Goal: Task Accomplishment & Management: Use online tool/utility

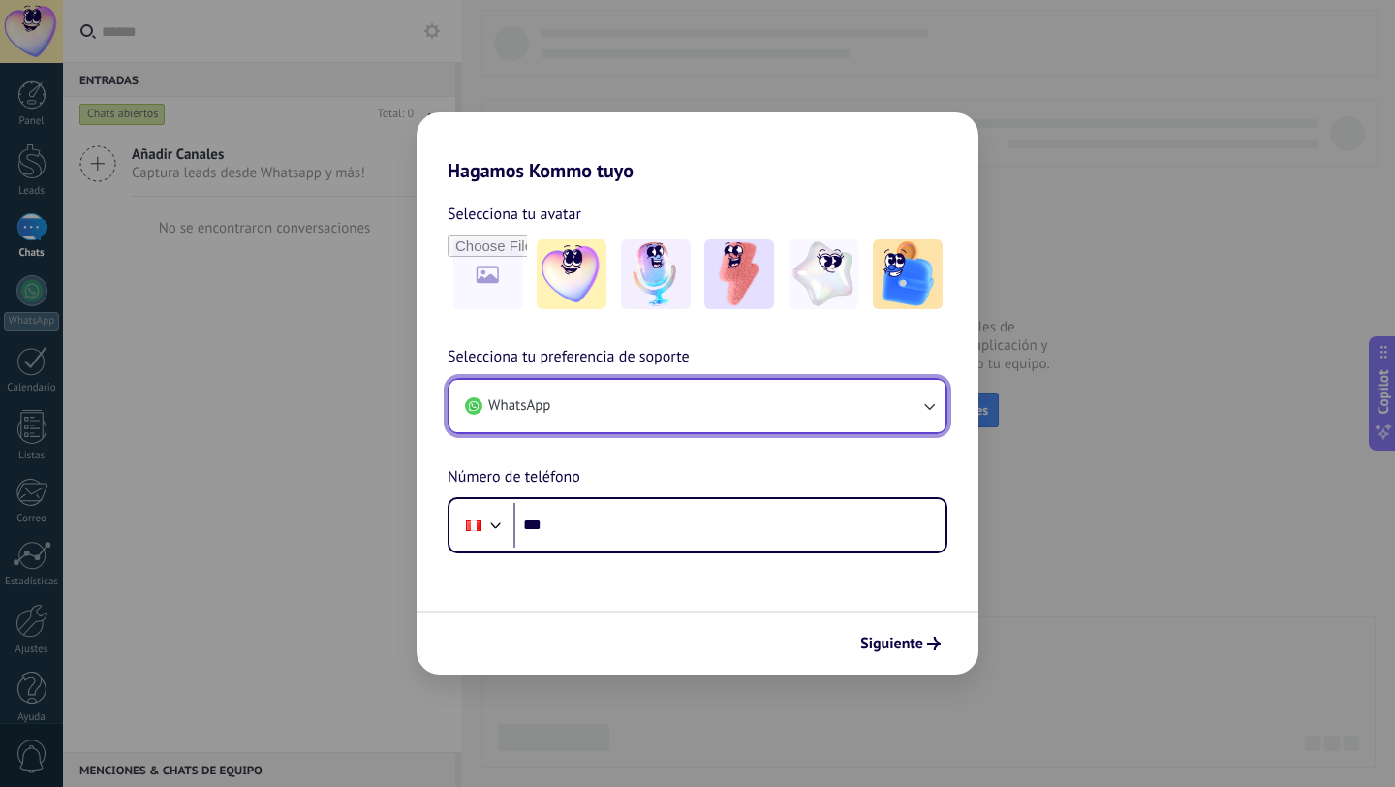
click at [597, 415] on button "WhatsApp" at bounding box center [698, 406] width 496 height 52
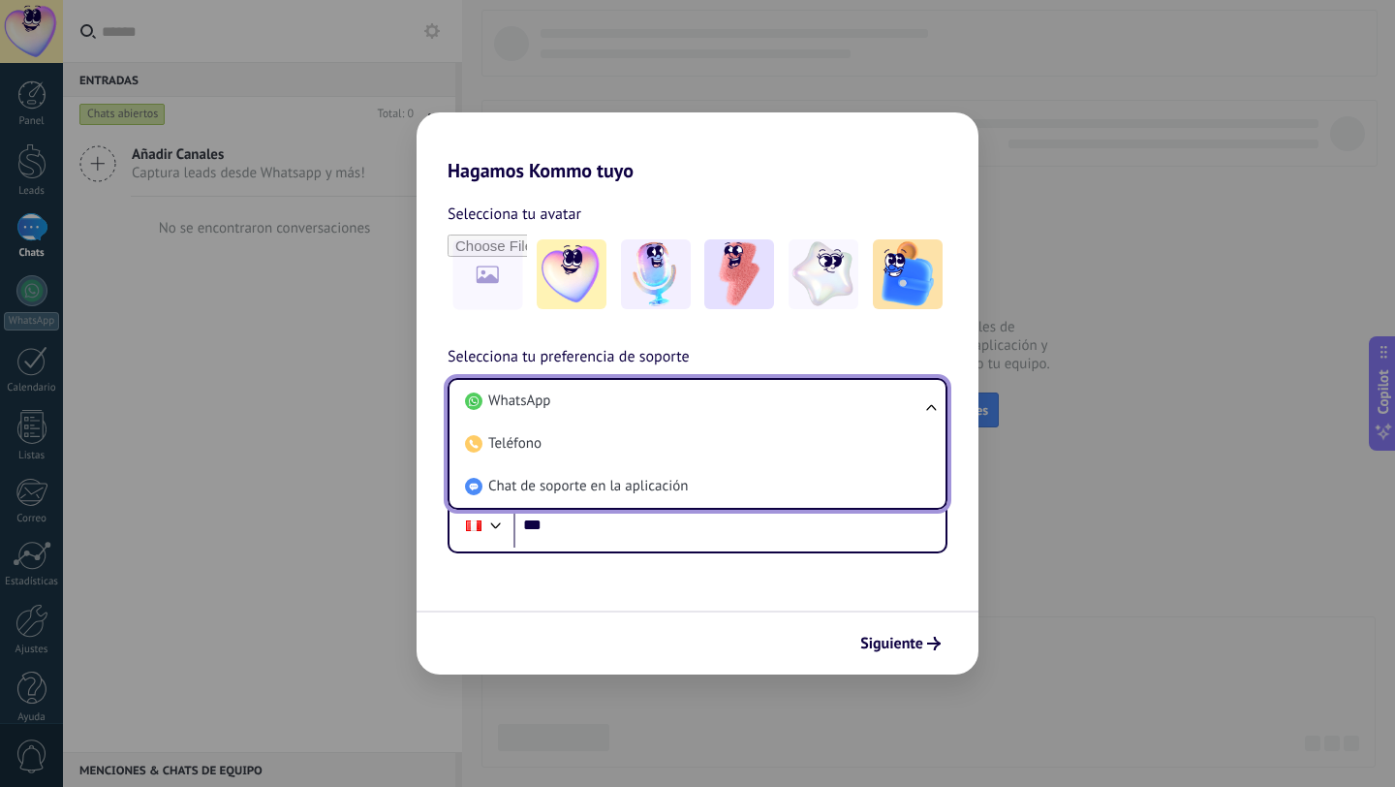
click at [603, 342] on div "Selecciona tu avatar Selecciona tu preferencia de soporte WhatsApp WhatsApp Tel…" at bounding box center [698, 367] width 562 height 371
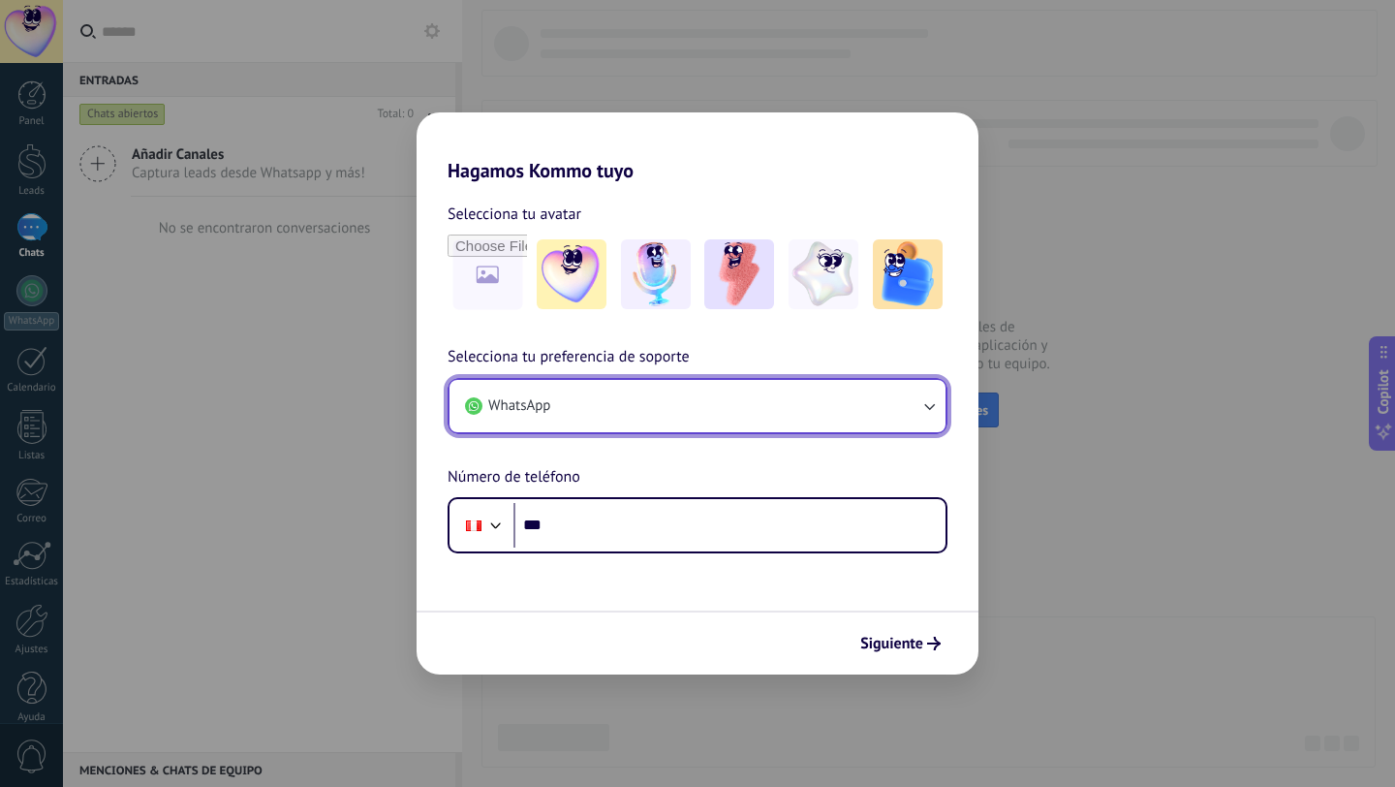
click at [593, 410] on button "WhatsApp" at bounding box center [698, 406] width 496 height 52
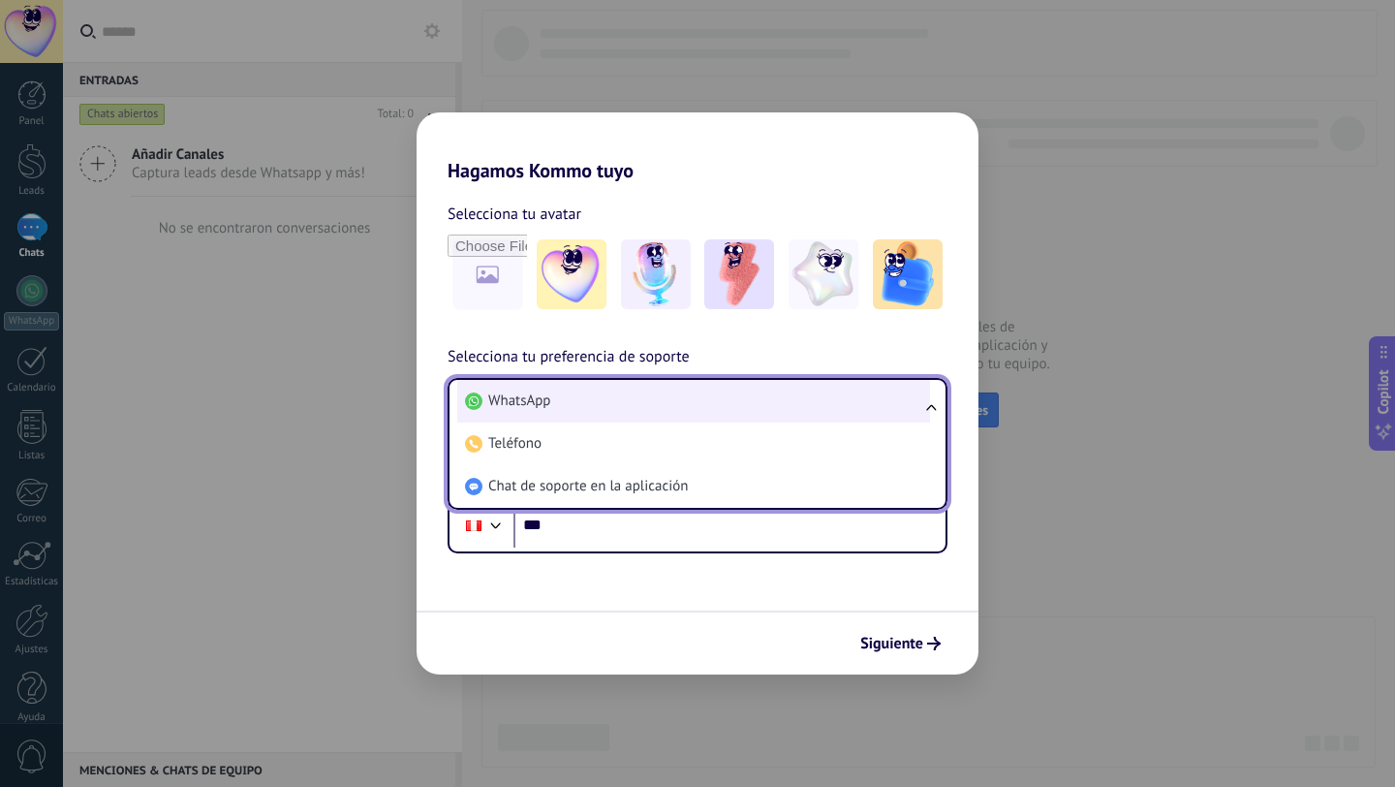
click at [596, 387] on li "WhatsApp" at bounding box center [693, 401] width 473 height 43
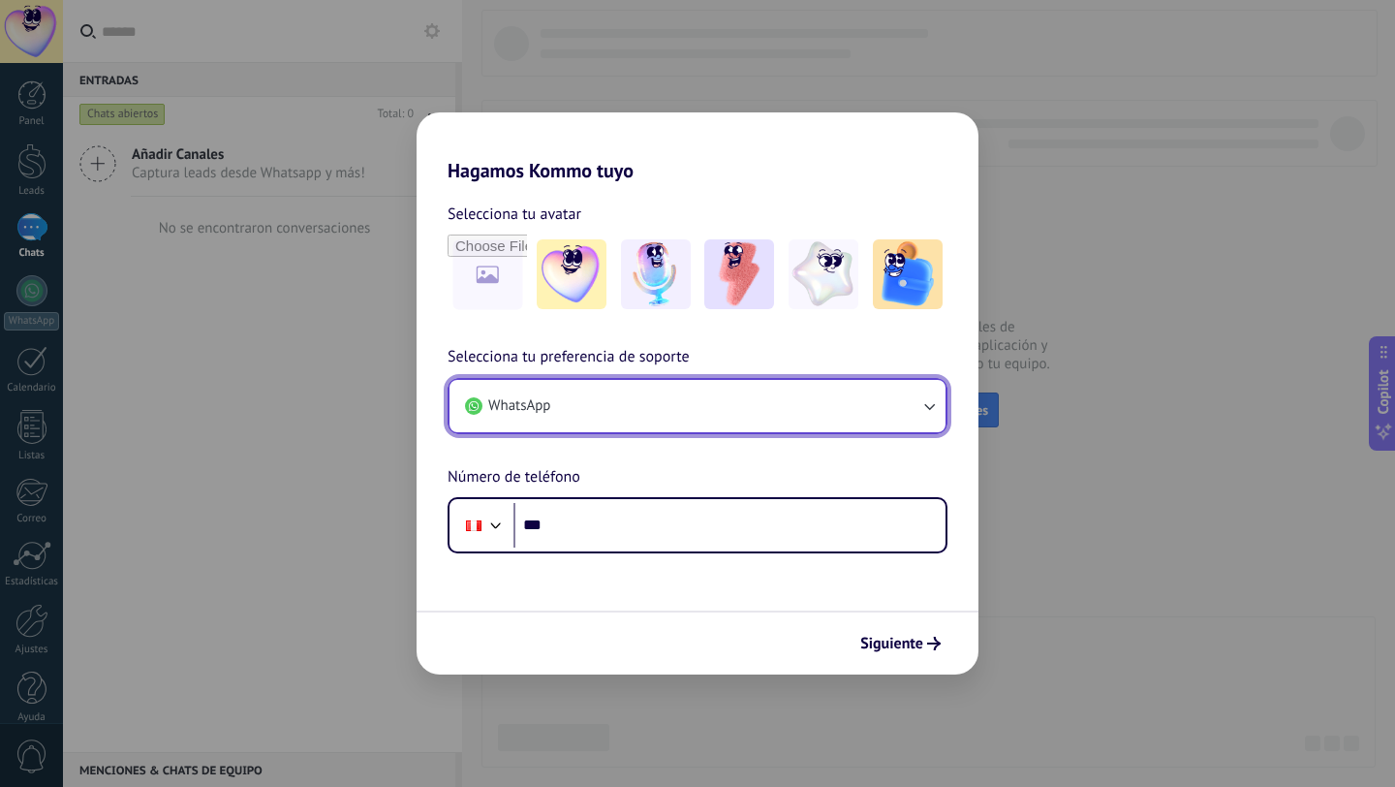
click at [596, 387] on button "WhatsApp" at bounding box center [698, 406] width 496 height 52
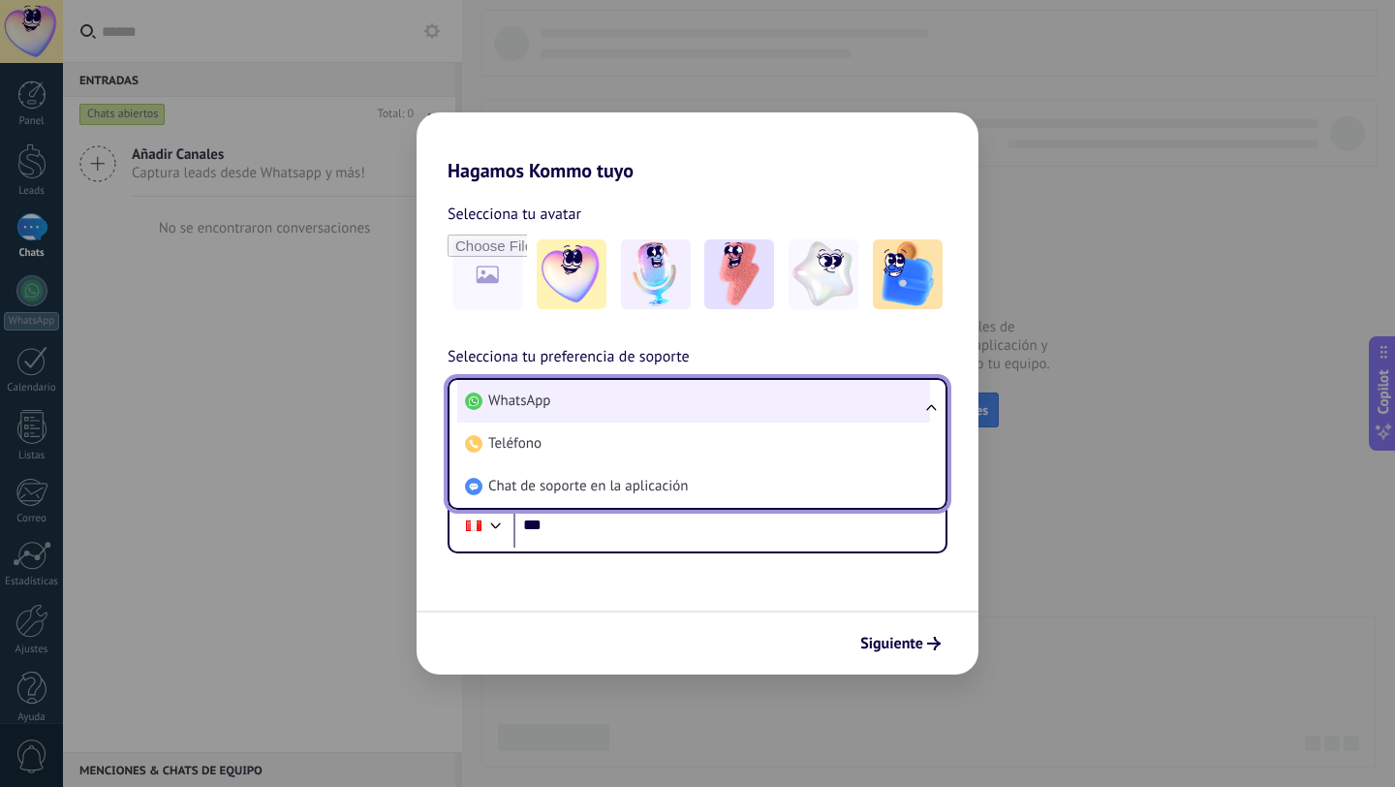
click at [591, 392] on li "WhatsApp" at bounding box center [693, 401] width 473 height 43
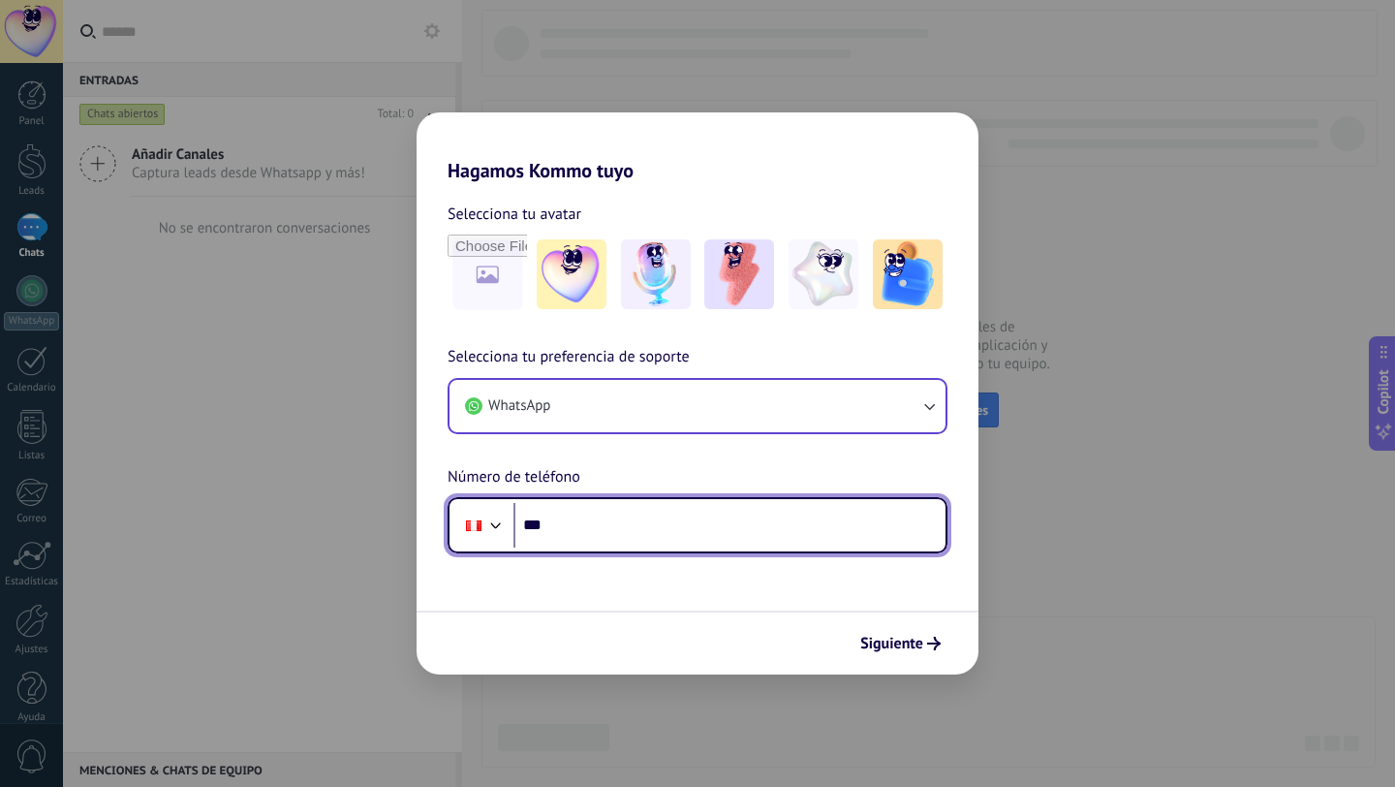
click at [595, 531] on input "***" at bounding box center [730, 525] width 432 height 45
type input "**********"
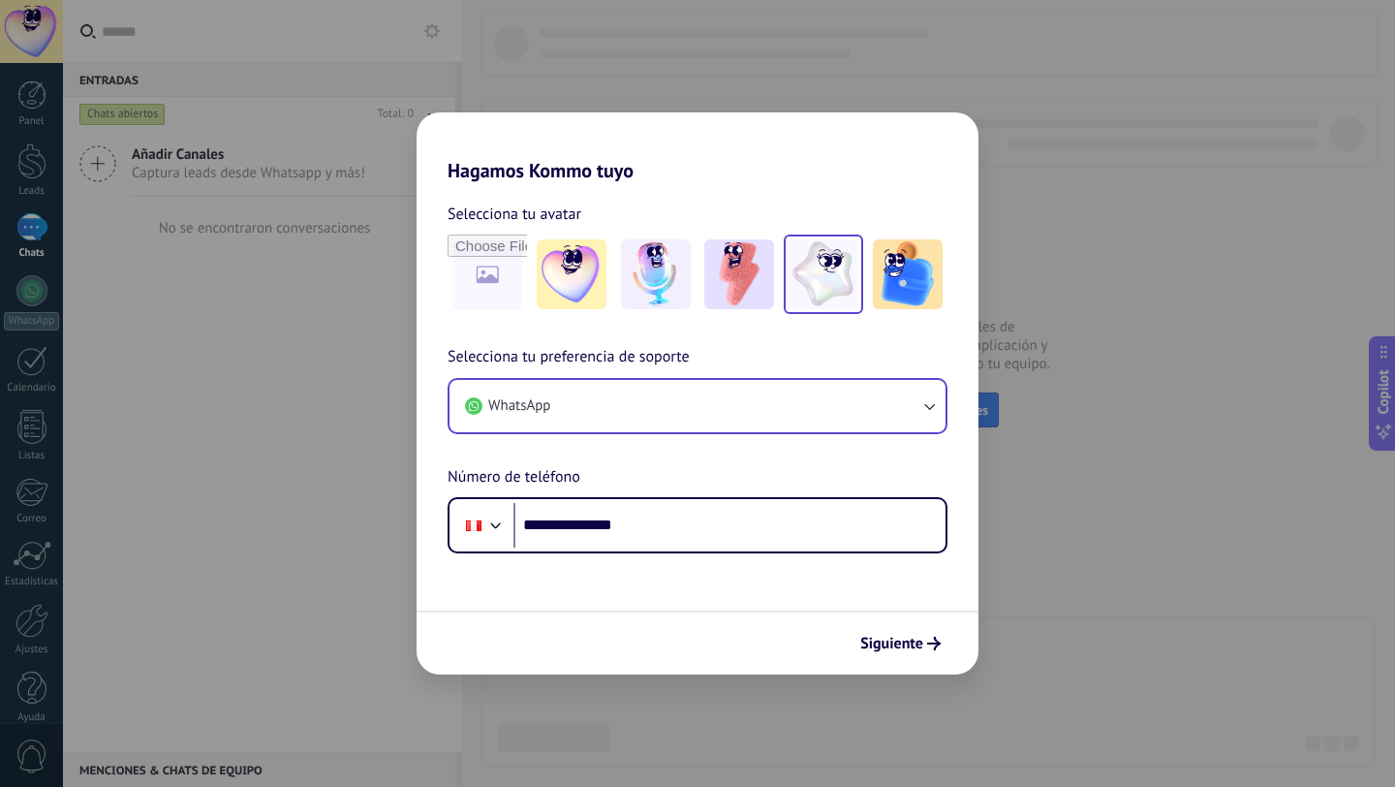
click at [833, 276] on img at bounding box center [824, 274] width 70 height 70
click at [902, 653] on button "Siguiente" at bounding box center [901, 643] width 98 height 33
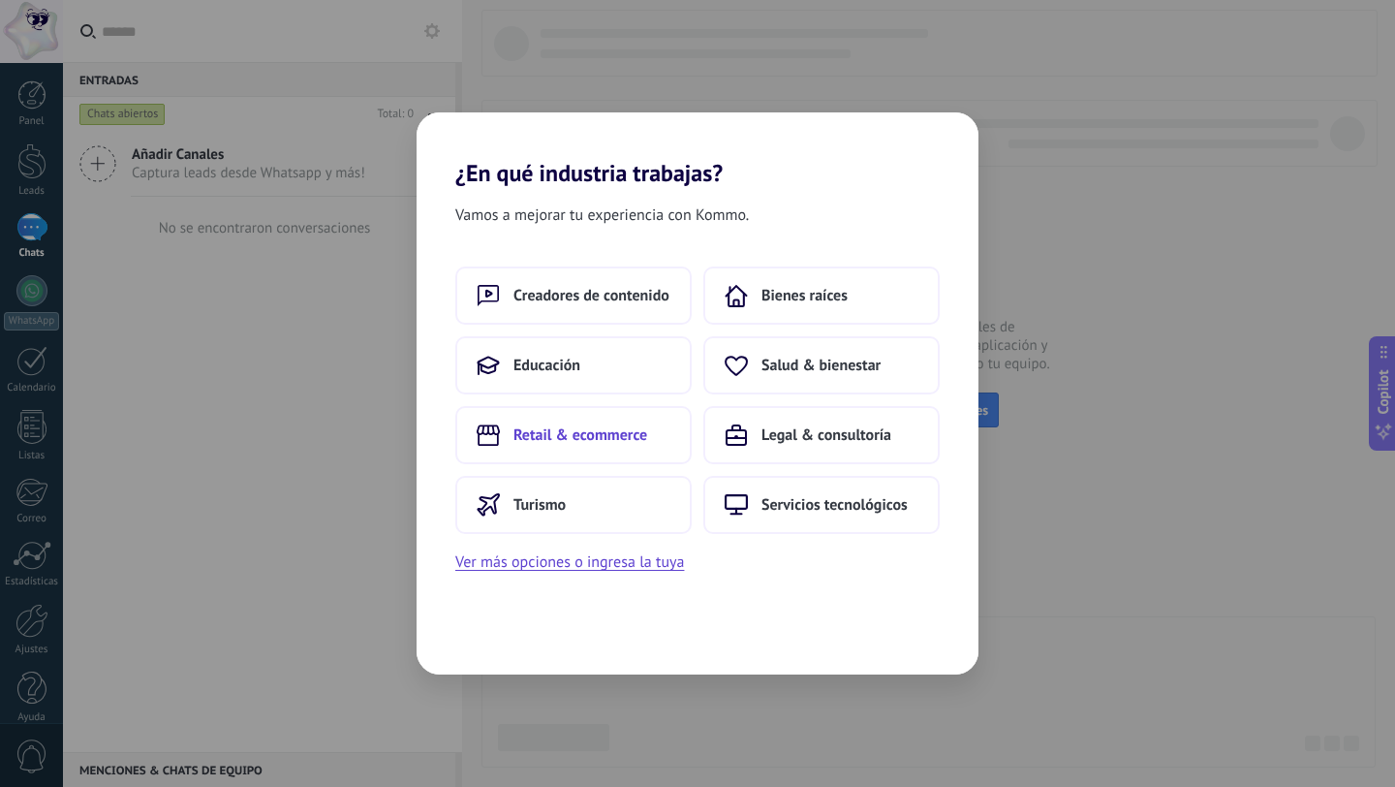
click at [587, 444] on span "Retail & ecommerce" at bounding box center [581, 434] width 134 height 19
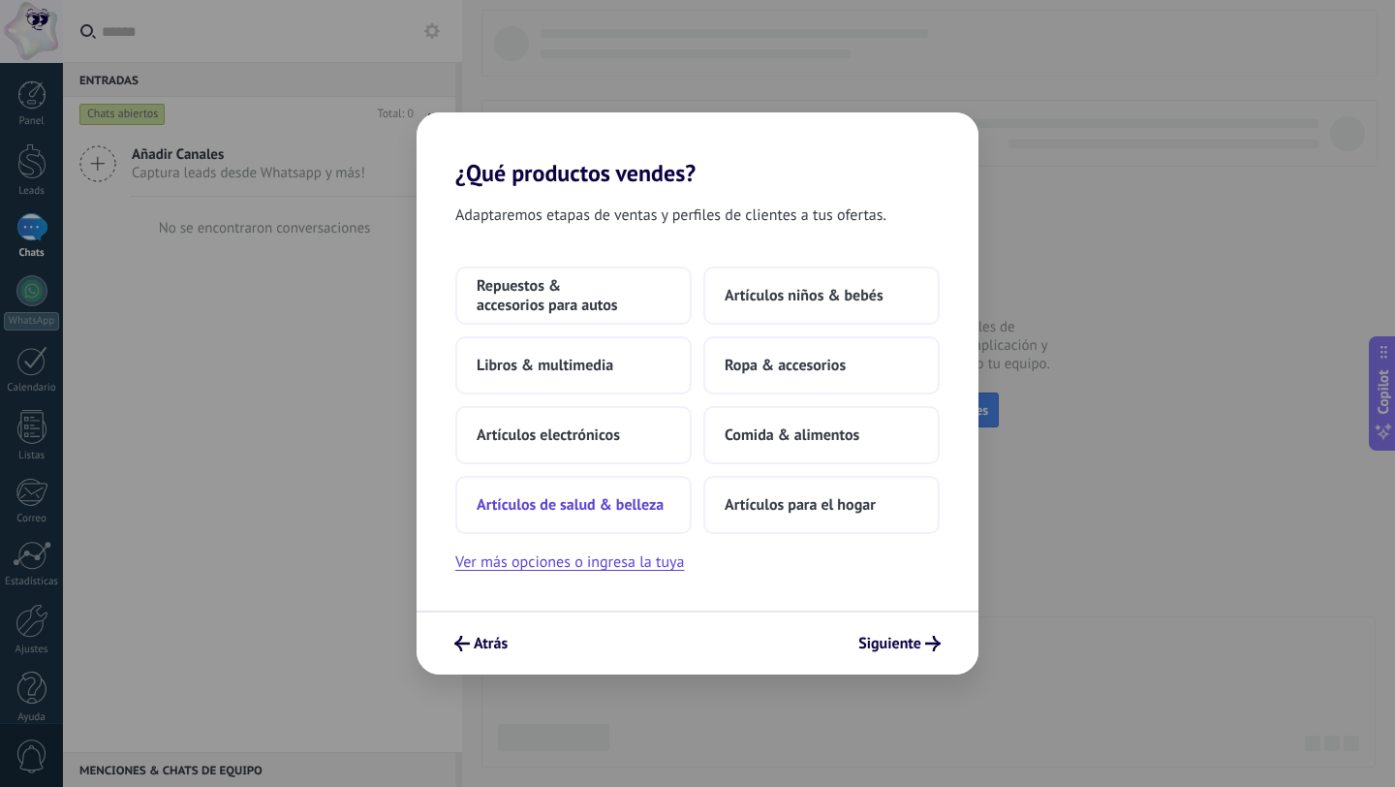
click at [635, 495] on span "Artículos de salud & belleza" at bounding box center [570, 504] width 187 height 19
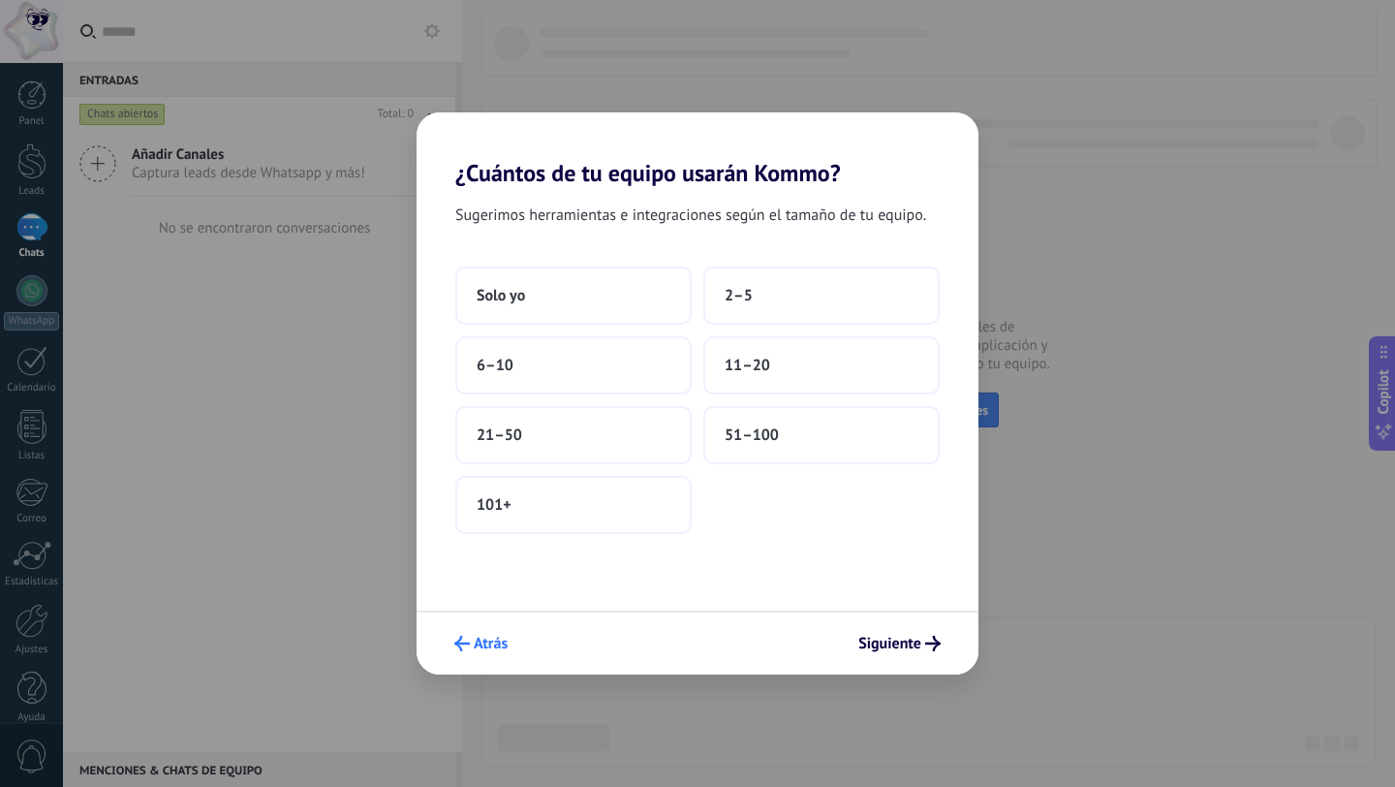
click at [490, 632] on button "Atrás" at bounding box center [481, 643] width 71 height 33
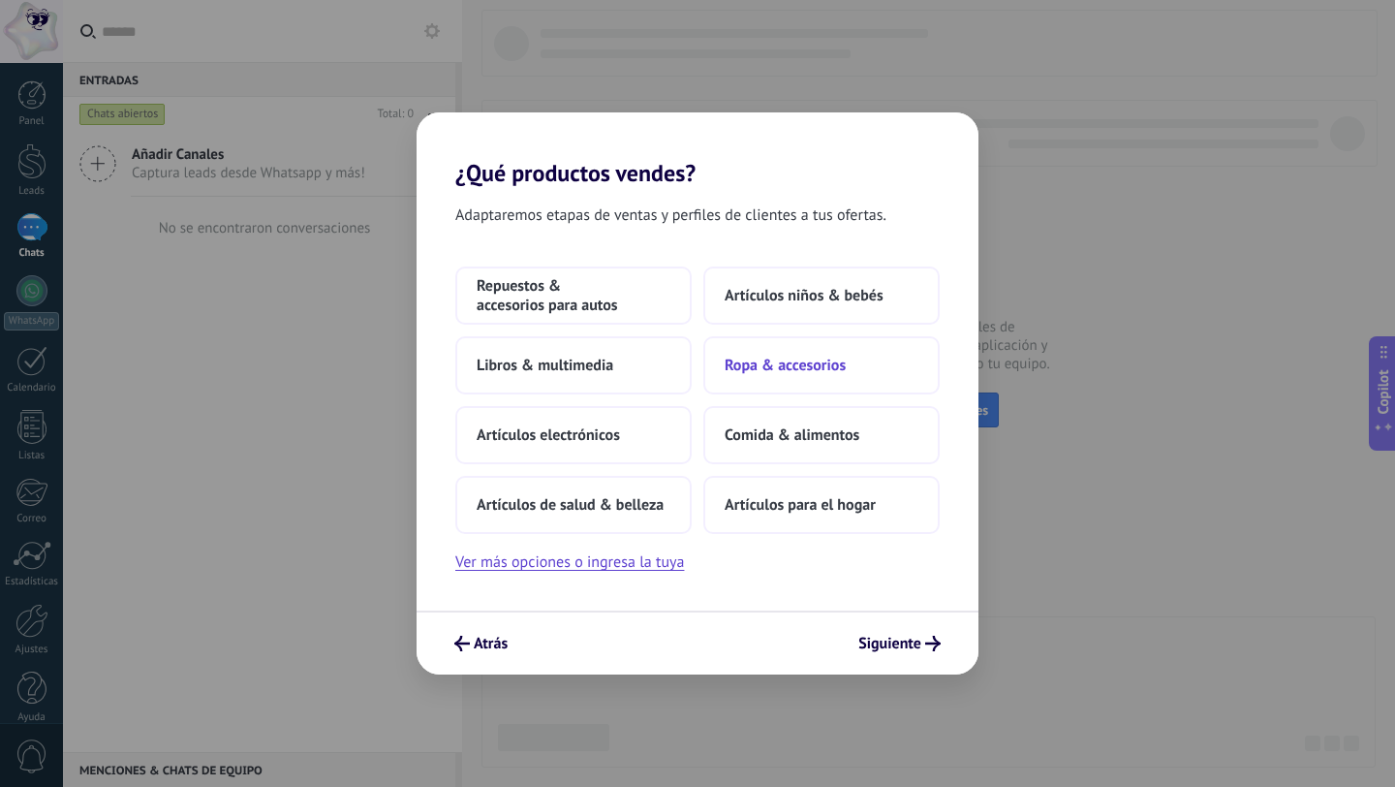
click at [752, 369] on span "Ropa & accesorios" at bounding box center [785, 365] width 121 height 19
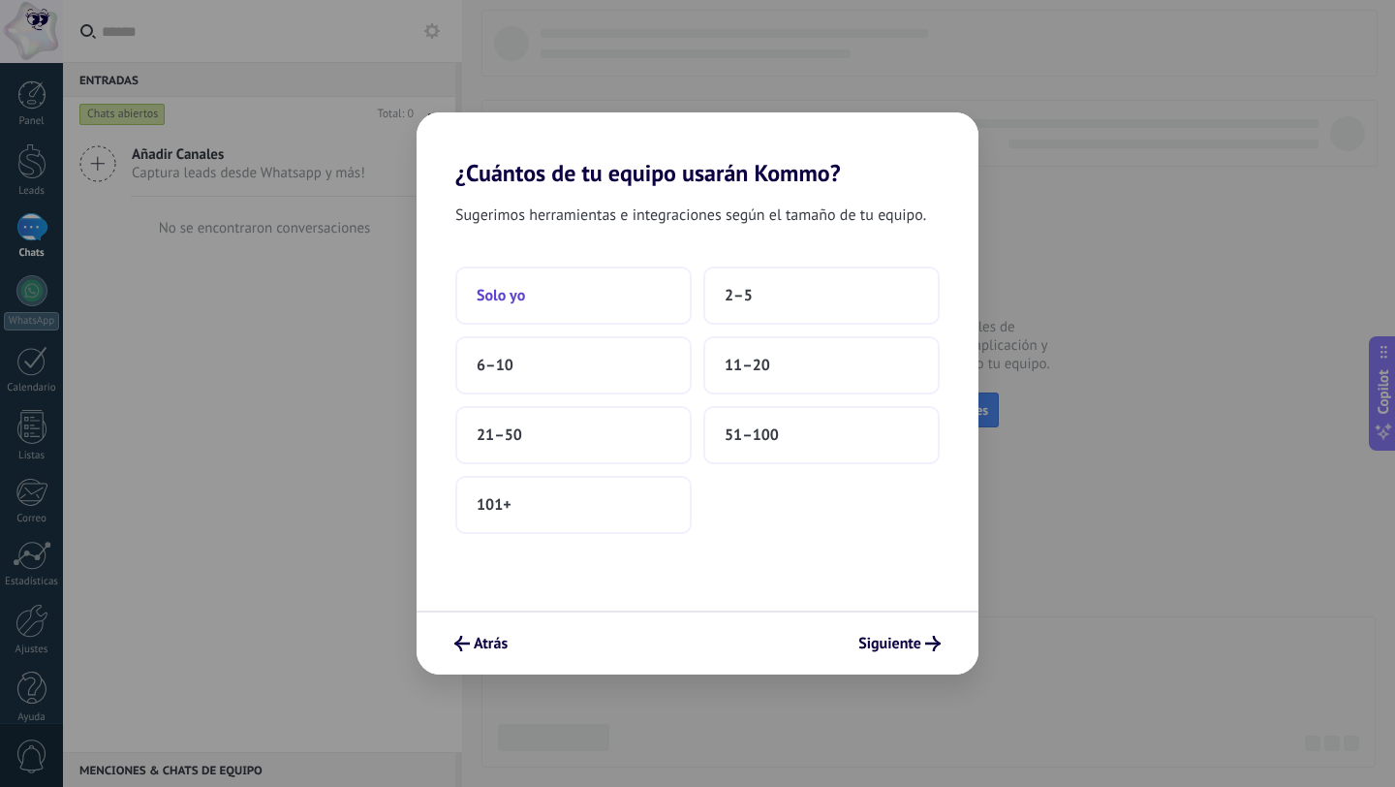
click at [613, 316] on button "Solo yo" at bounding box center [573, 295] width 236 height 58
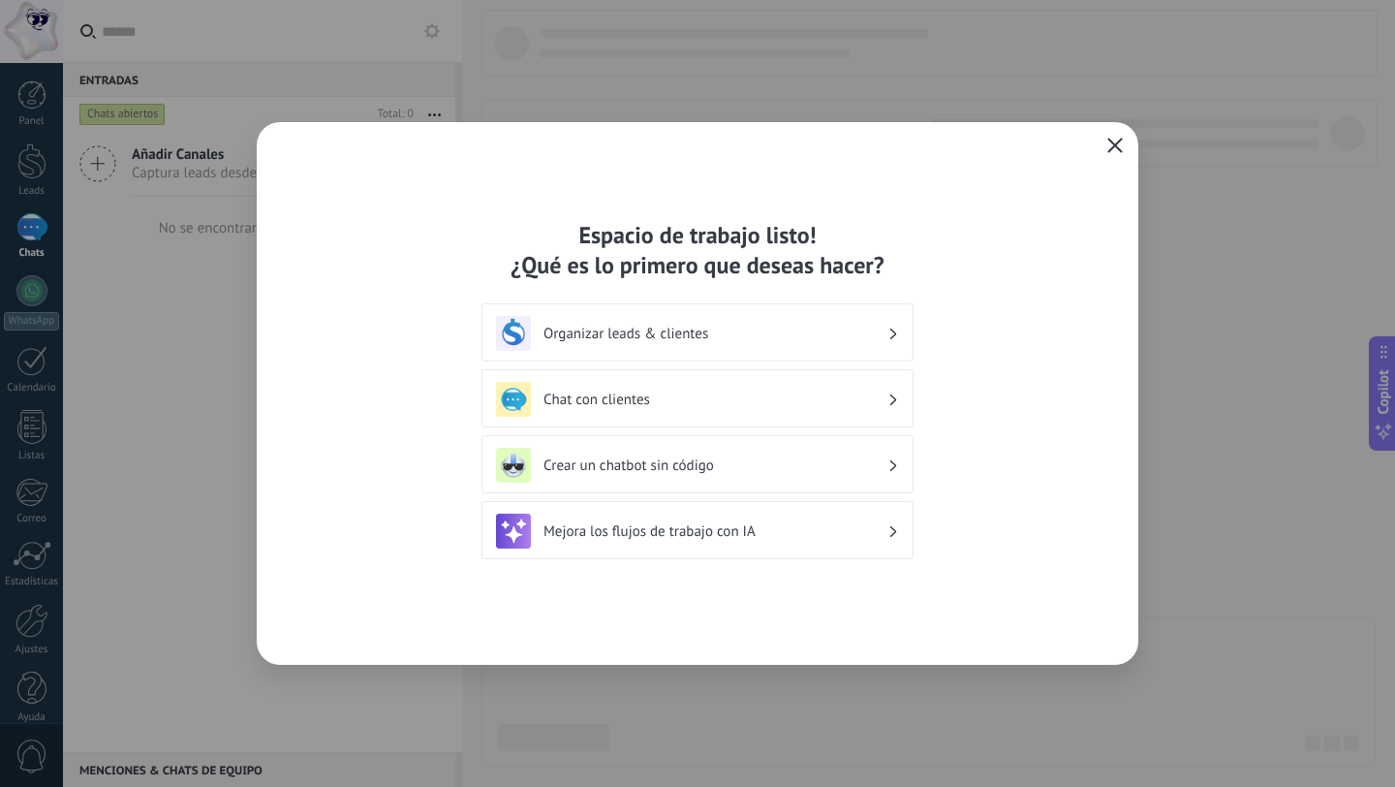
click at [1107, 146] on icon "button" at bounding box center [1115, 146] width 16 height 16
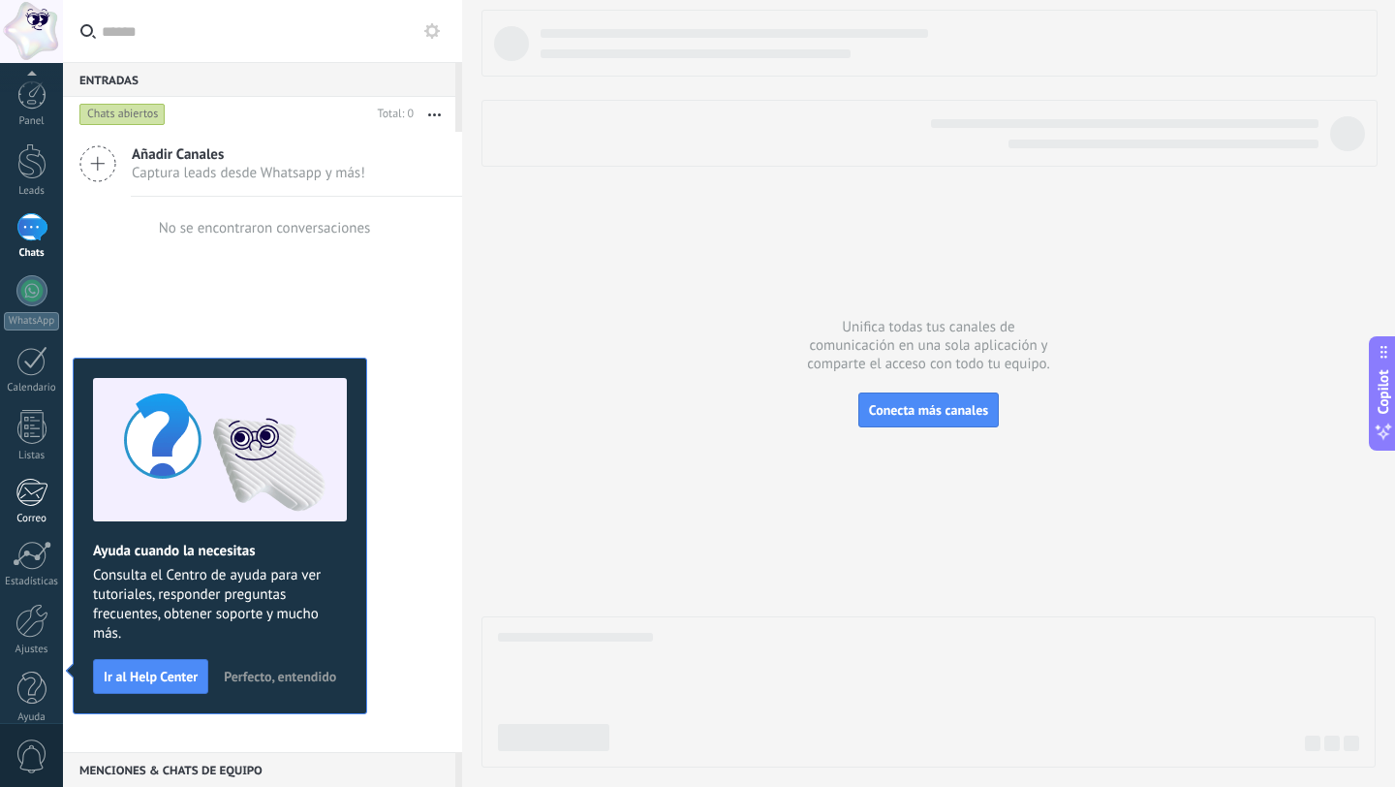
scroll to position [19, 0]
click at [41, 683] on div at bounding box center [31, 669] width 29 height 34
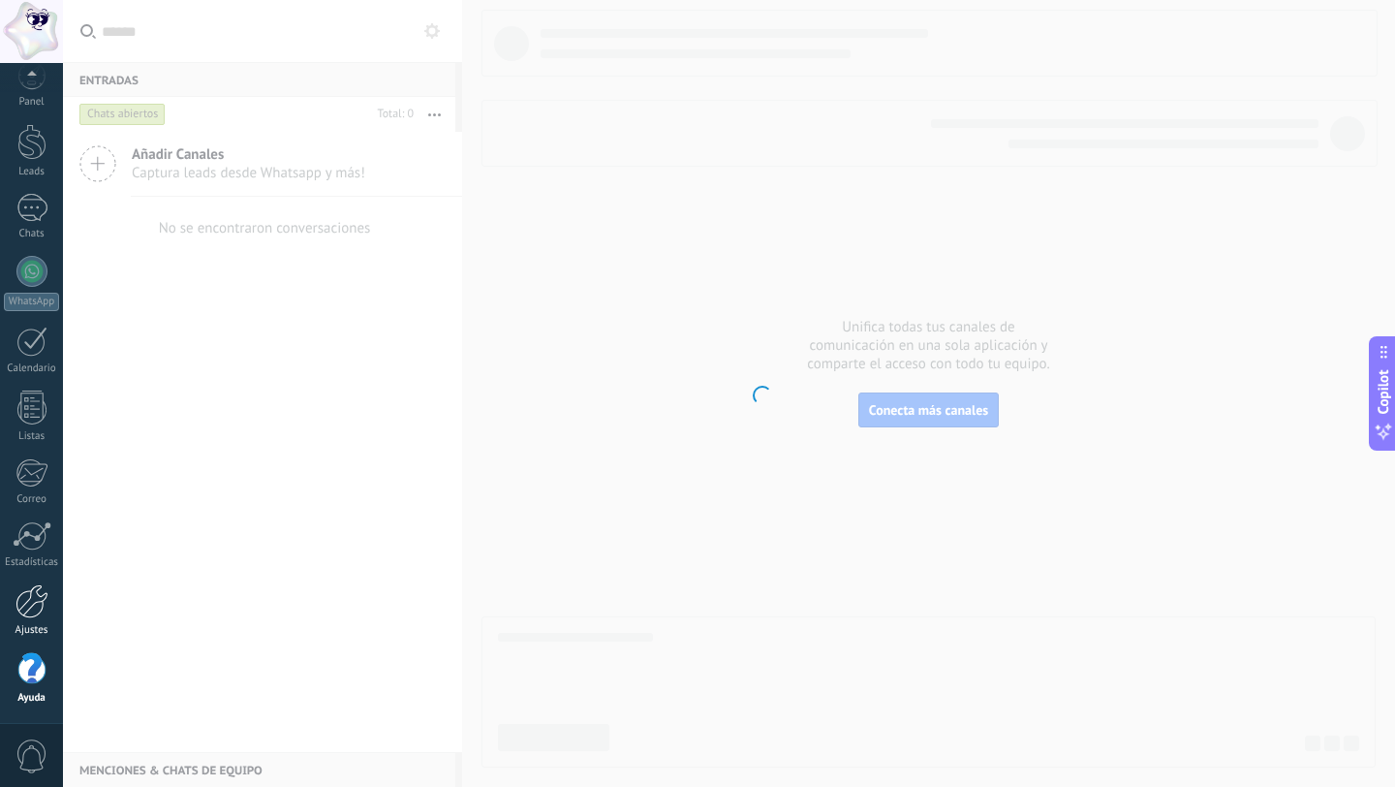
click at [20, 620] on link "Ajustes" at bounding box center [31, 610] width 63 height 52
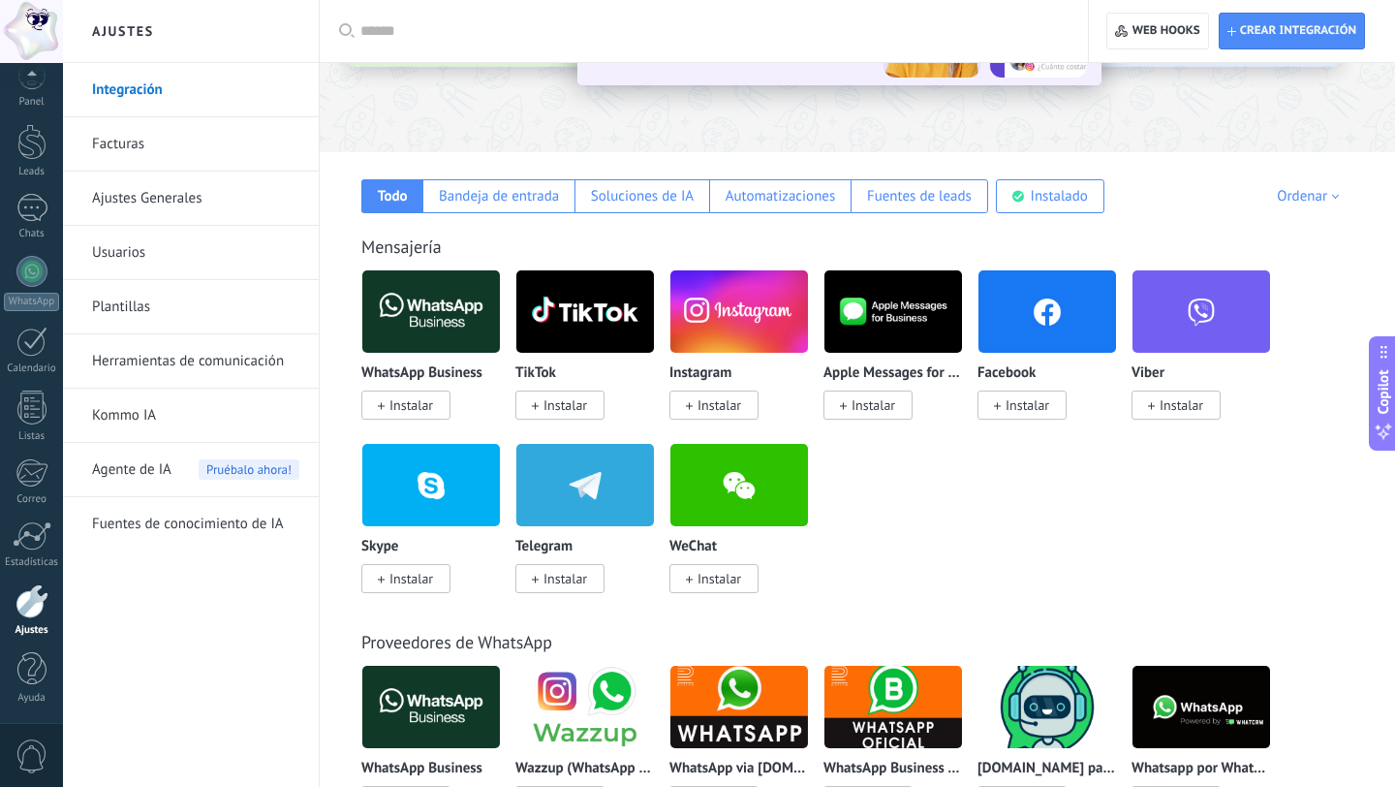
scroll to position [230, 0]
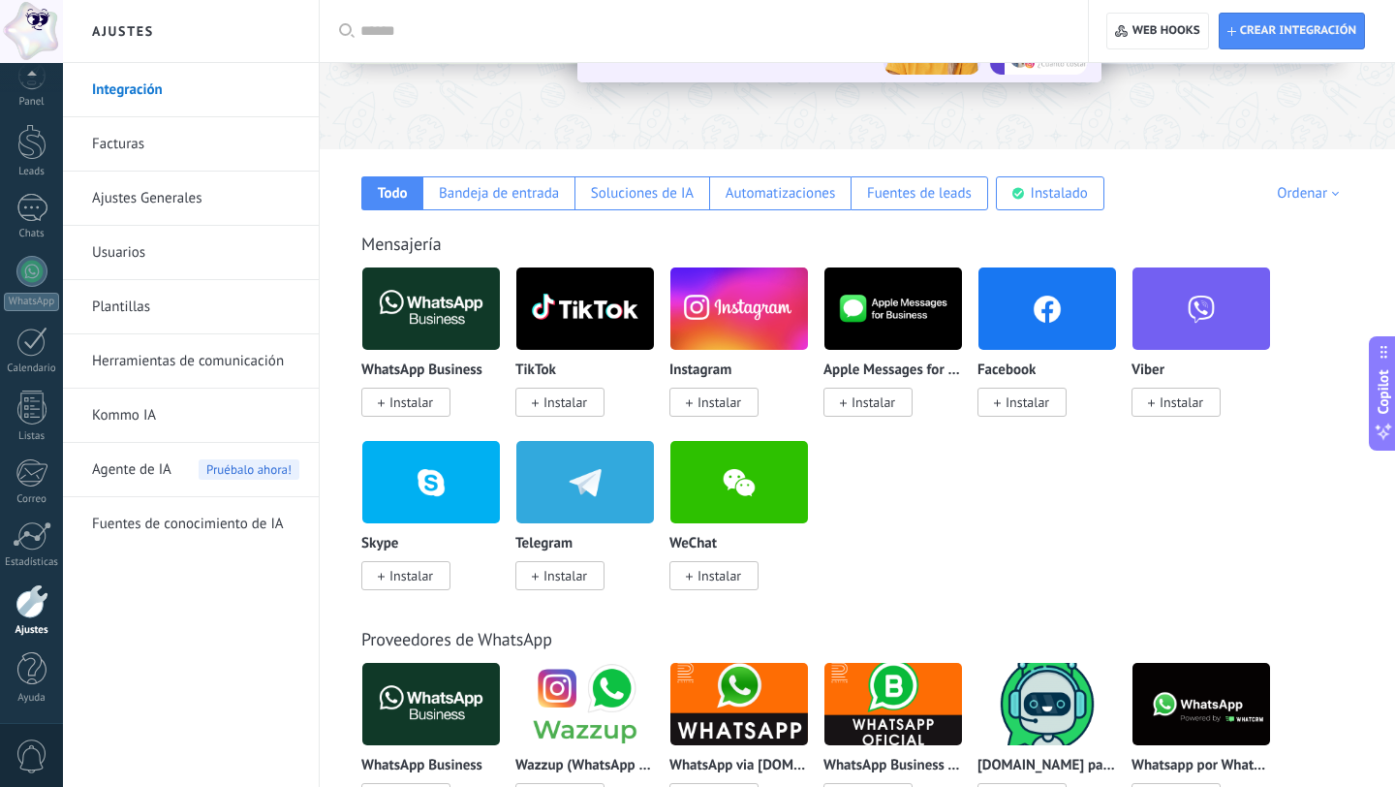
click at [1002, 413] on span "Instalar" at bounding box center [1022, 402] width 89 height 29
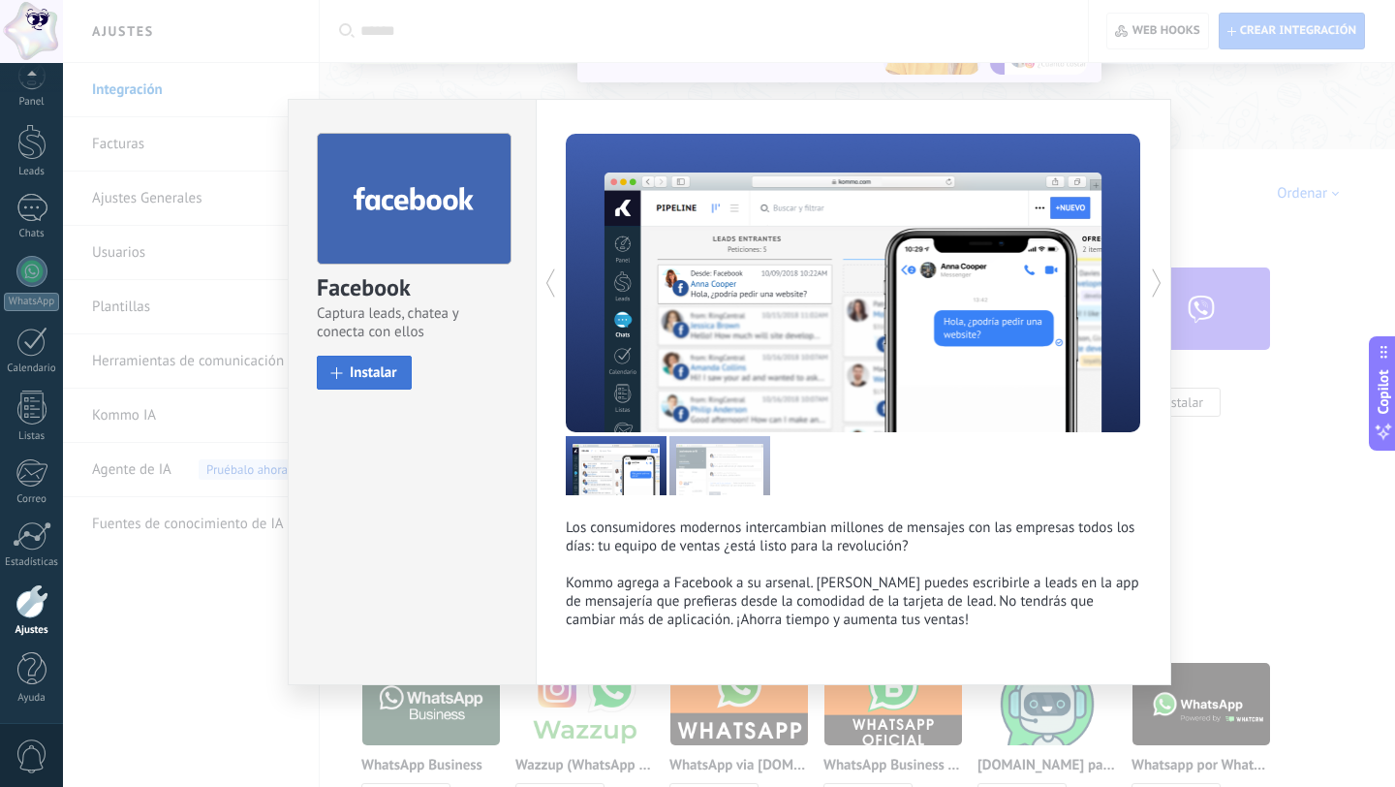
click at [393, 376] on span "Instalar" at bounding box center [373, 372] width 47 height 15
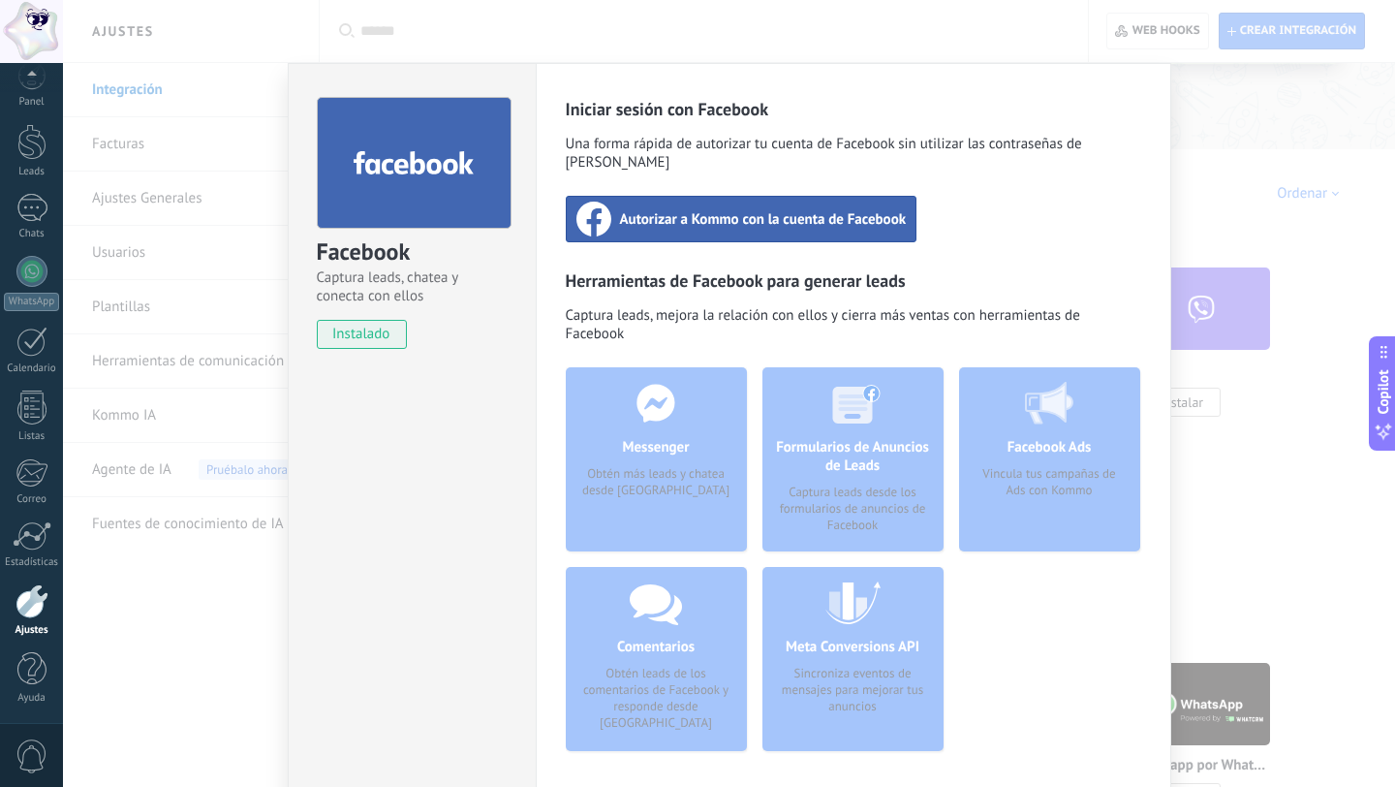
click at [748, 212] on div "Autorizar a Kommo con la cuenta de Facebook" at bounding box center [742, 219] width 352 height 47
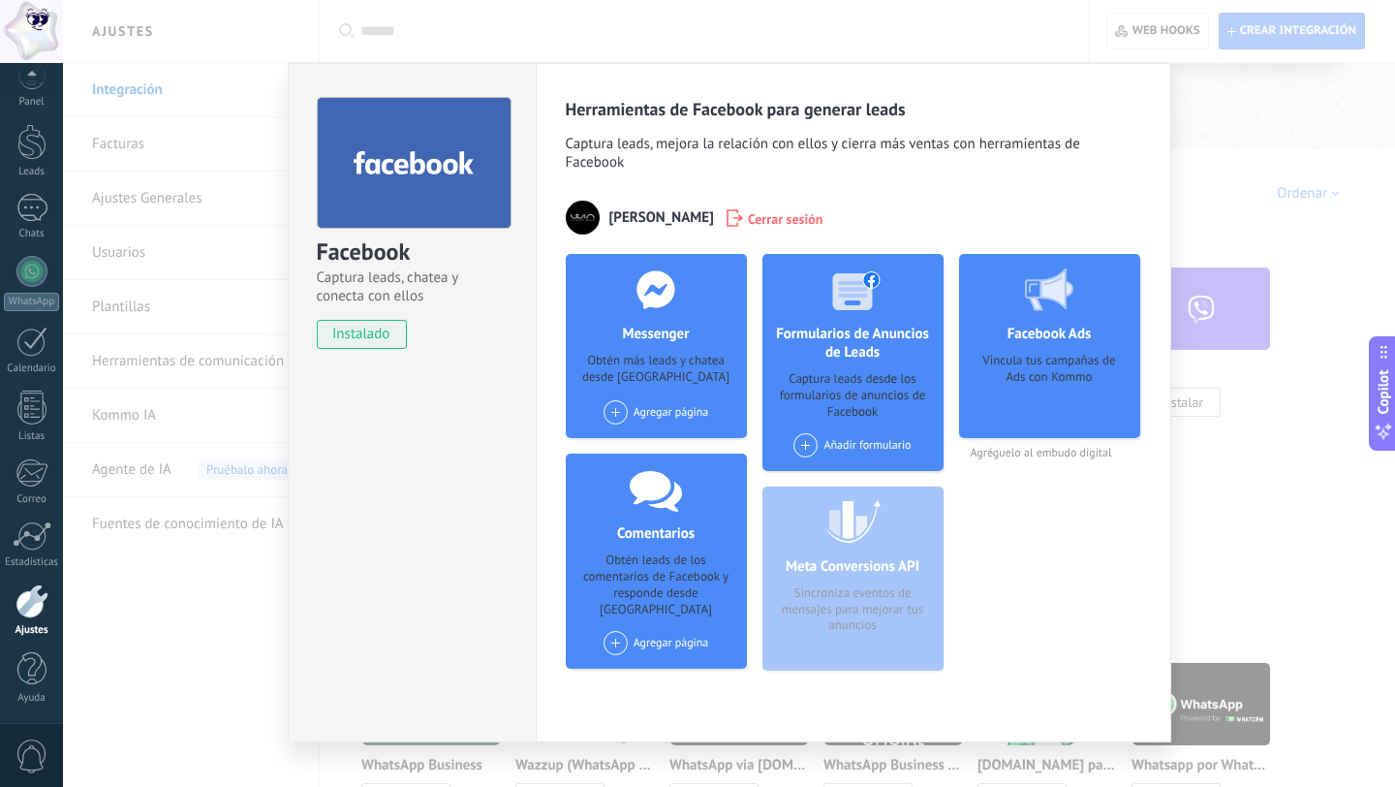
click at [654, 409] on div "Agregar página" at bounding box center [657, 412] width 106 height 24
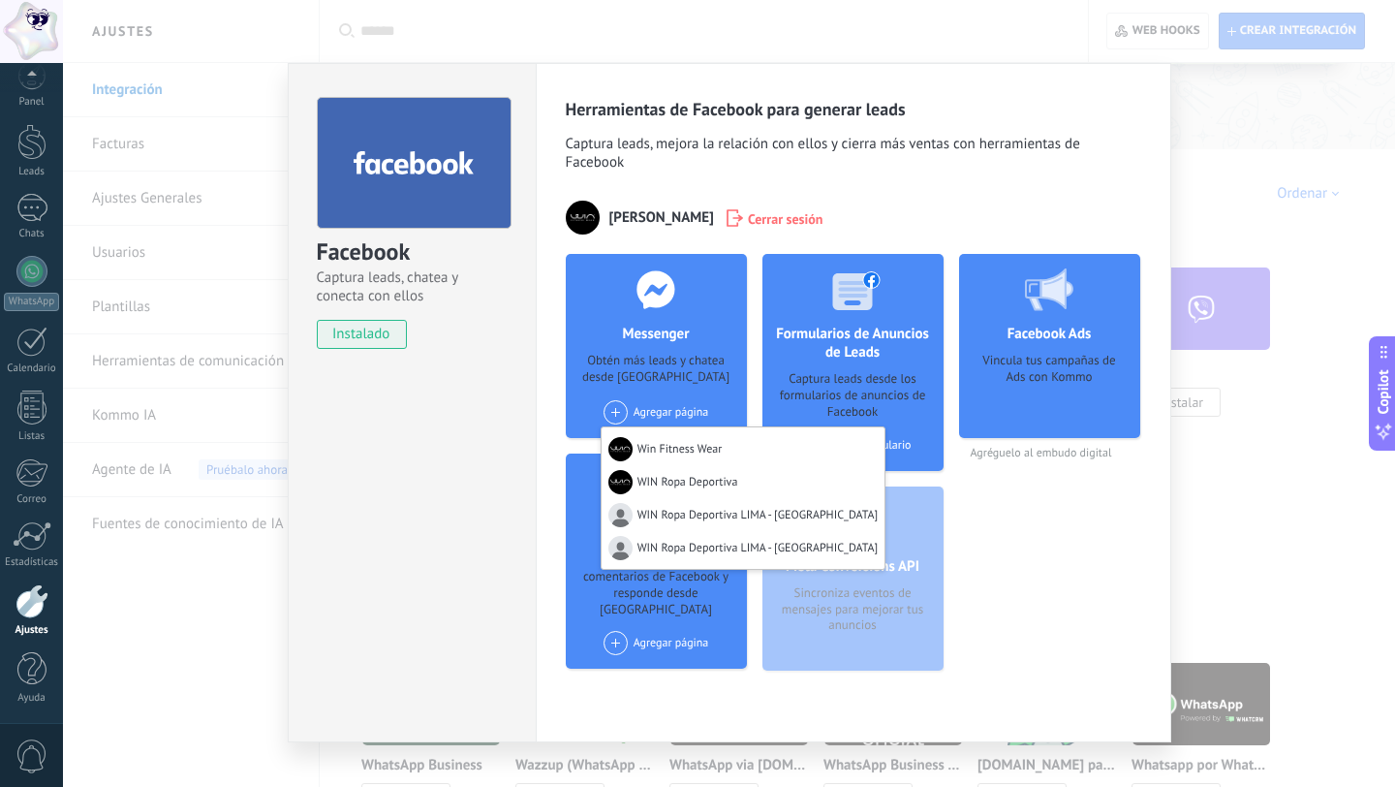
click at [678, 460] on div "Win Fitness Wear" at bounding box center [744, 446] width 284 height 38
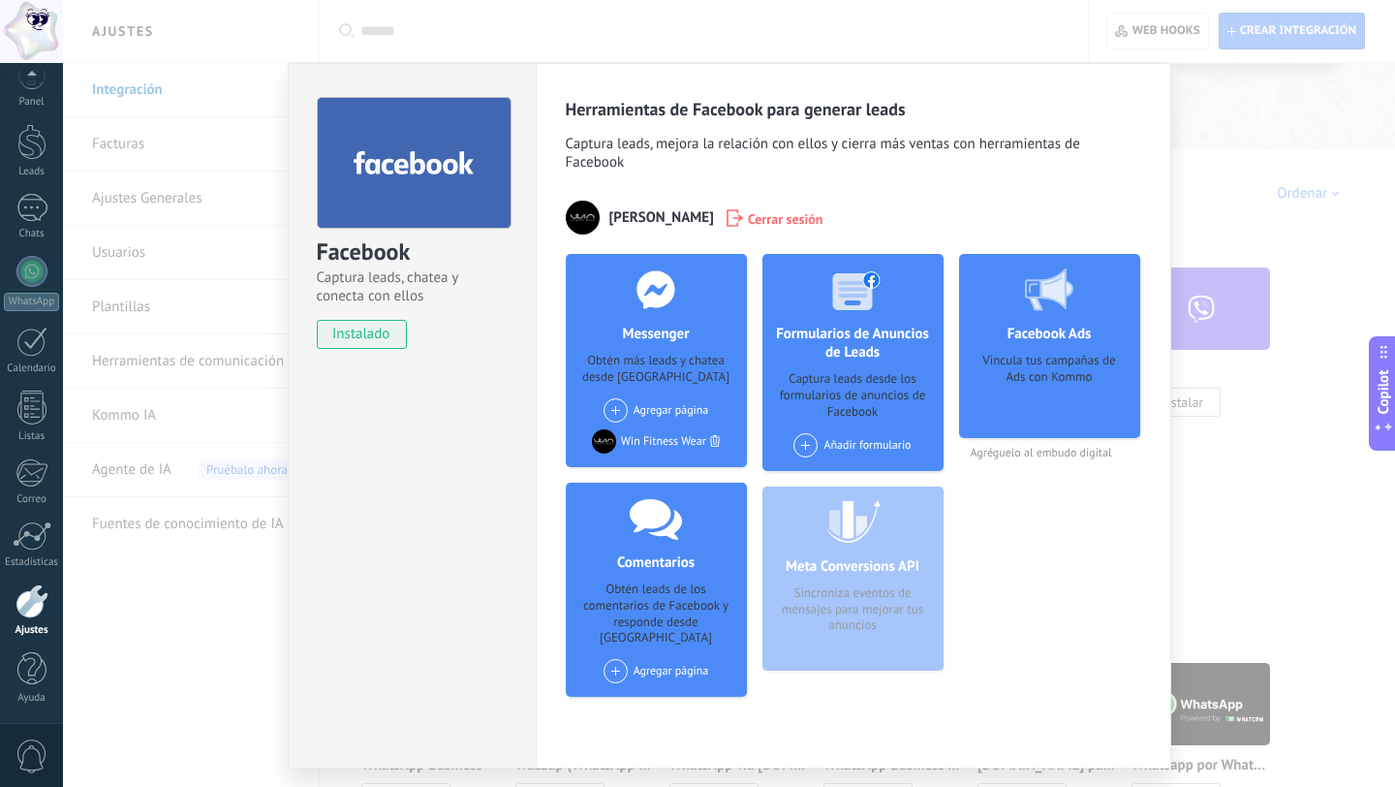
click at [631, 415] on div "Agregar página WIN Ropa Deportiva WIN Ropa Deportiva LIMA - PERU WIN Ropa Depor…" at bounding box center [657, 410] width 106 height 24
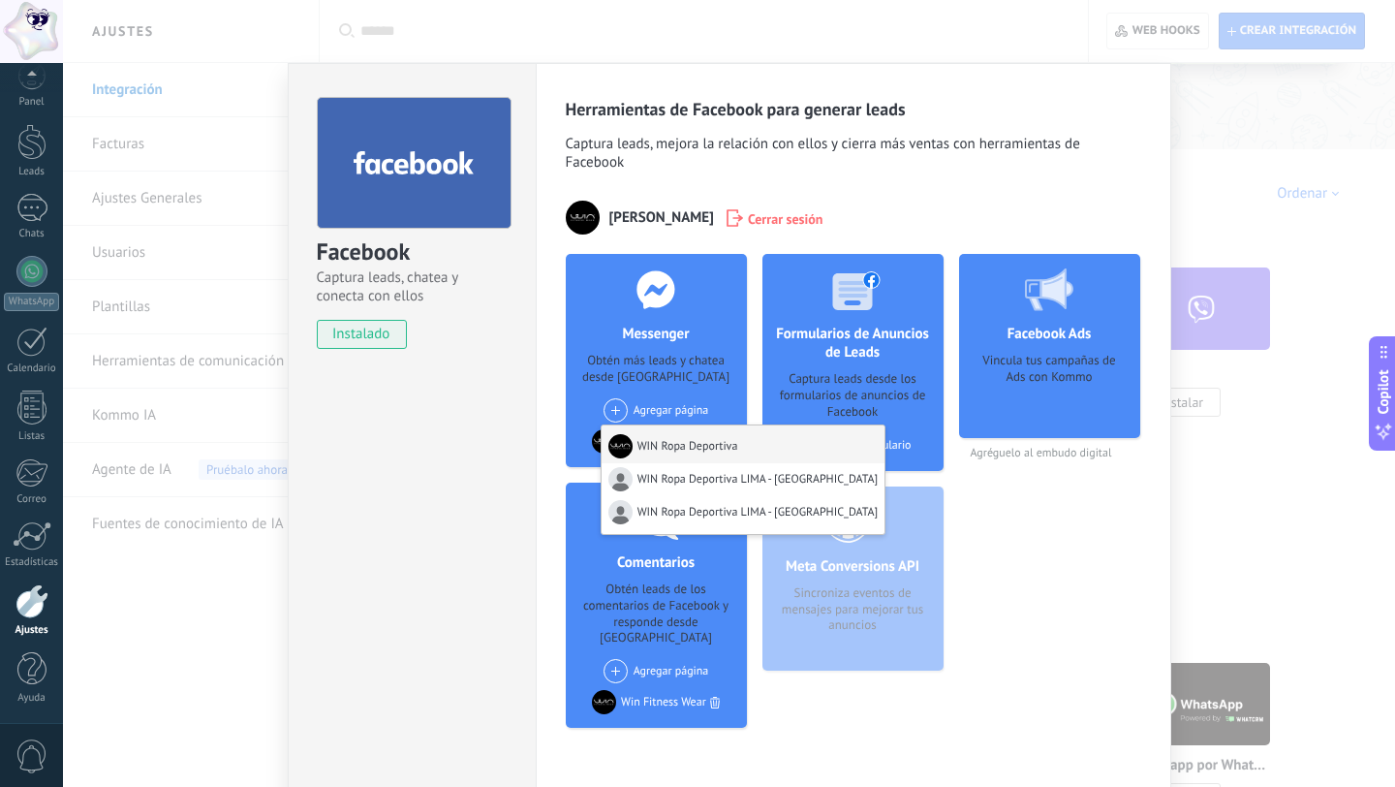
click at [660, 450] on div "WIN Ropa Deportiva" at bounding box center [744, 444] width 284 height 38
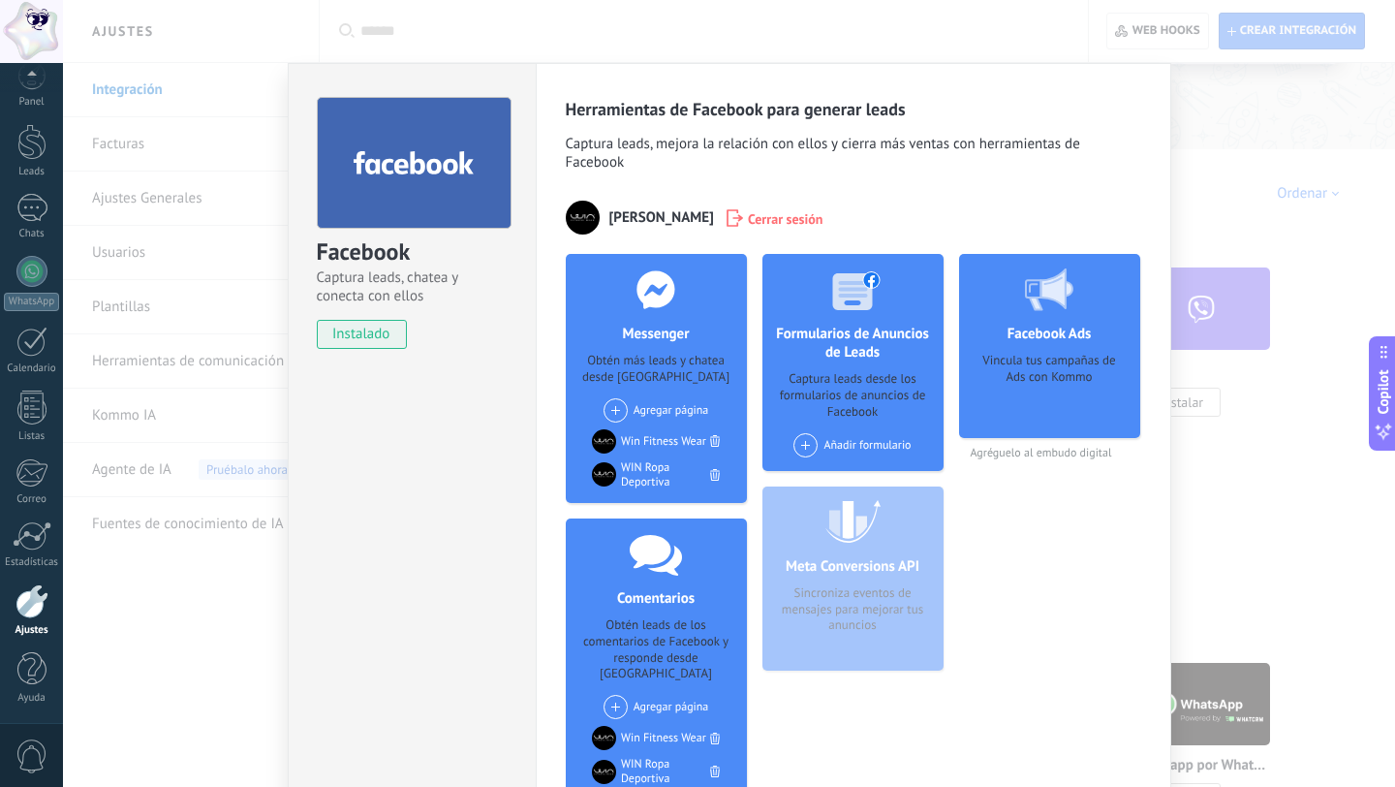
click at [863, 455] on div "Añadir formulario" at bounding box center [852, 445] width 117 height 24
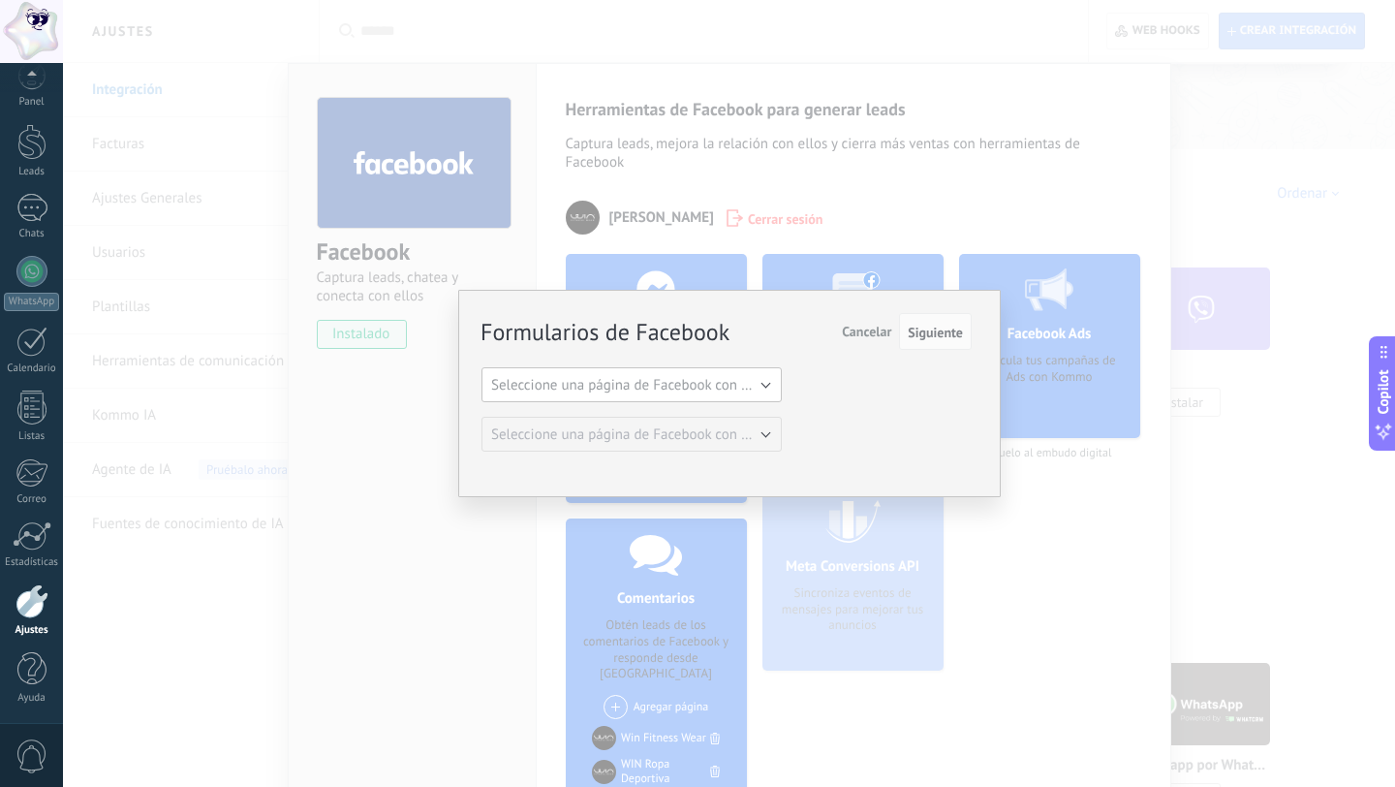
click at [728, 390] on span "Seleccione una página de Facebook con formas" at bounding box center [637, 385] width 293 height 18
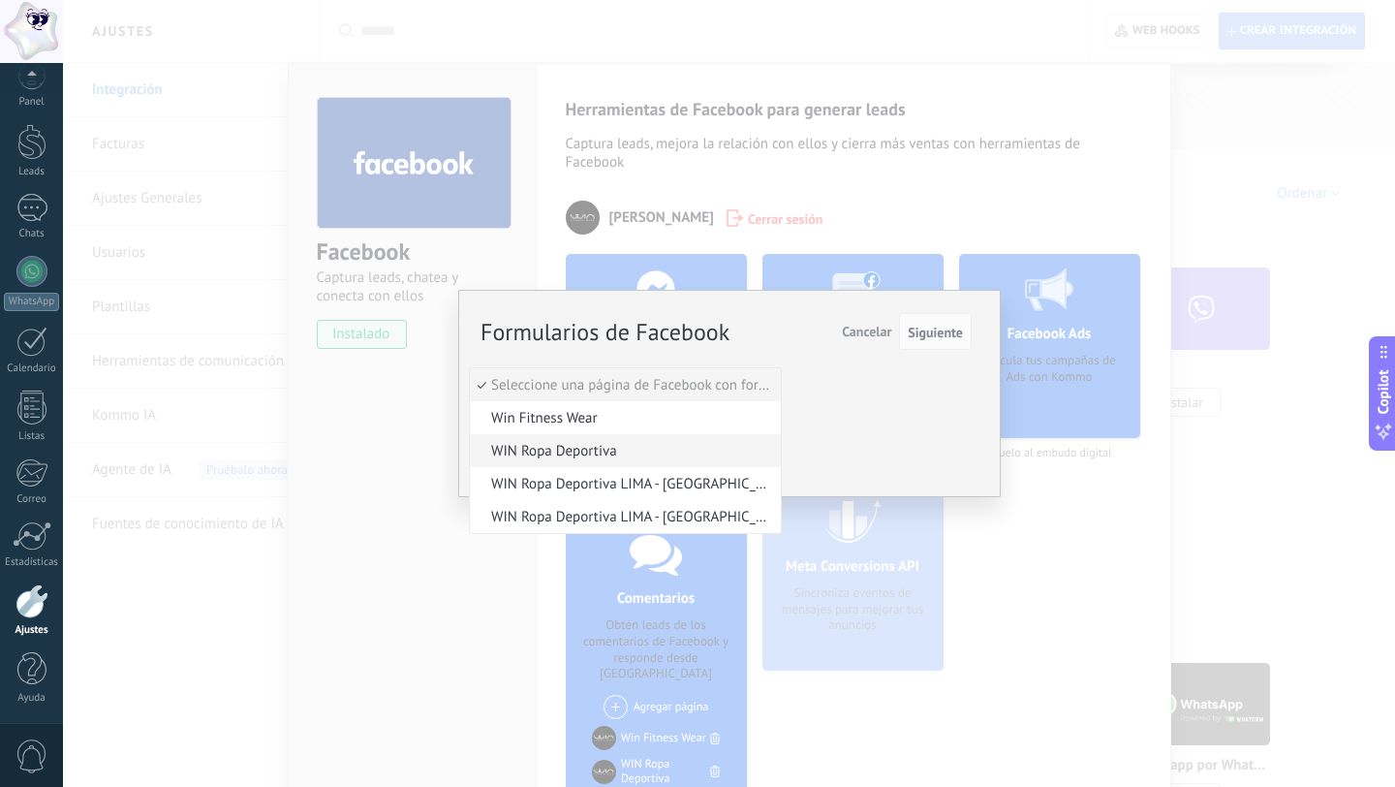
click at [702, 447] on span "WIN Ropa Deportiva" at bounding box center [622, 451] width 305 height 18
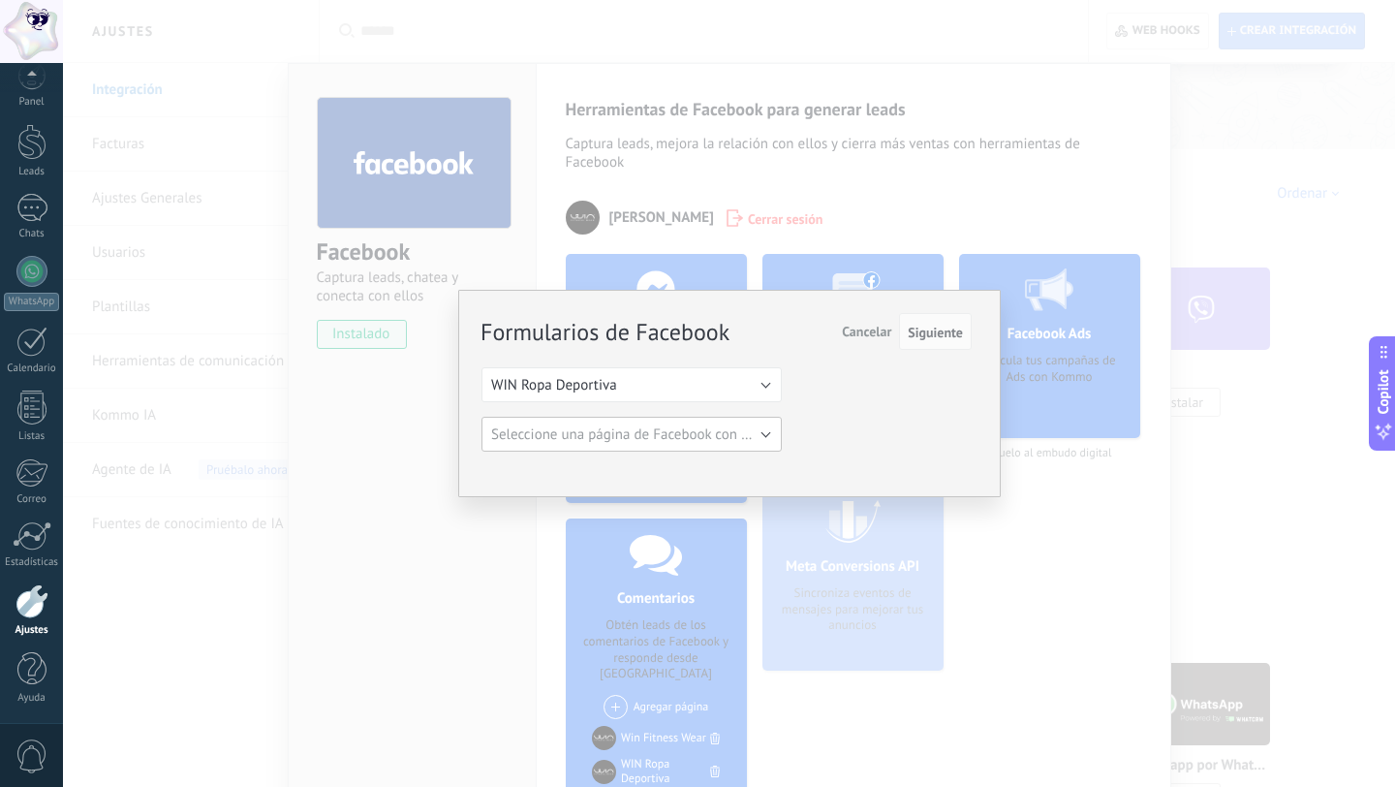
click at [758, 442] on span "Seleccione una página de Facebook con formas" at bounding box center [637, 434] width 293 height 18
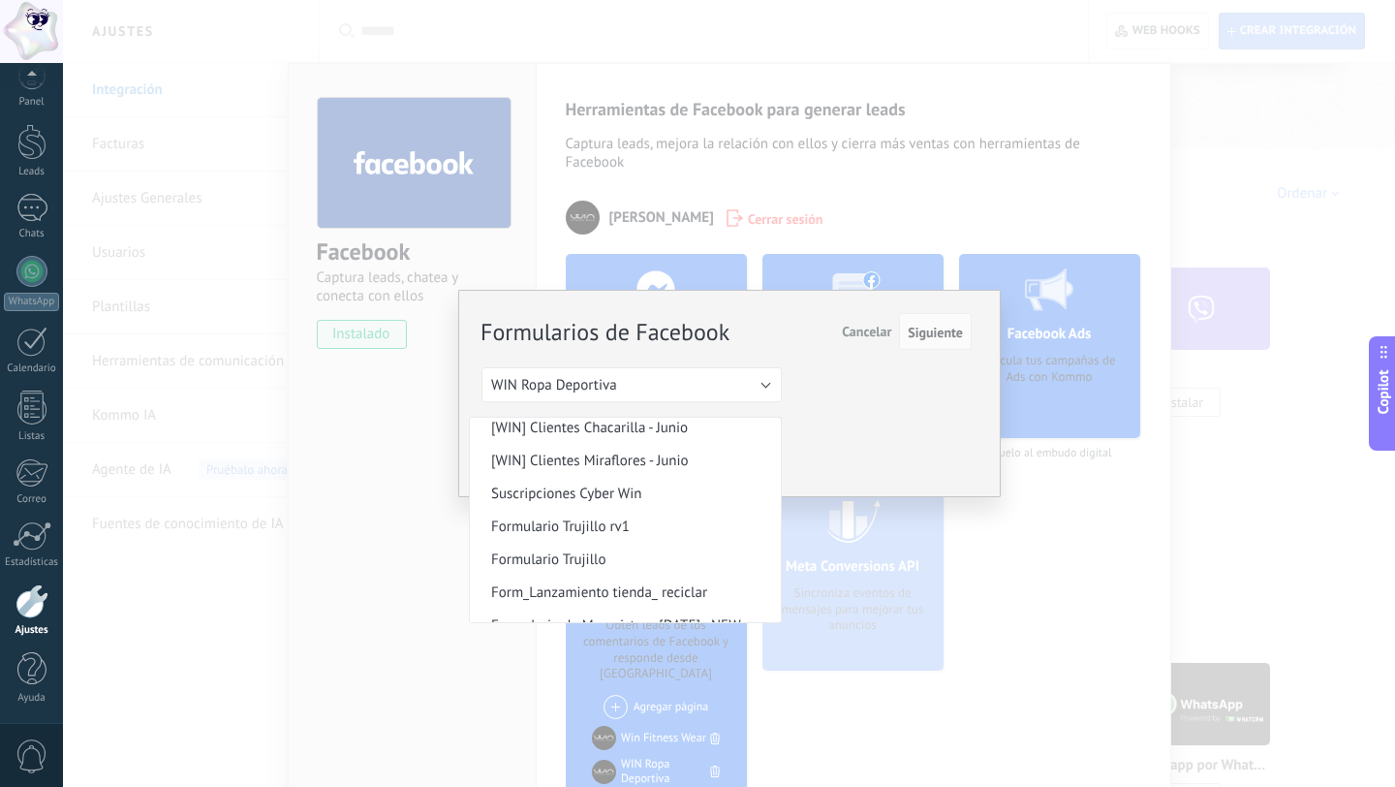
scroll to position [0, 0]
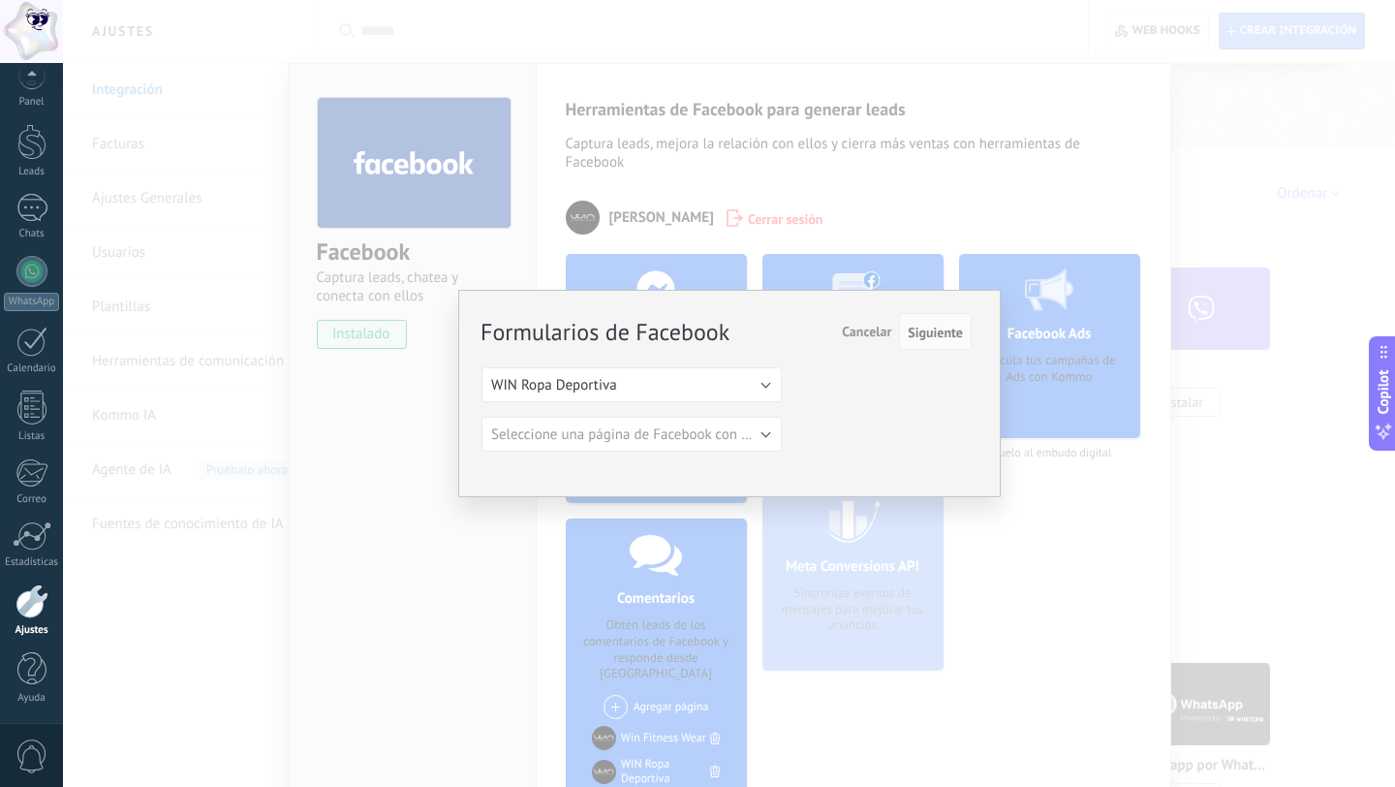
click at [862, 334] on span "Cancelar" at bounding box center [866, 331] width 49 height 17
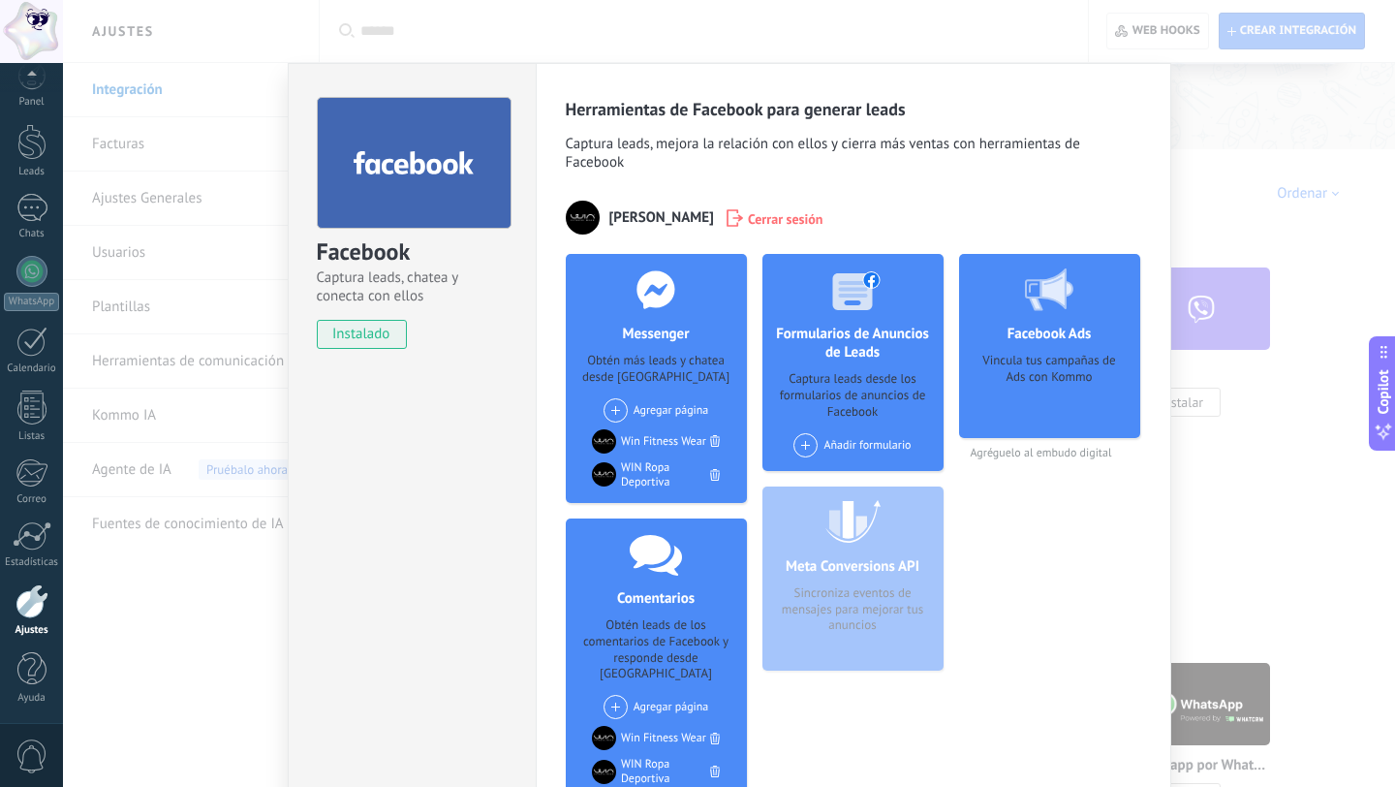
click at [1042, 361] on div "Vincula tus campañas de Ads con Kommo" at bounding box center [1050, 389] width 150 height 73
click at [856, 438] on div "Añadir formulario" at bounding box center [852, 445] width 117 height 24
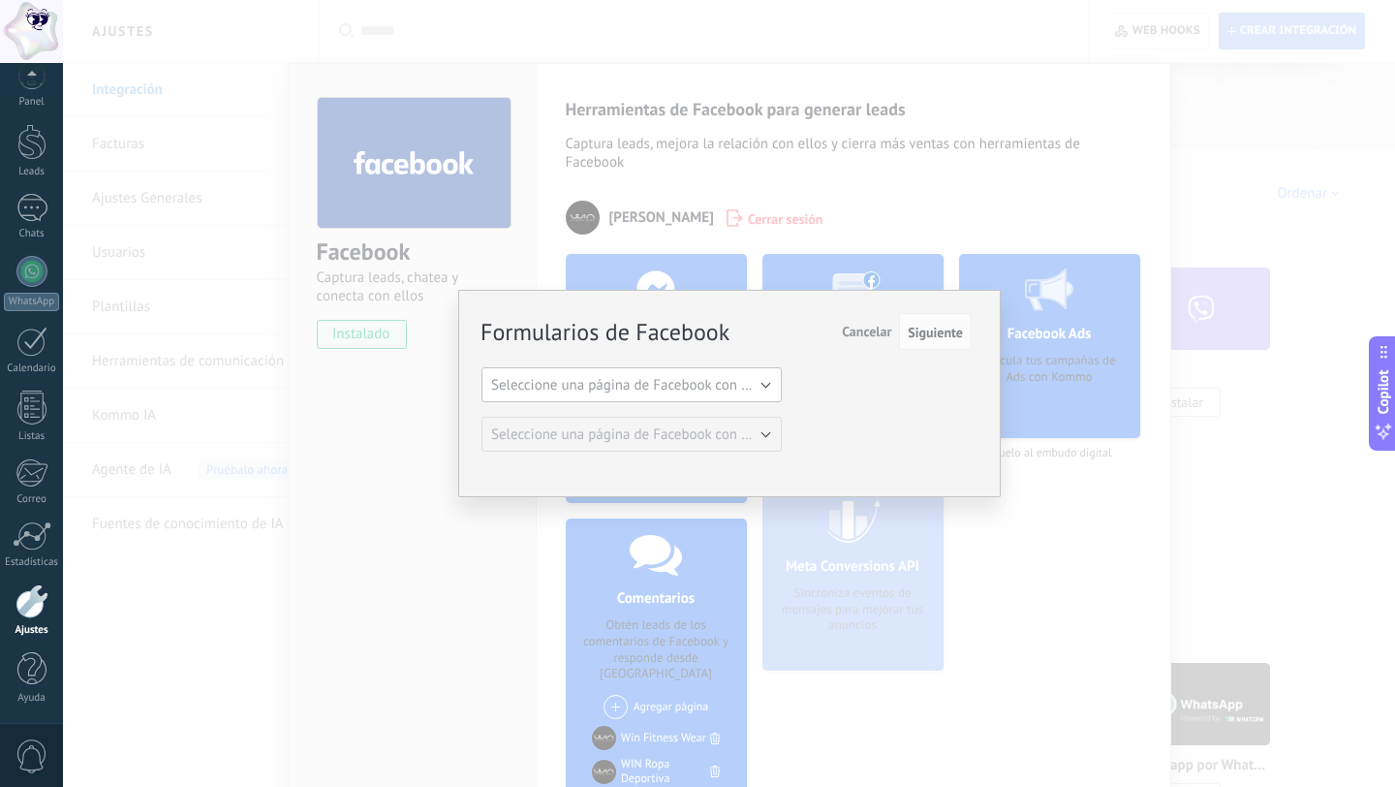
click at [700, 383] on span "Seleccione una página de Facebook con formas" at bounding box center [637, 385] width 293 height 18
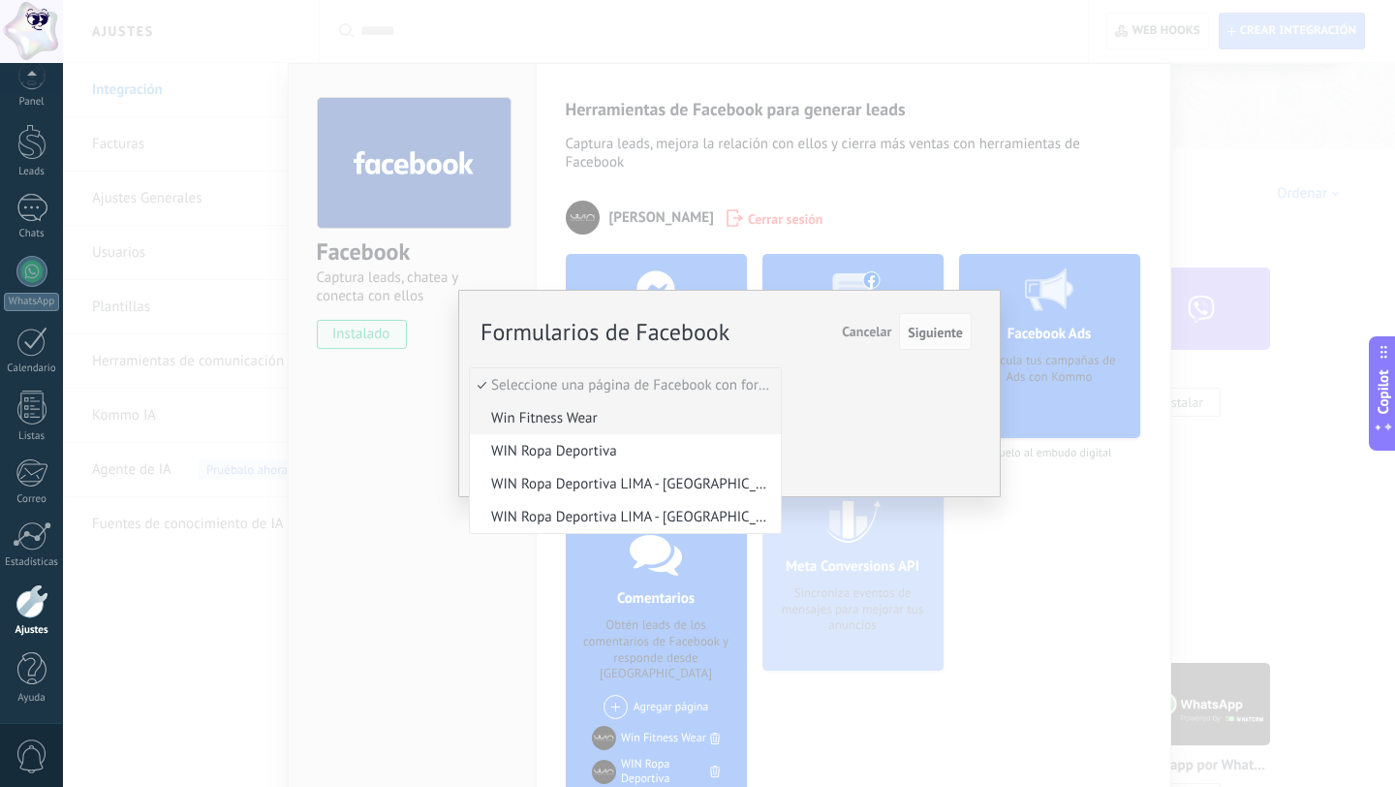
click at [656, 427] on span "Win Fitness Wear" at bounding box center [622, 418] width 305 height 18
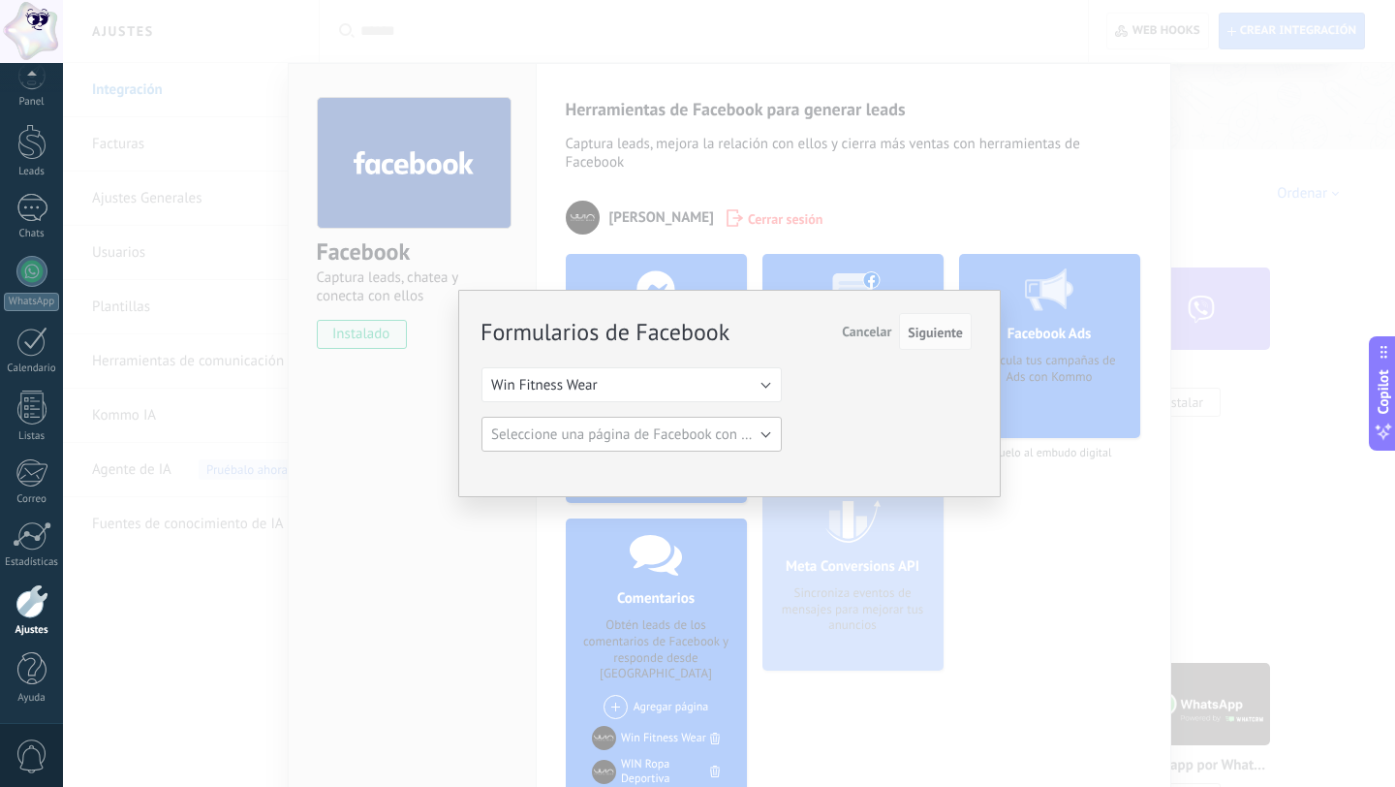
click at [655, 432] on span "Seleccione una página de Facebook con formas" at bounding box center [637, 434] width 293 height 18
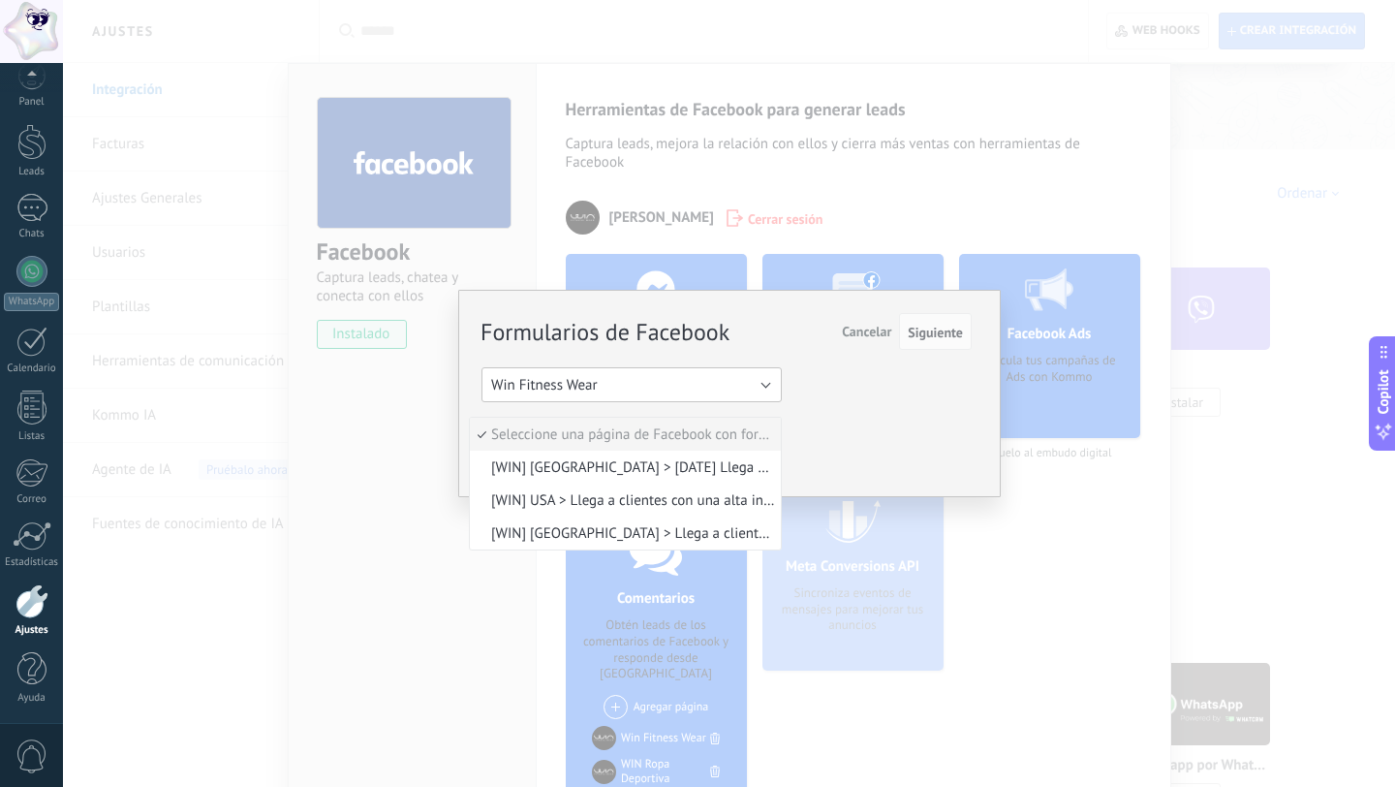
click at [650, 393] on button "Win Fitness Wear" at bounding box center [632, 384] width 300 height 35
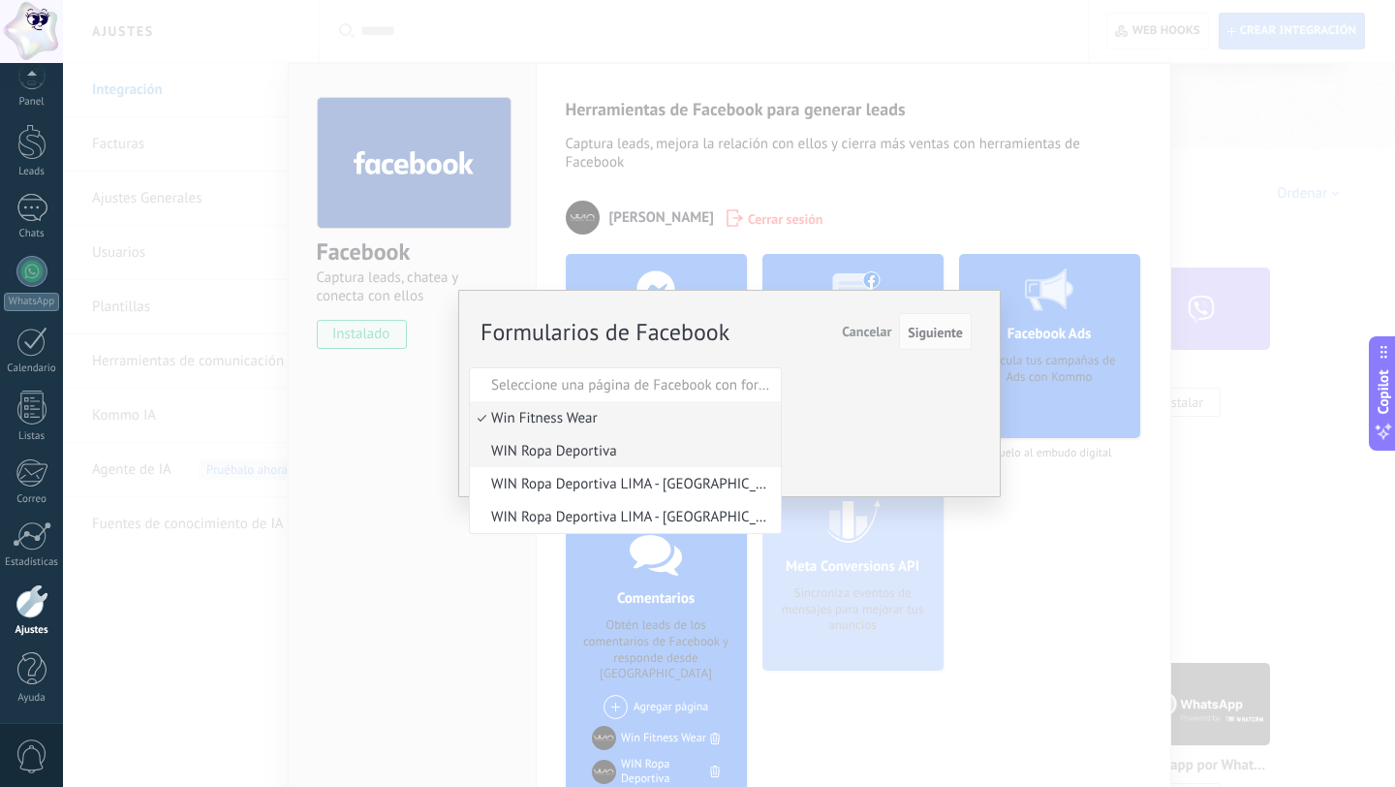
click at [626, 446] on span "WIN Ropa Deportiva" at bounding box center [622, 451] width 305 height 18
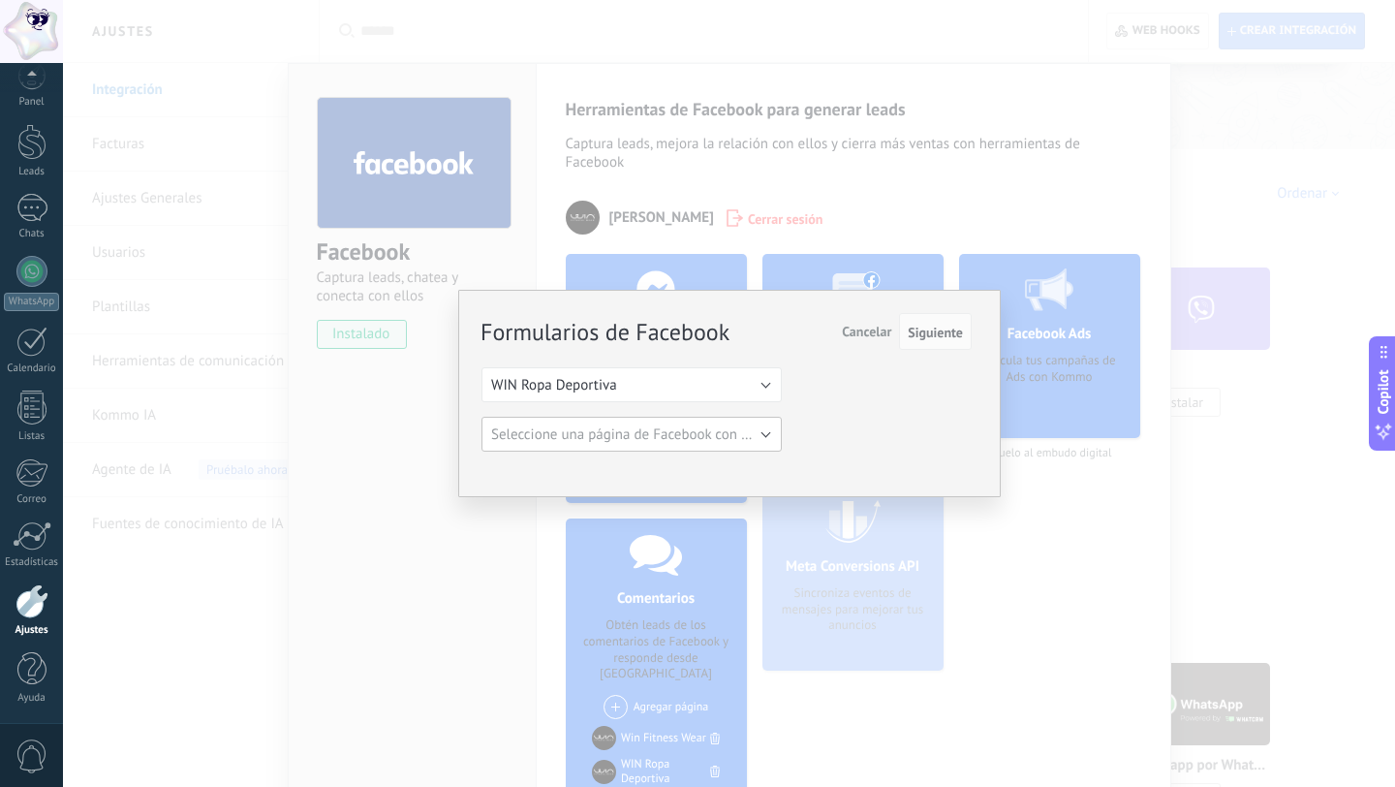
click at [619, 438] on span "Seleccione una página de Facebook con formas" at bounding box center [637, 434] width 293 height 18
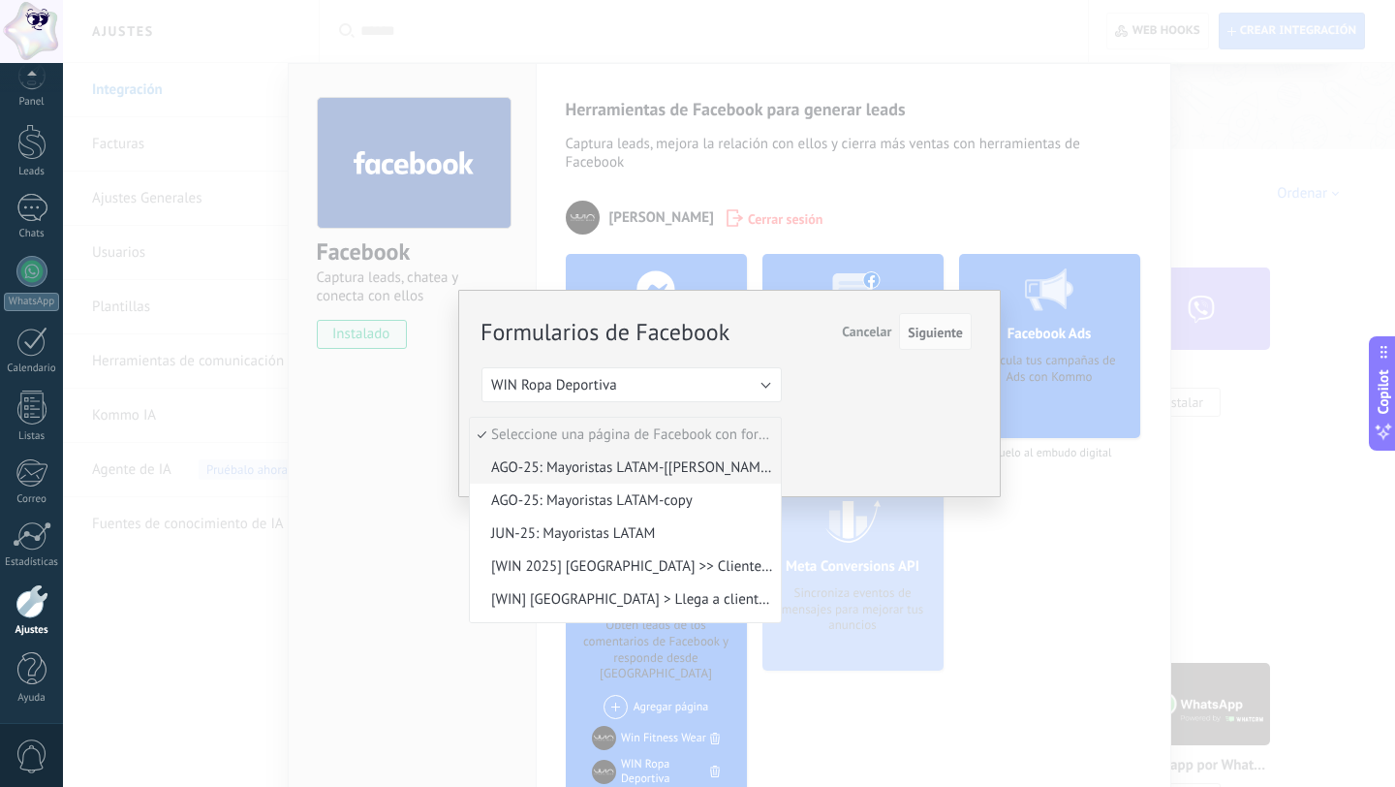
click at [624, 457] on li "AGO-25: Mayoristas LATAM-[Gisela]" at bounding box center [625, 467] width 311 height 33
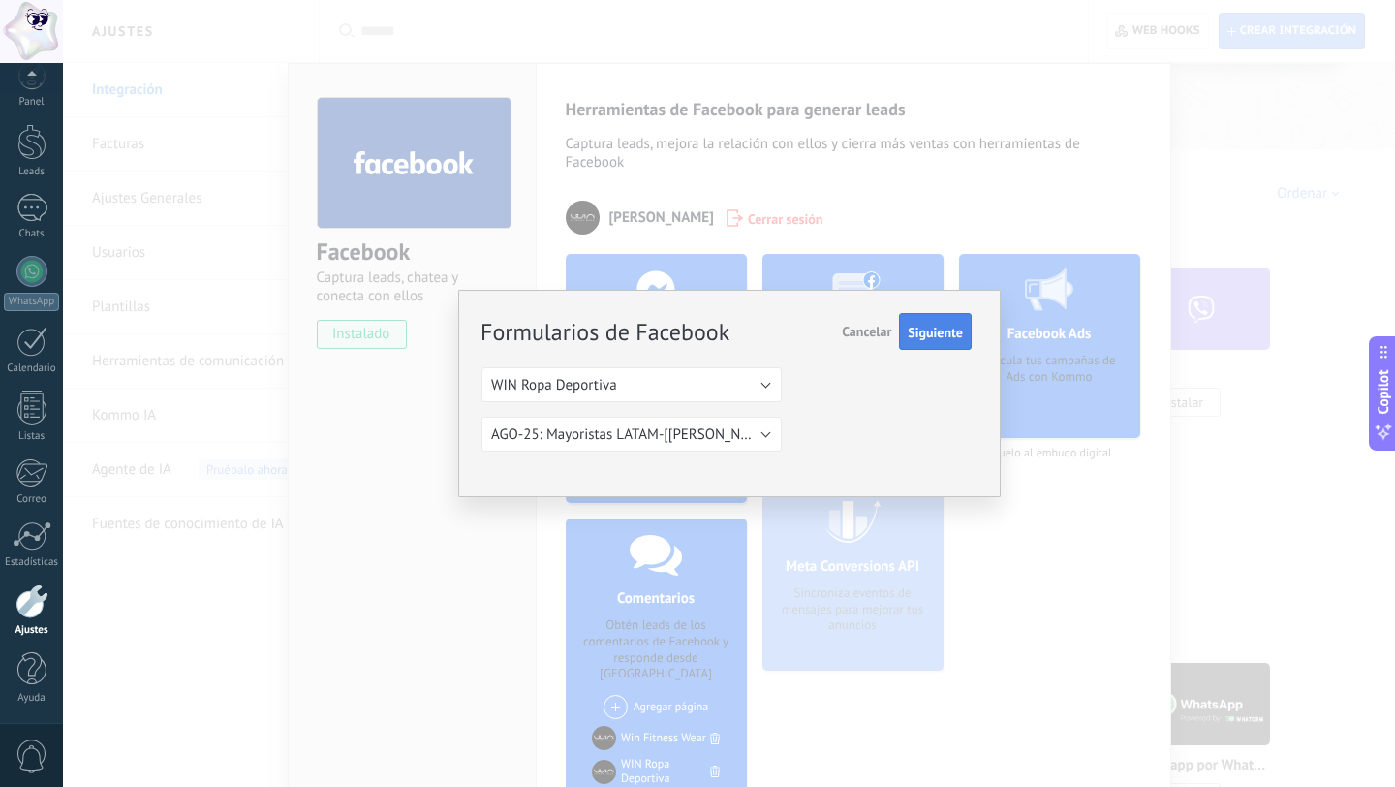
click at [963, 335] on button "Siguiente" at bounding box center [935, 331] width 73 height 37
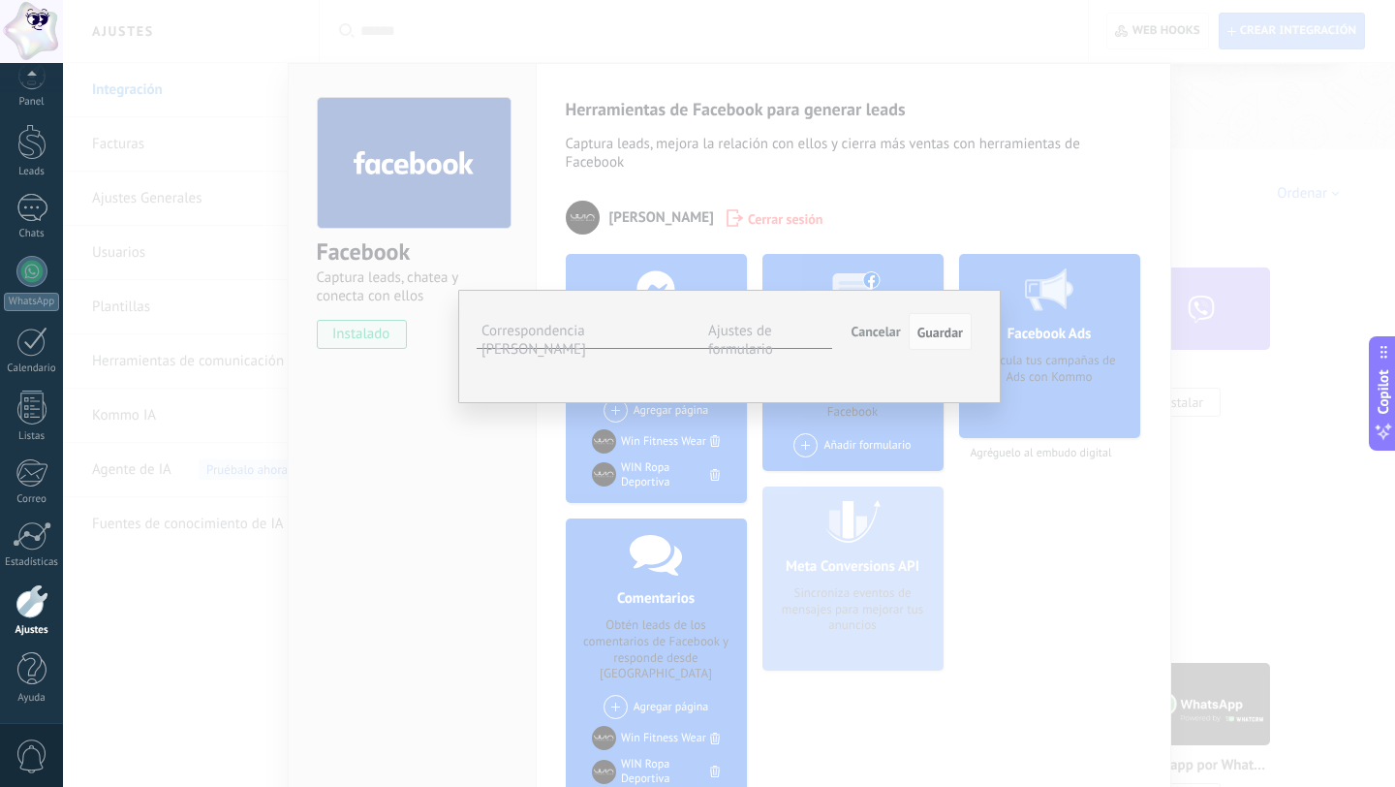
click at [0, 0] on span "Seleccionar campo" at bounding box center [0, 0] width 0 height 0
click at [0, 0] on span "Nombre del contacto (contacto)" at bounding box center [0, 0] width 0 height 0
click at [0, 0] on span "Seleccionar campo" at bounding box center [0, 0] width 0 height 0
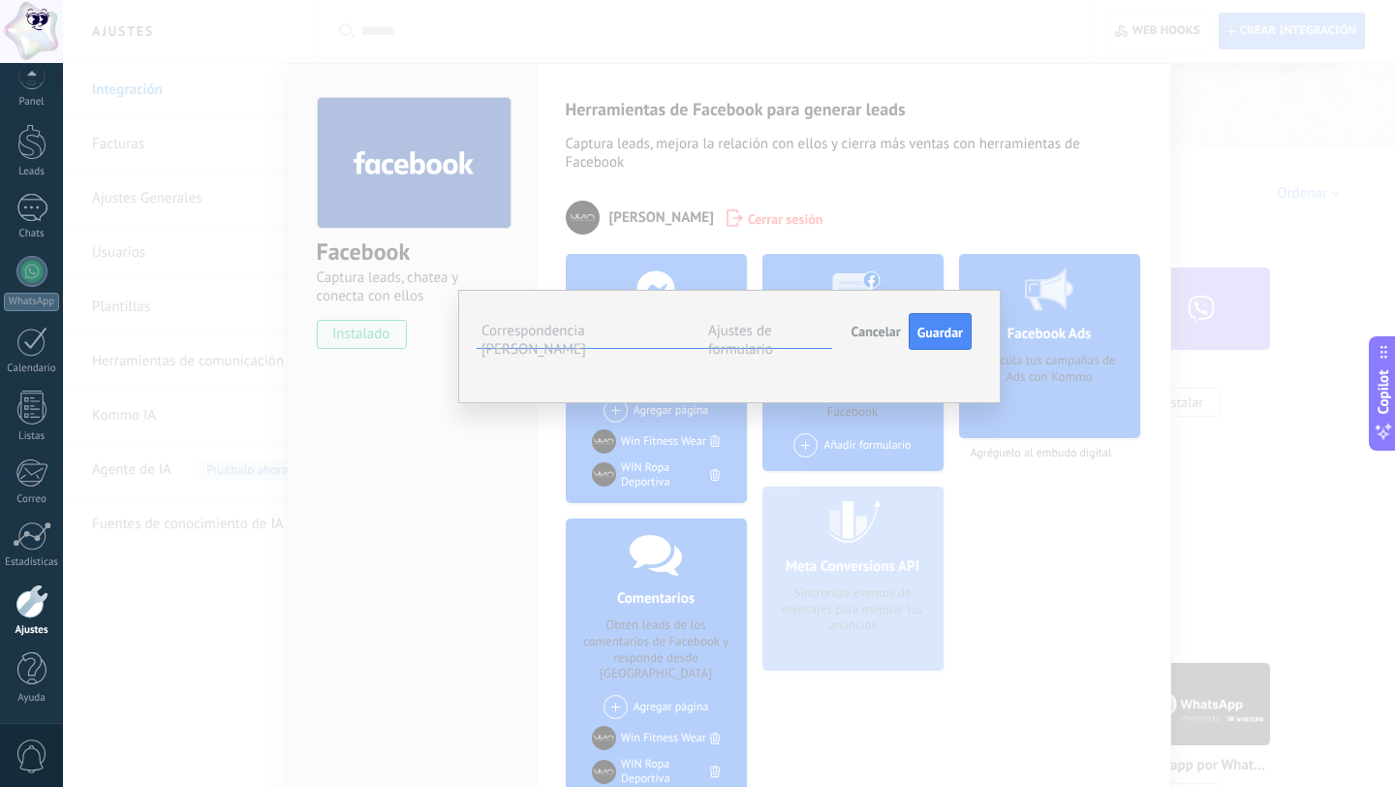
click at [0, 0] on span "Correo (contacto)" at bounding box center [0, 0] width 0 height 0
click at [0, 0] on span "Seleccionar campo" at bounding box center [0, 0] width 0 height 0
click at [0, 0] on span "Teléfono (contacto)" at bounding box center [0, 0] width 0 height 0
click at [0, 0] on span "Seleccionar campo" at bounding box center [0, 0] width 0 height 0
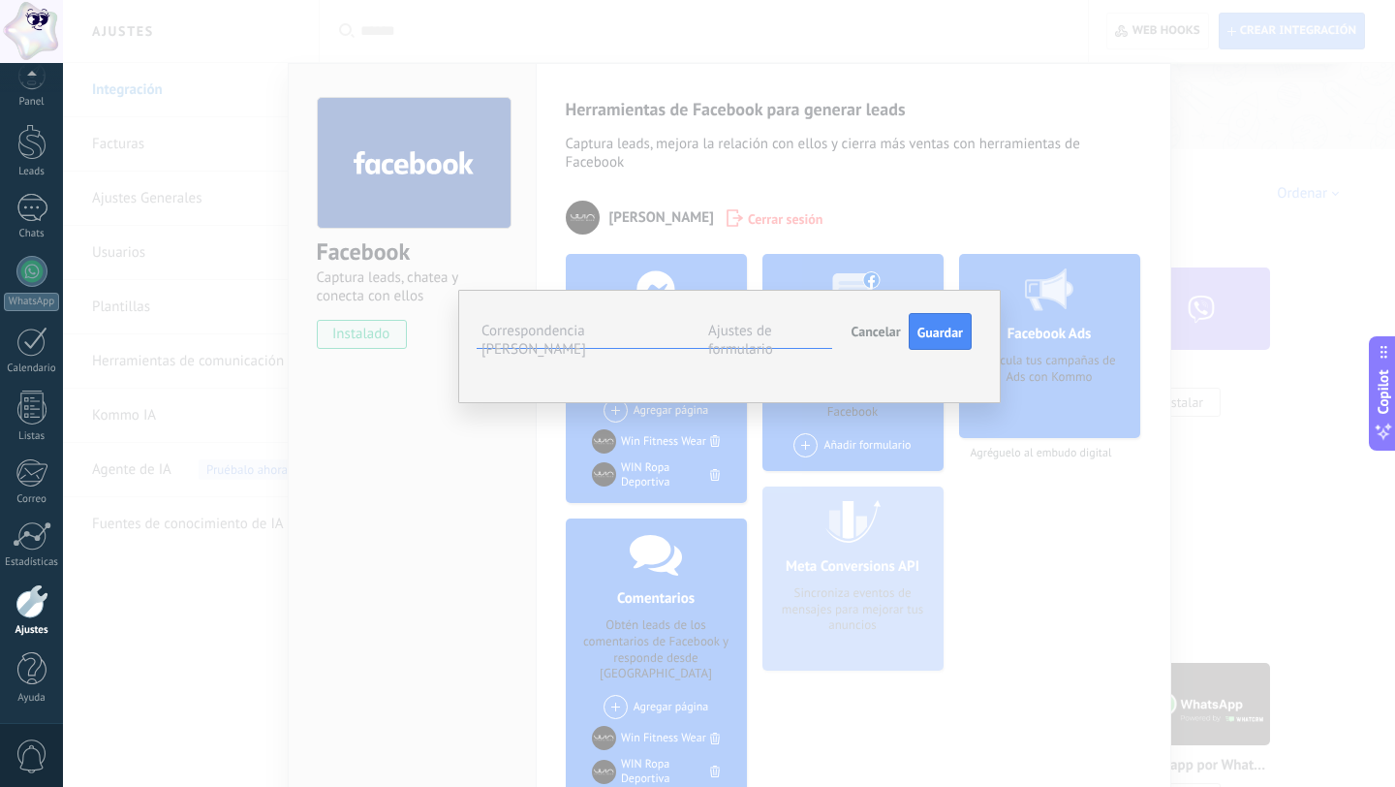
scroll to position [0, 0]
click at [0, 0] on div "País" at bounding box center [0, 0] width 0 height 0
click at [0, 0] on span "Seleccionar campo" at bounding box center [0, 0] width 0 height 0
click at [0, 0] on span "Dirección (compañía)" at bounding box center [0, 0] width 0 height 0
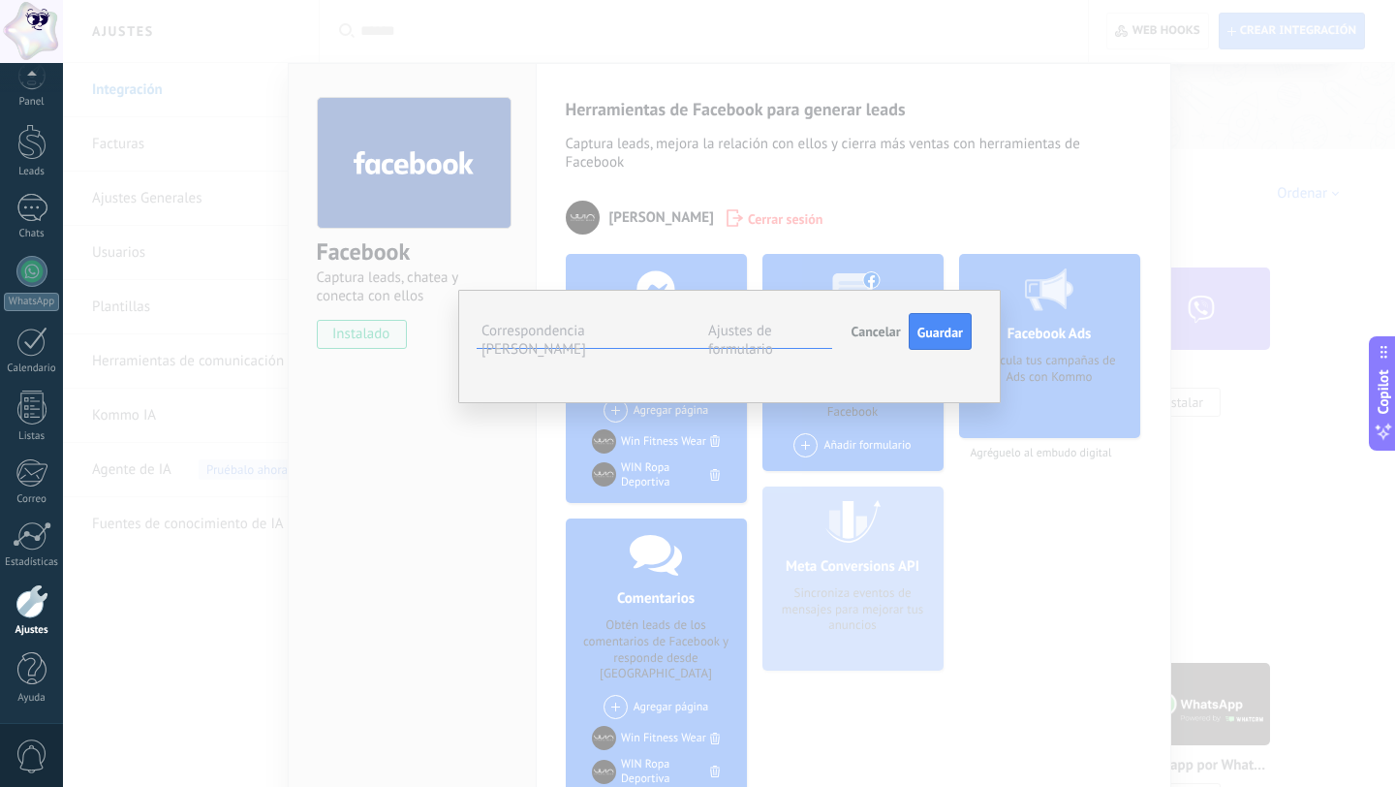
click at [0, 0] on span "Dirección (compañía)" at bounding box center [0, 0] width 0 height 0
click at [0, 0] on div "Ciudad" at bounding box center [0, 0] width 0 height 0
click at [927, 344] on button "Guardar" at bounding box center [940, 331] width 63 height 37
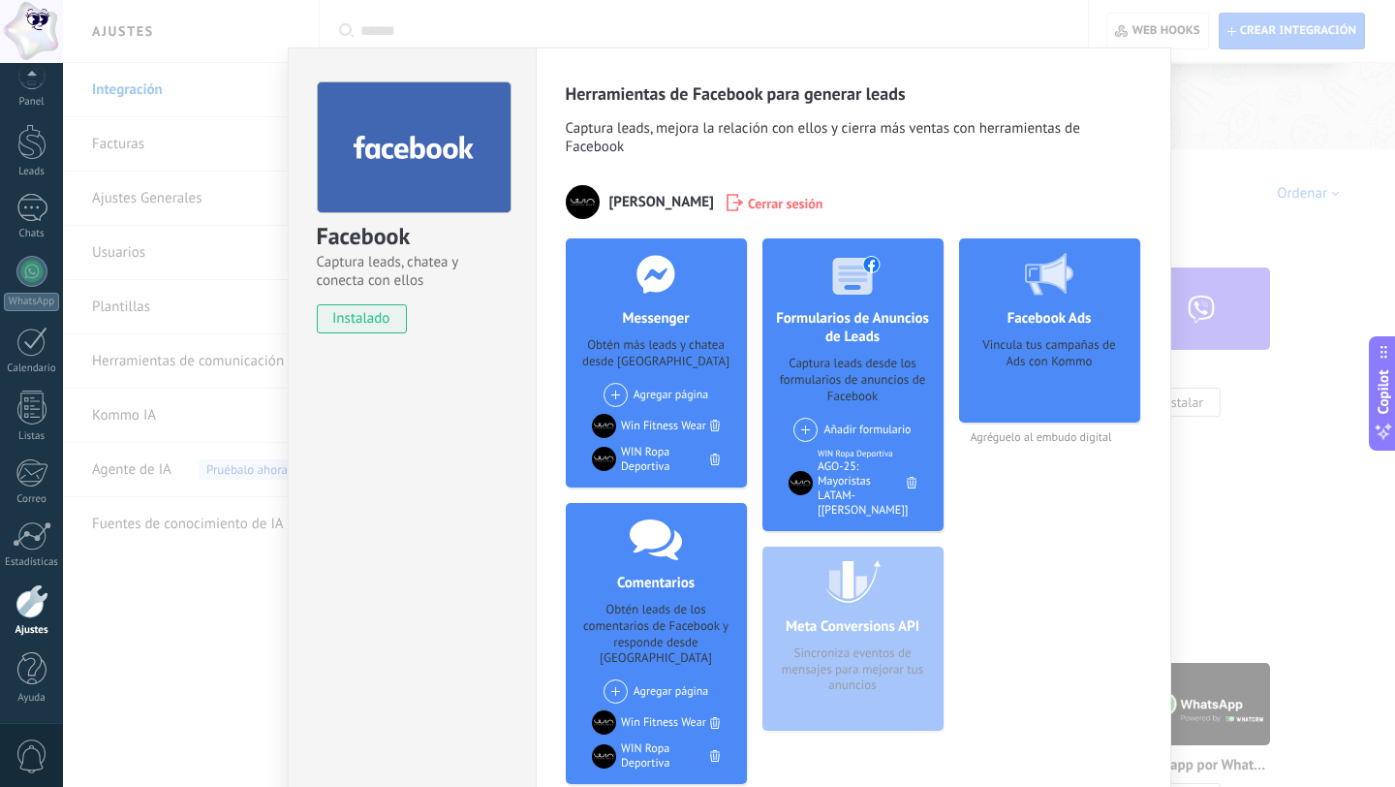
scroll to position [9, 0]
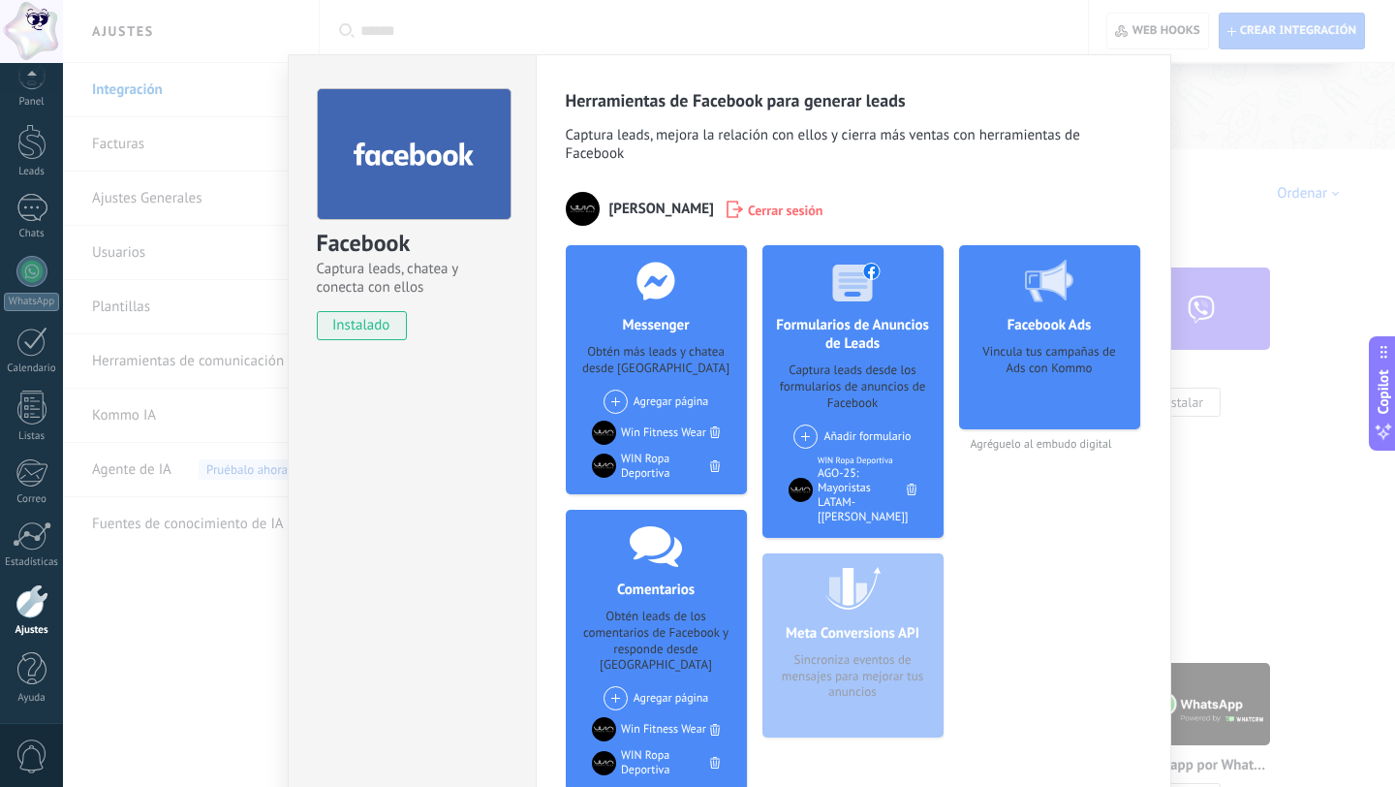
click at [1191, 429] on div "Facebook Captura leads, chatea y conecta con ellos instalado Desinstalar Herram…" at bounding box center [729, 393] width 1332 height 787
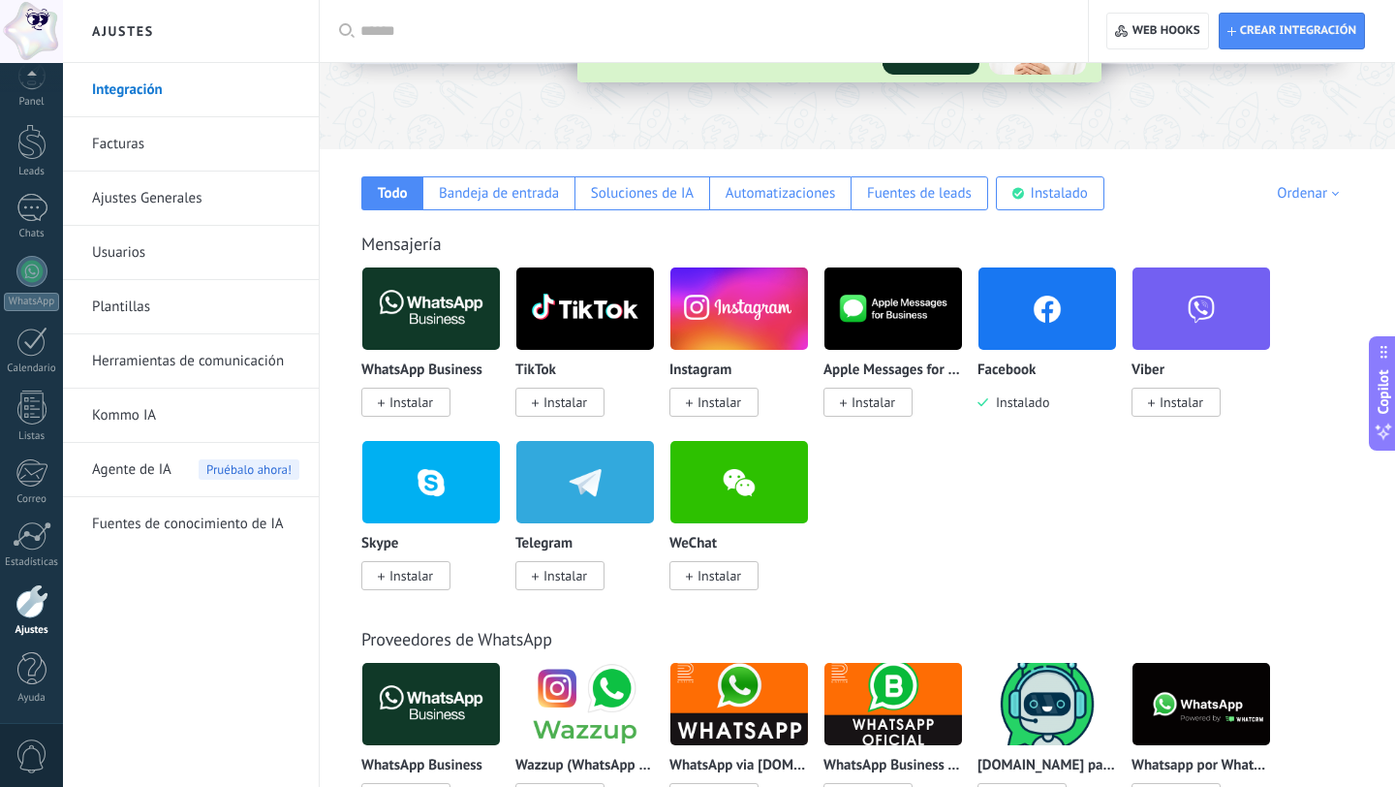
click at [745, 397] on span "Instalar" at bounding box center [714, 402] width 89 height 29
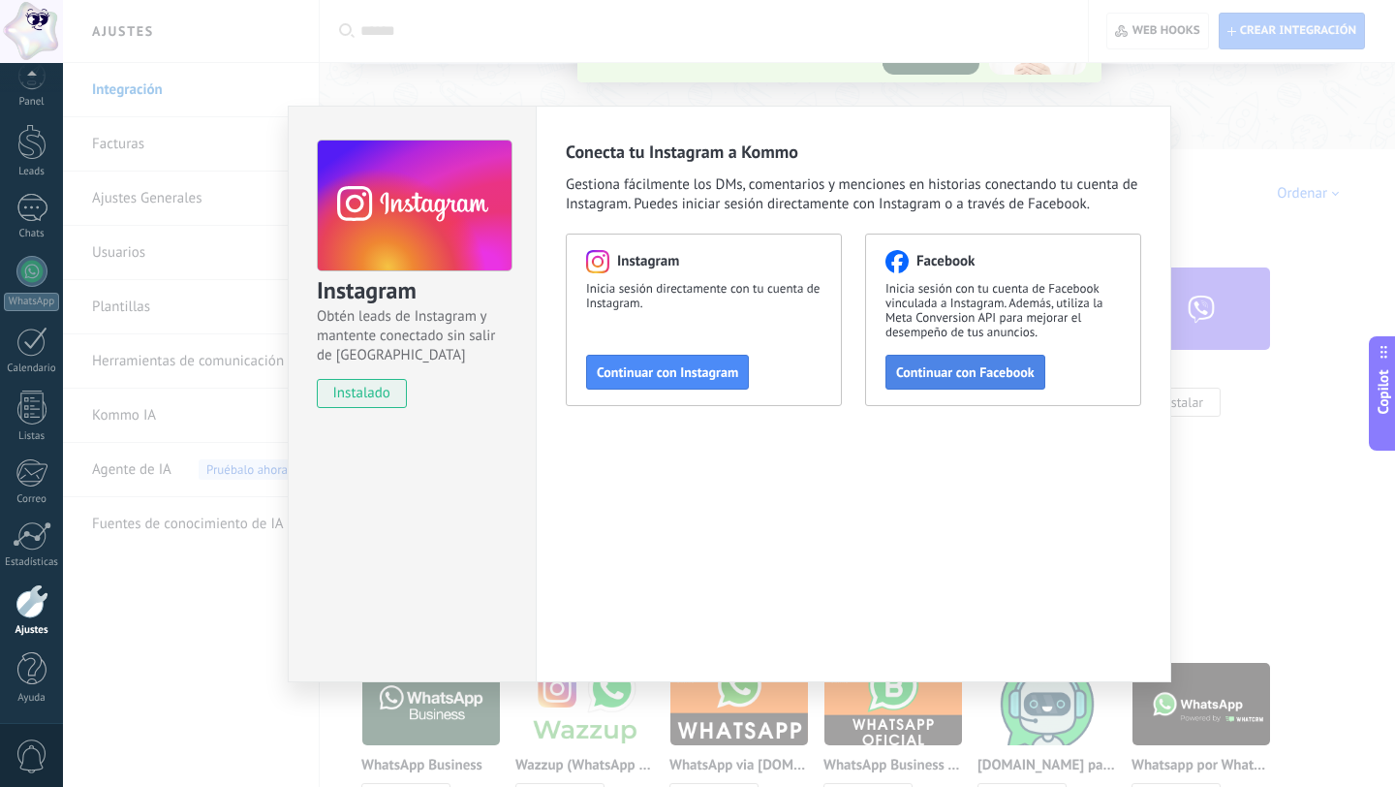
click at [1019, 379] on span "Continuar con Facebook" at bounding box center [965, 372] width 139 height 14
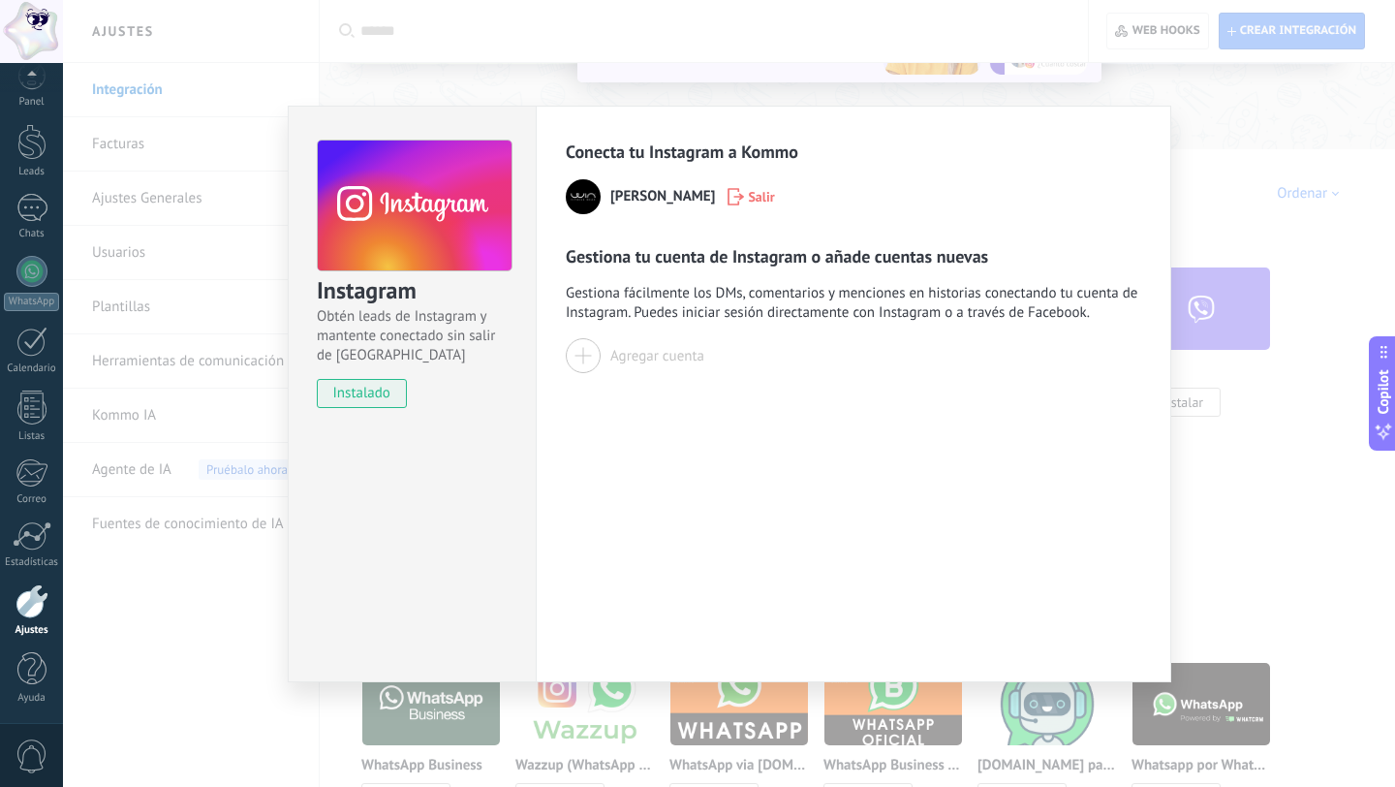
click at [631, 198] on span "Admi Haiven" at bounding box center [662, 196] width 105 height 19
click at [582, 358] on div at bounding box center [583, 355] width 35 height 35
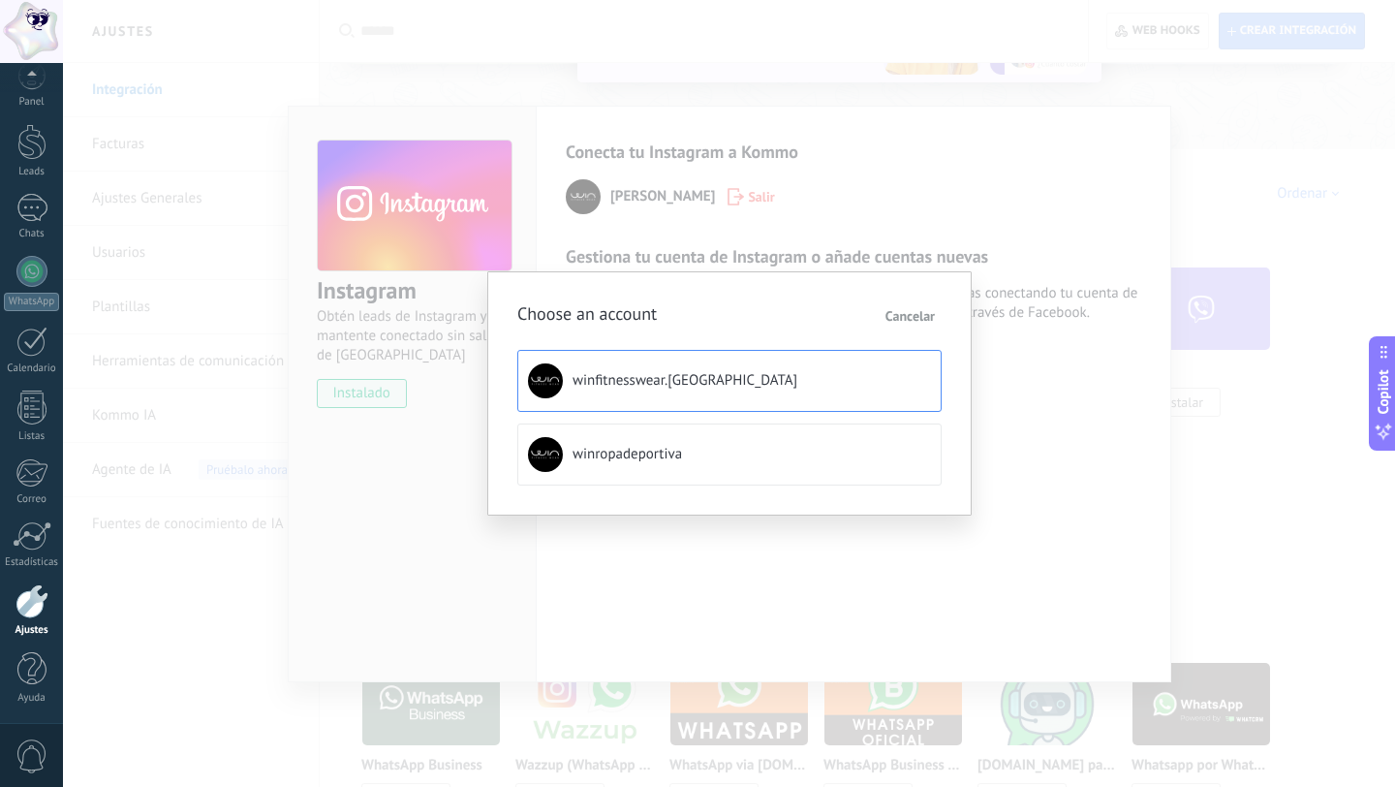
click at [607, 394] on button "winfitnesswear.usa" at bounding box center [729, 381] width 424 height 62
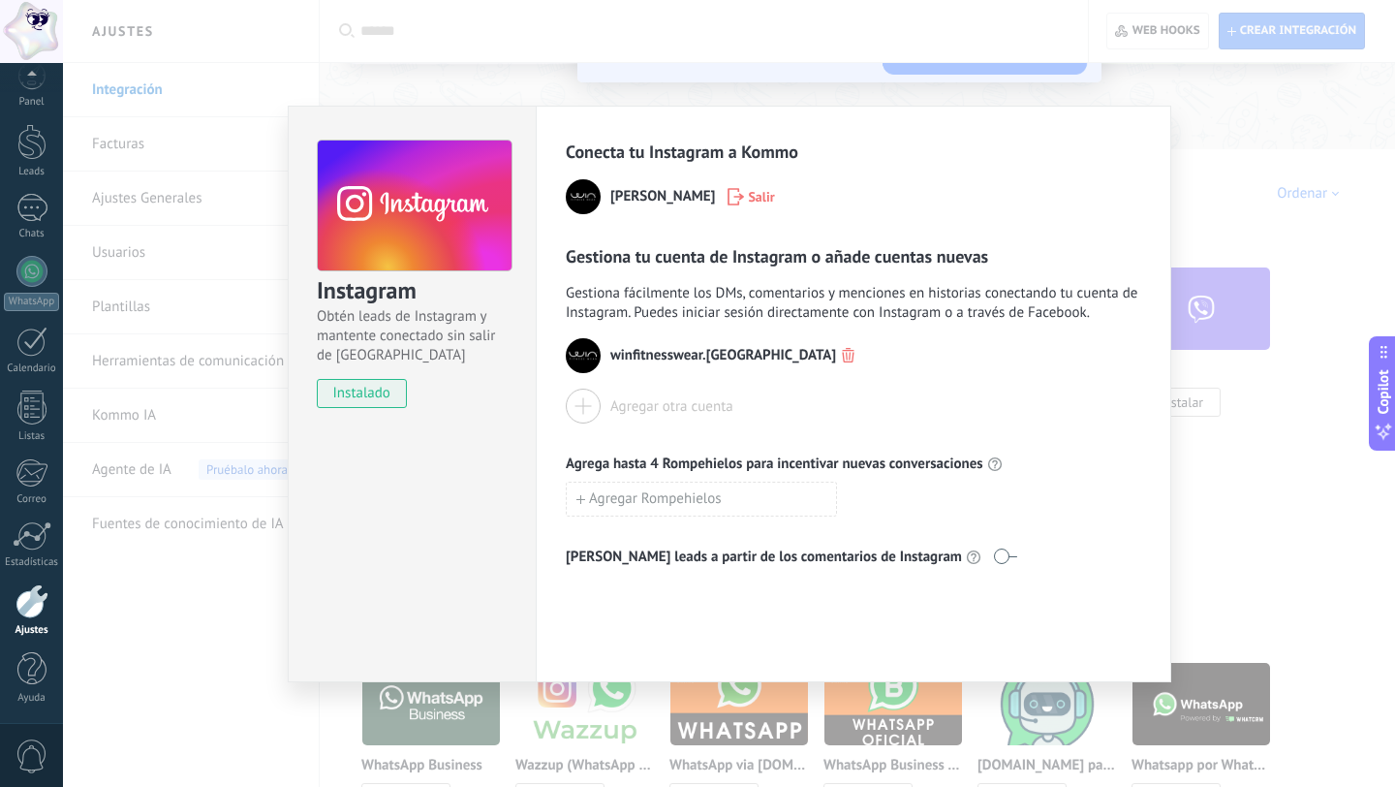
click at [591, 410] on div at bounding box center [583, 406] width 35 height 35
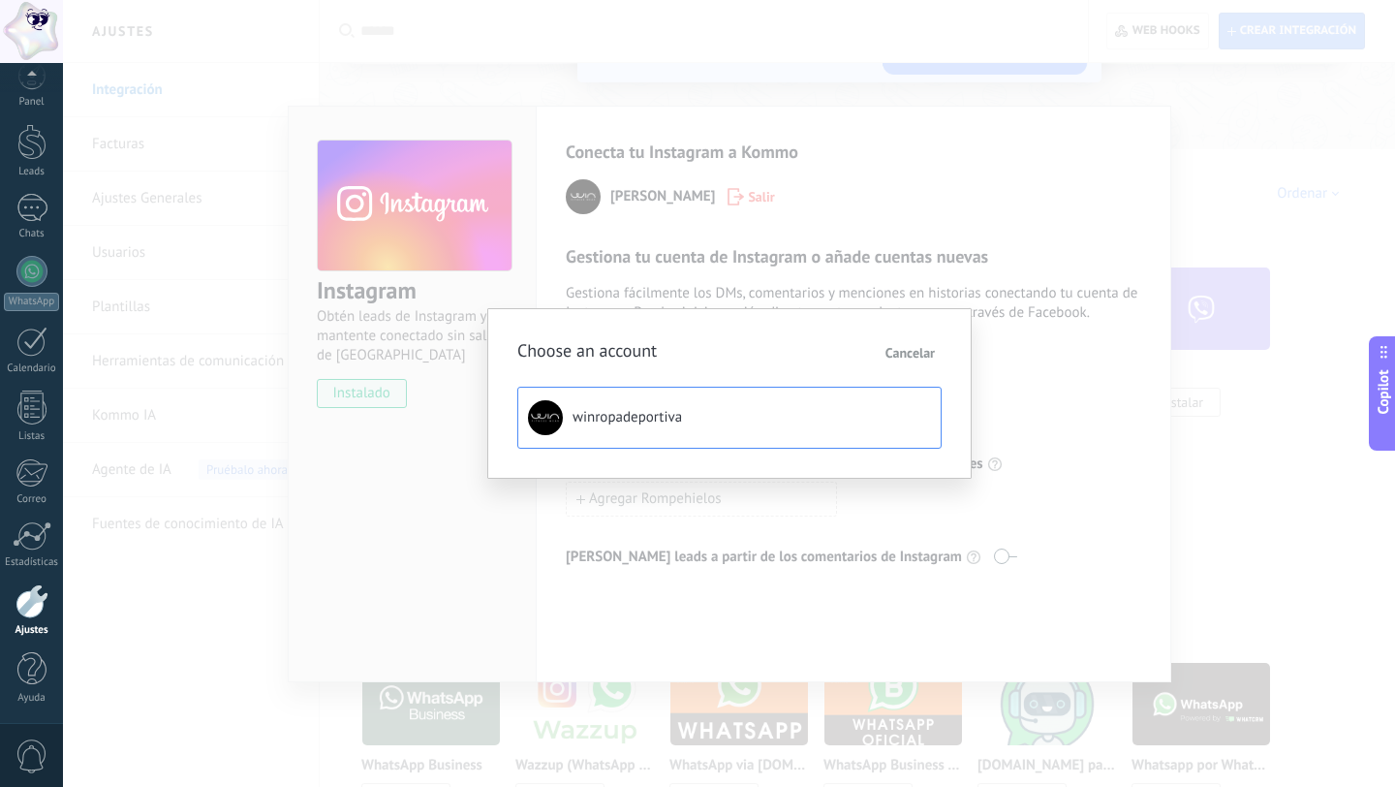
click at [624, 421] on span "winropadeportiva" at bounding box center [627, 417] width 109 height 19
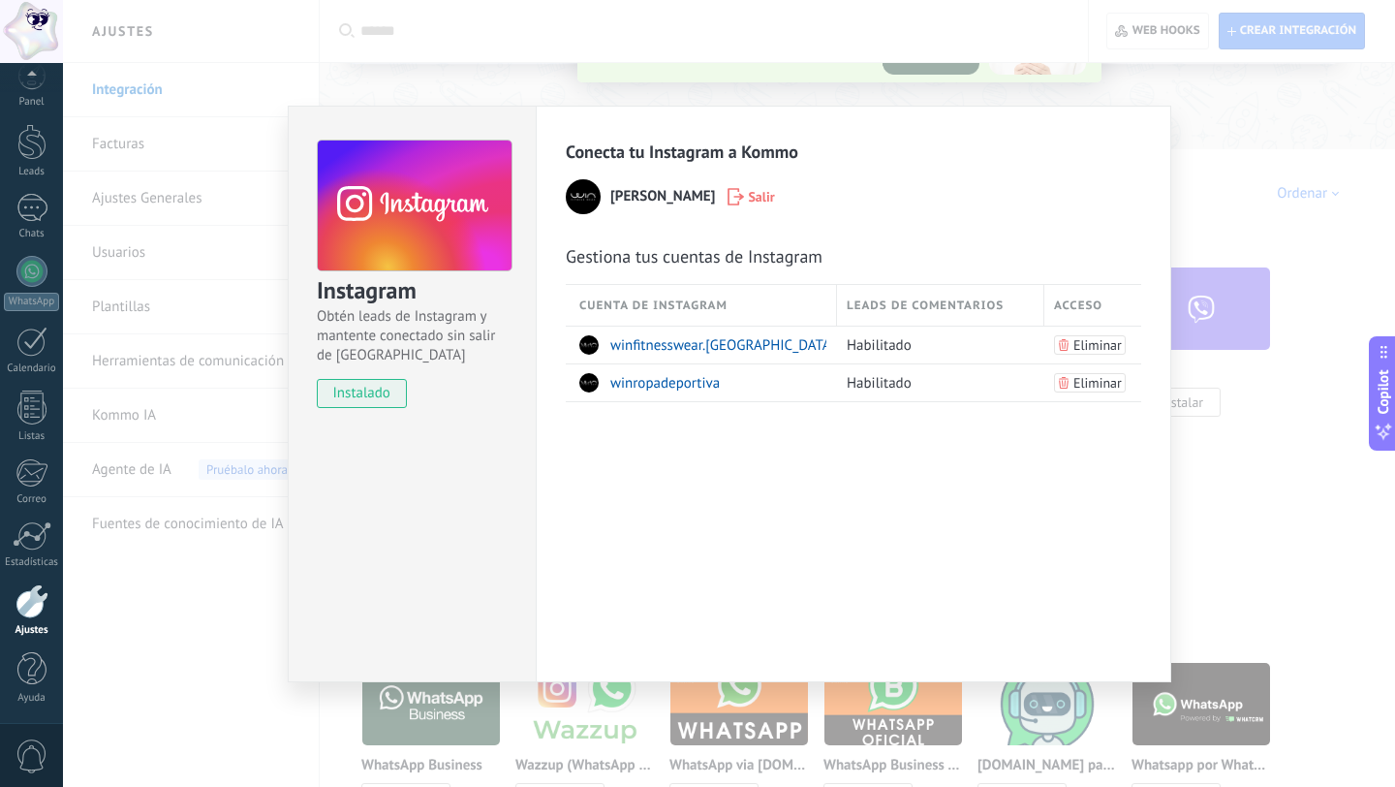
click at [1189, 224] on div "Instagram Obtén leads de Instagram y mantente conectado sin salir de Kommo inst…" at bounding box center [729, 393] width 1332 height 787
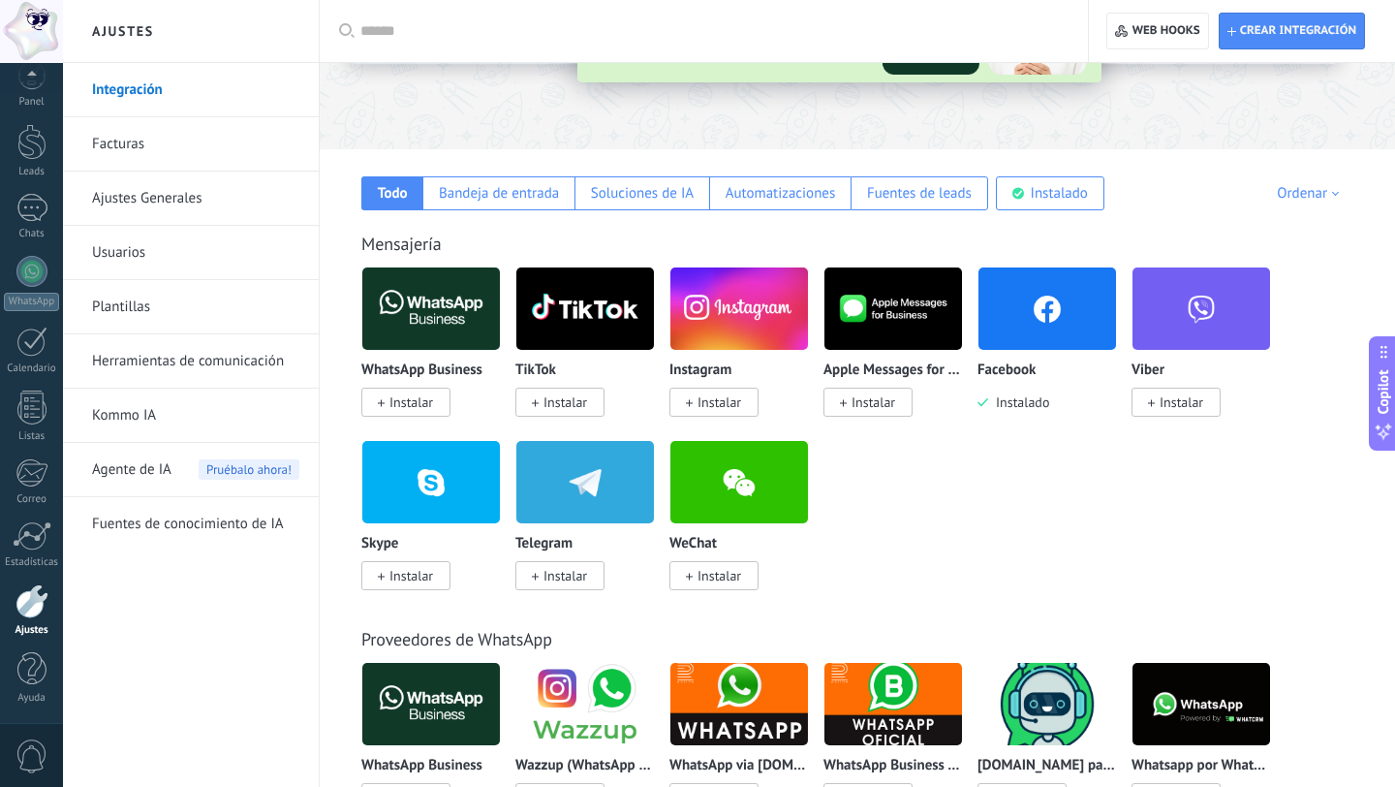
click at [550, 398] on span "Instalar" at bounding box center [566, 401] width 44 height 17
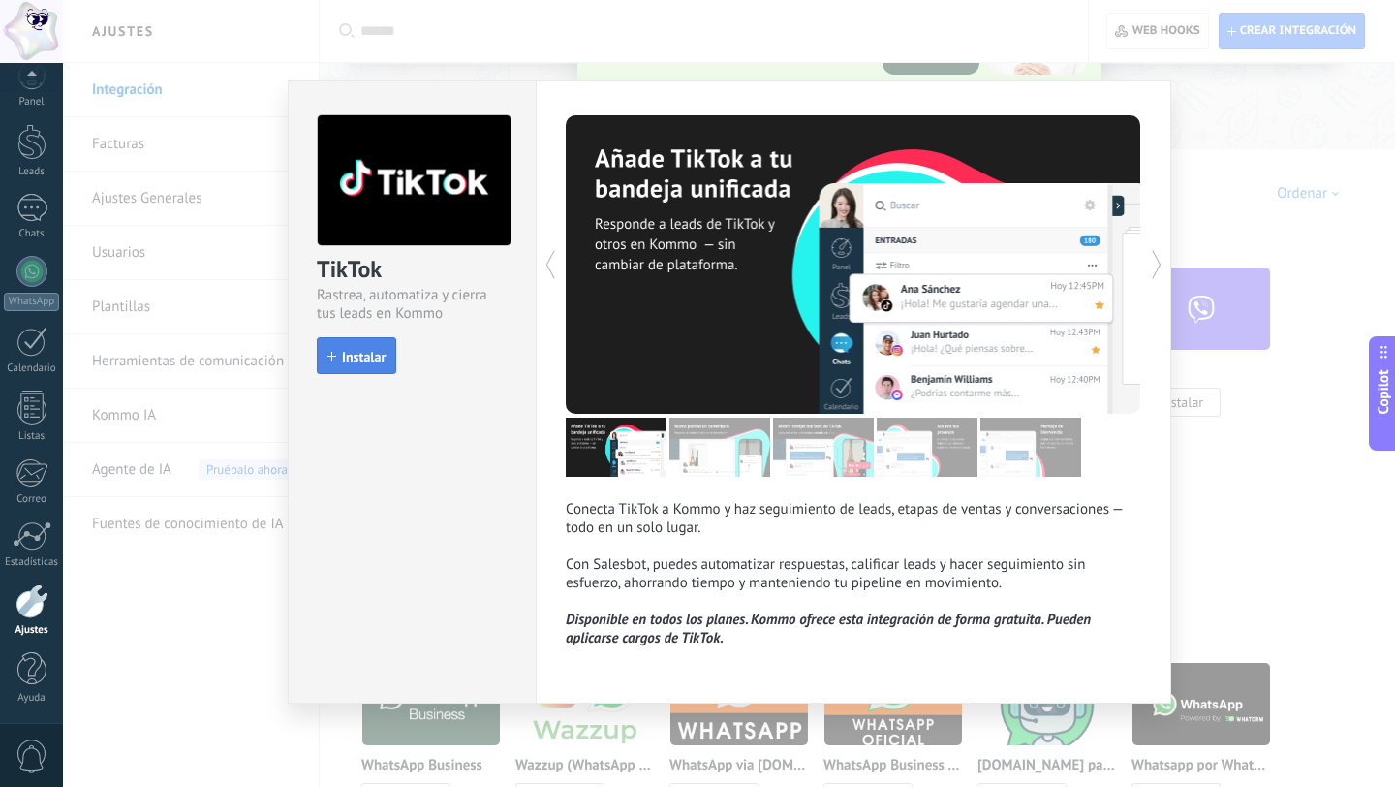
click at [346, 358] on span "Instalar" at bounding box center [364, 357] width 44 height 14
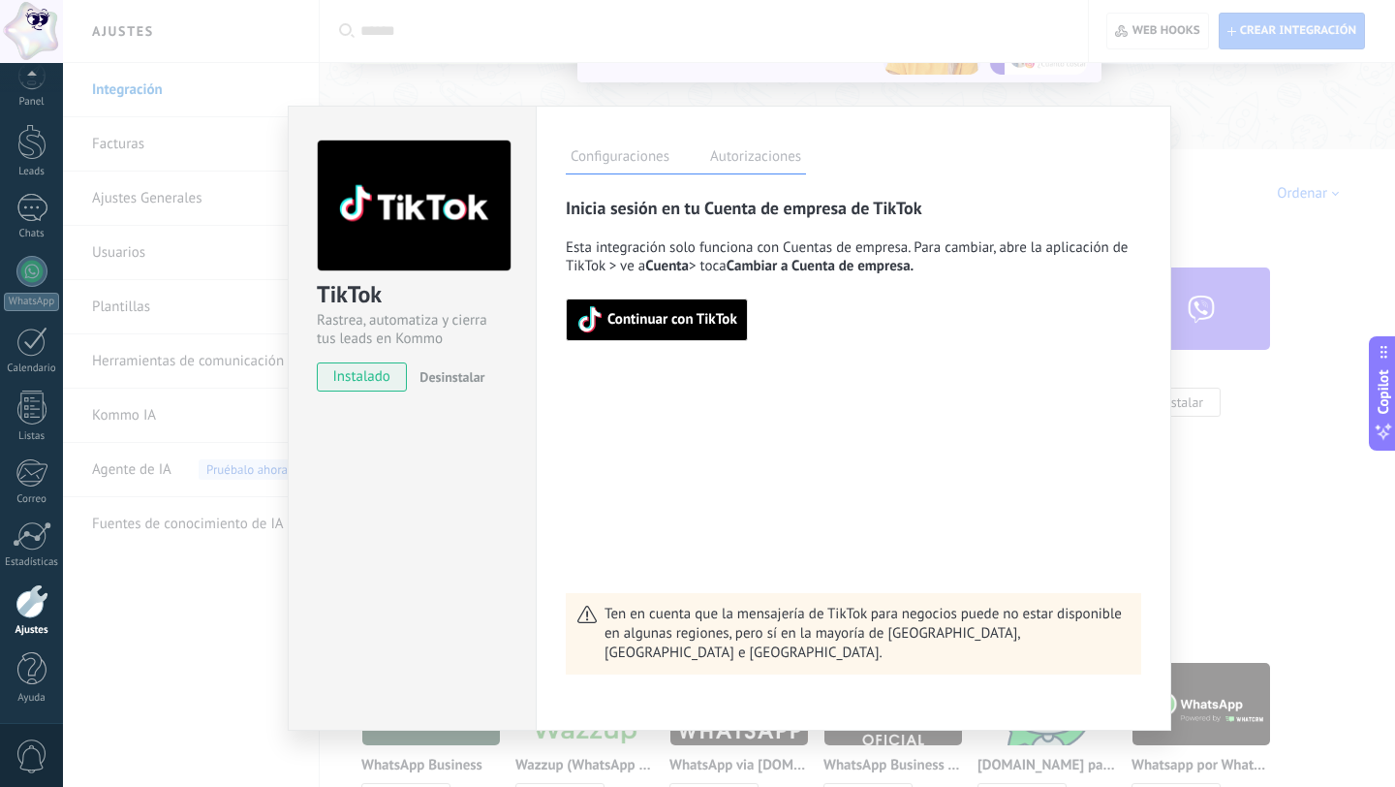
click at [676, 343] on div "Inicia sesión en tu Cuenta de empresa de TikTok Esta integración solo funciona …" at bounding box center [854, 436] width 576 height 478
click at [667, 324] on span "Continuar con TikTok" at bounding box center [673, 320] width 130 height 14
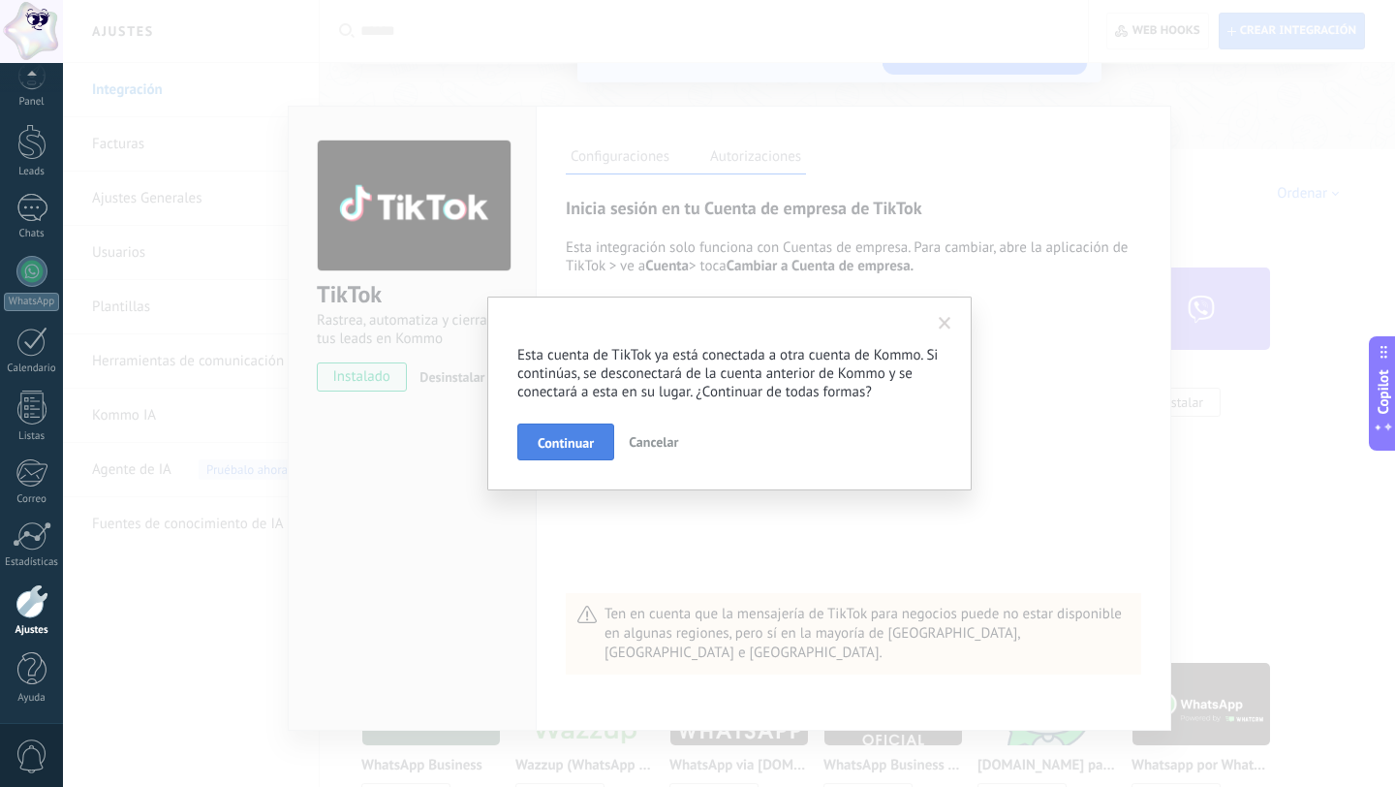
click at [558, 432] on button "Continuar" at bounding box center [565, 441] width 97 height 37
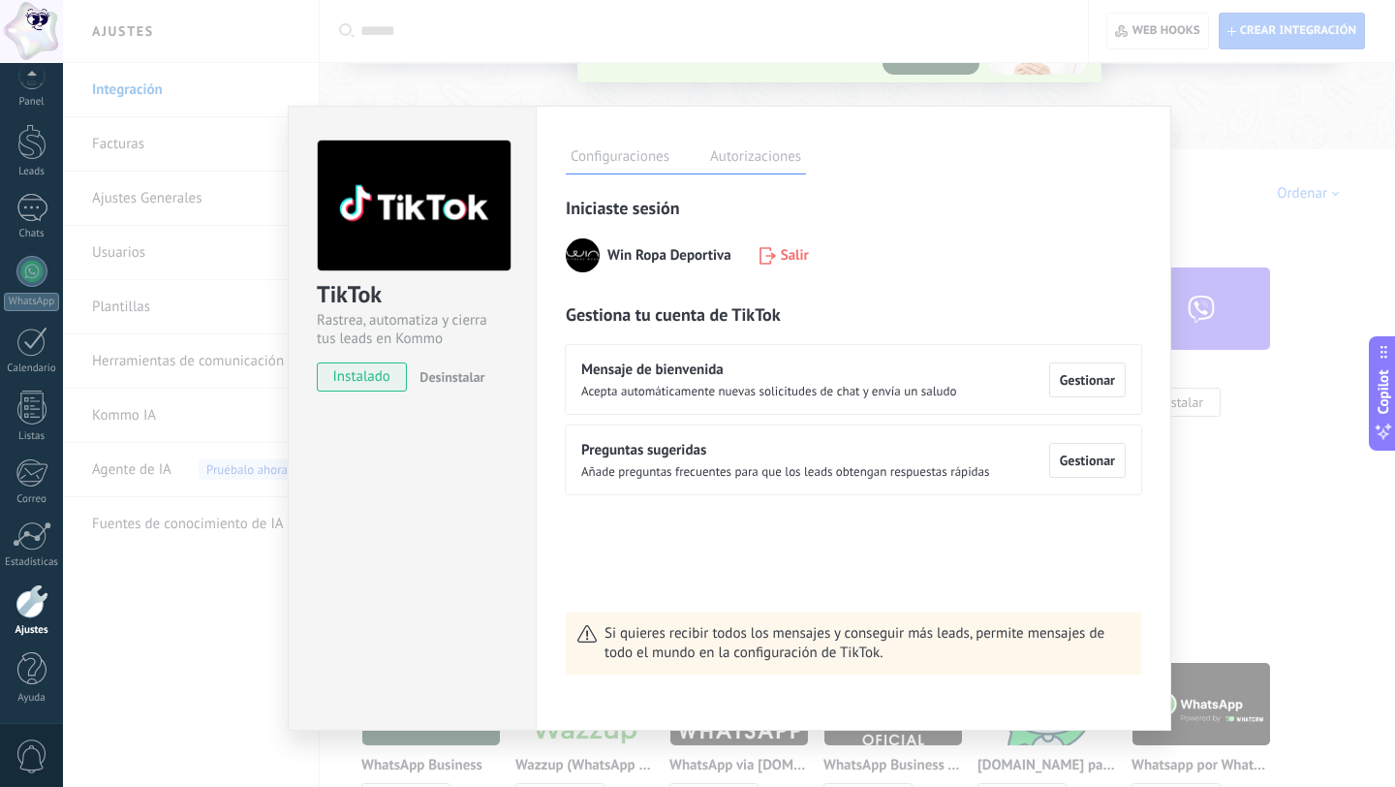
click at [754, 157] on label "Autorizaciones" at bounding box center [755, 159] width 101 height 28
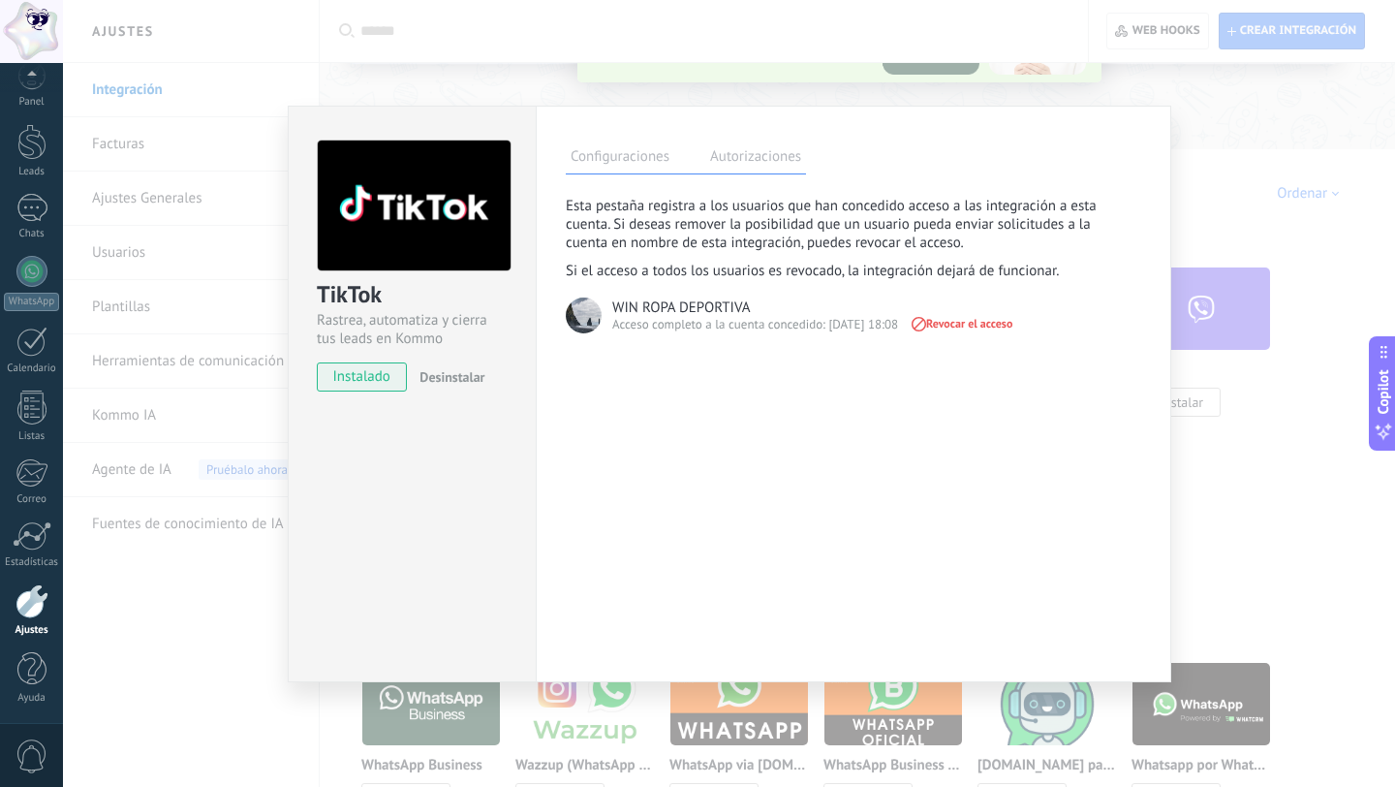
click at [645, 161] on label "Configuraciones" at bounding box center [620, 159] width 109 height 28
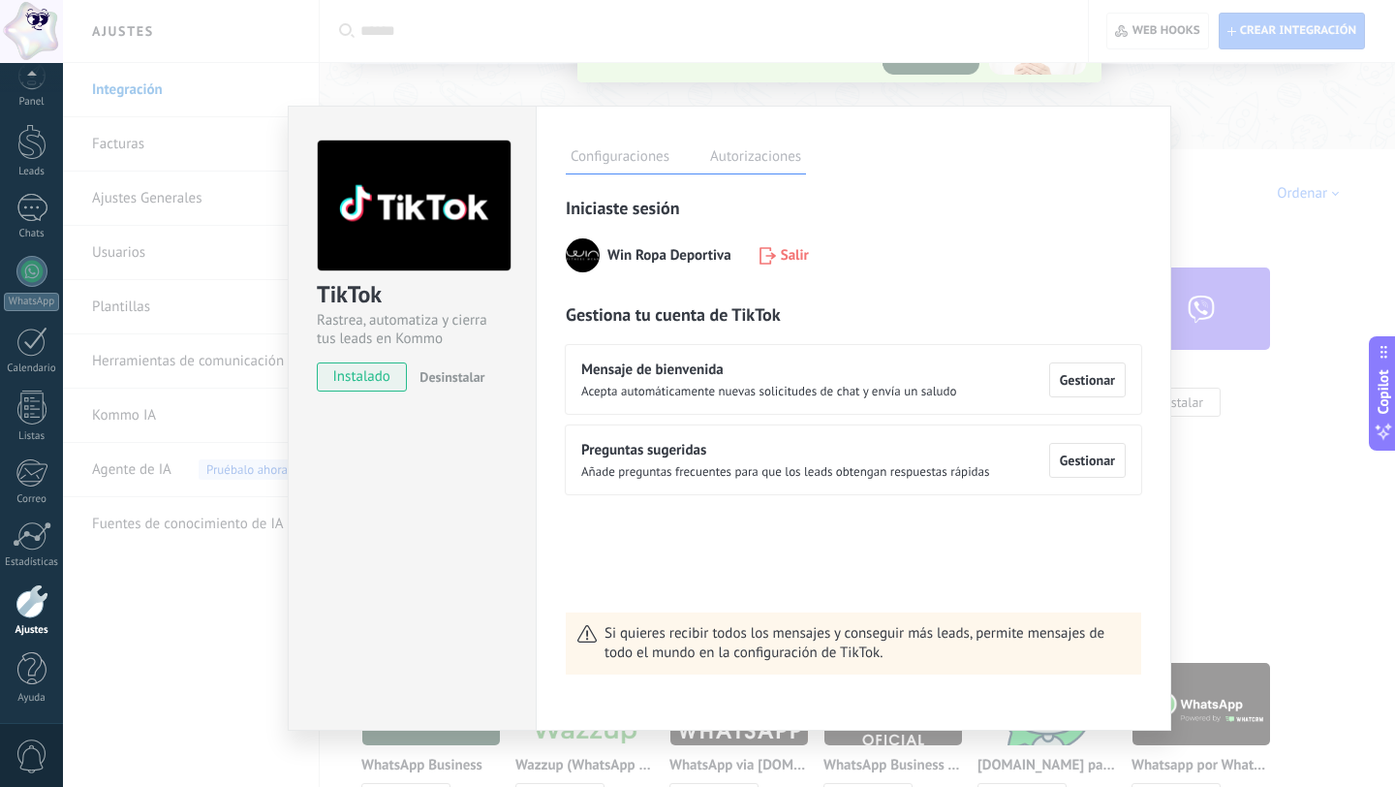
click at [249, 582] on div "TikTok Rastrea, automatiza y cierra tus leads en Kommo instalado Desinstalar Co…" at bounding box center [729, 393] width 1332 height 787
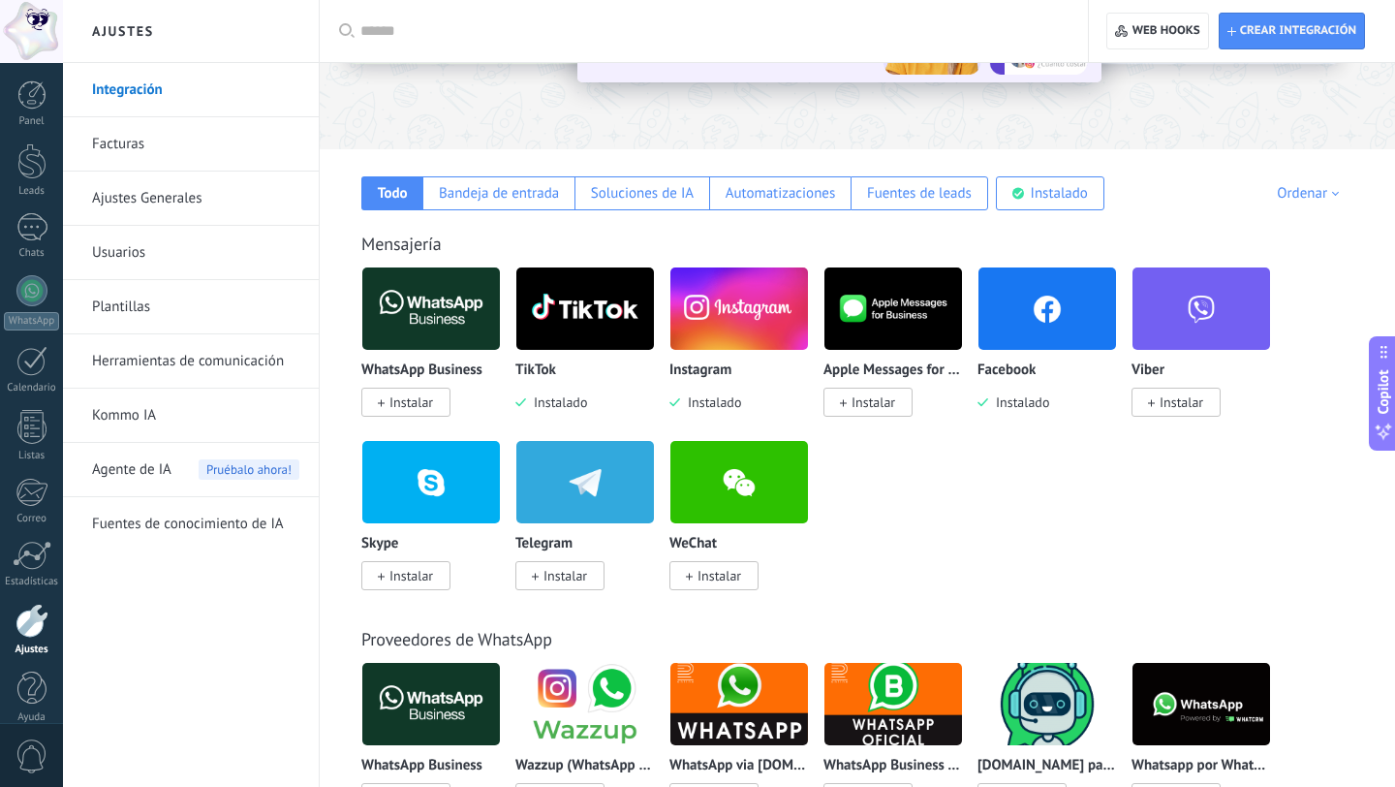
click at [452, 311] on img at bounding box center [431, 309] width 138 height 94
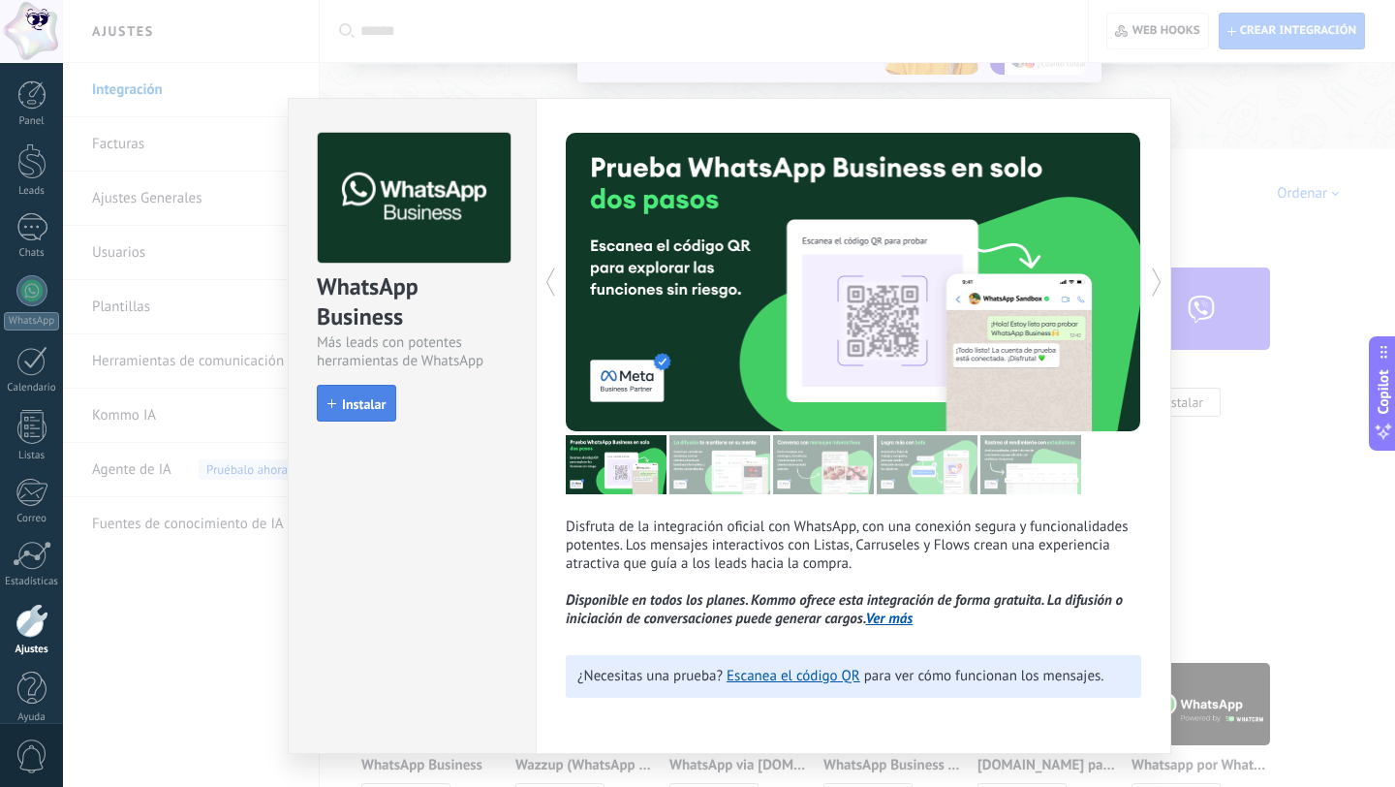
click at [352, 404] on span "Instalar" at bounding box center [364, 404] width 44 height 14
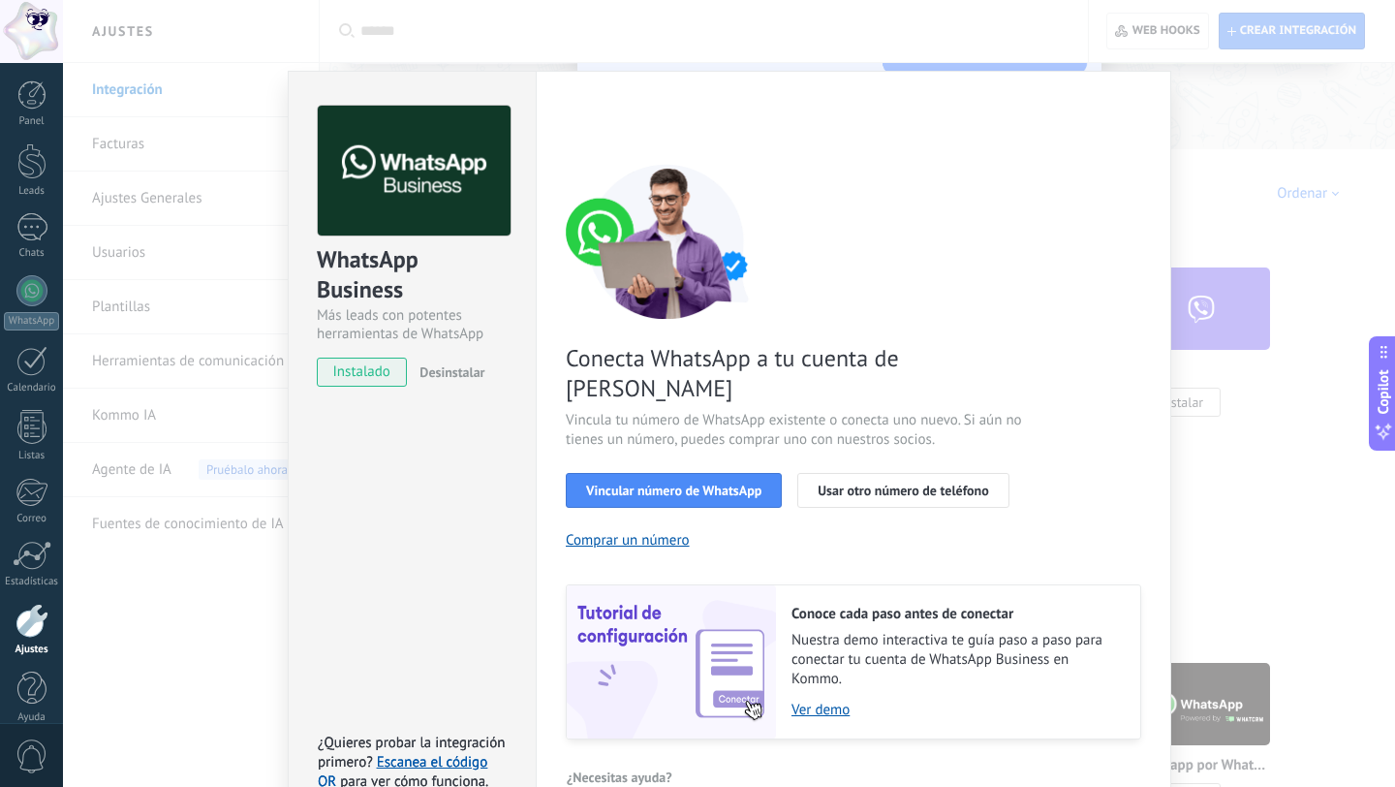
scroll to position [43, 0]
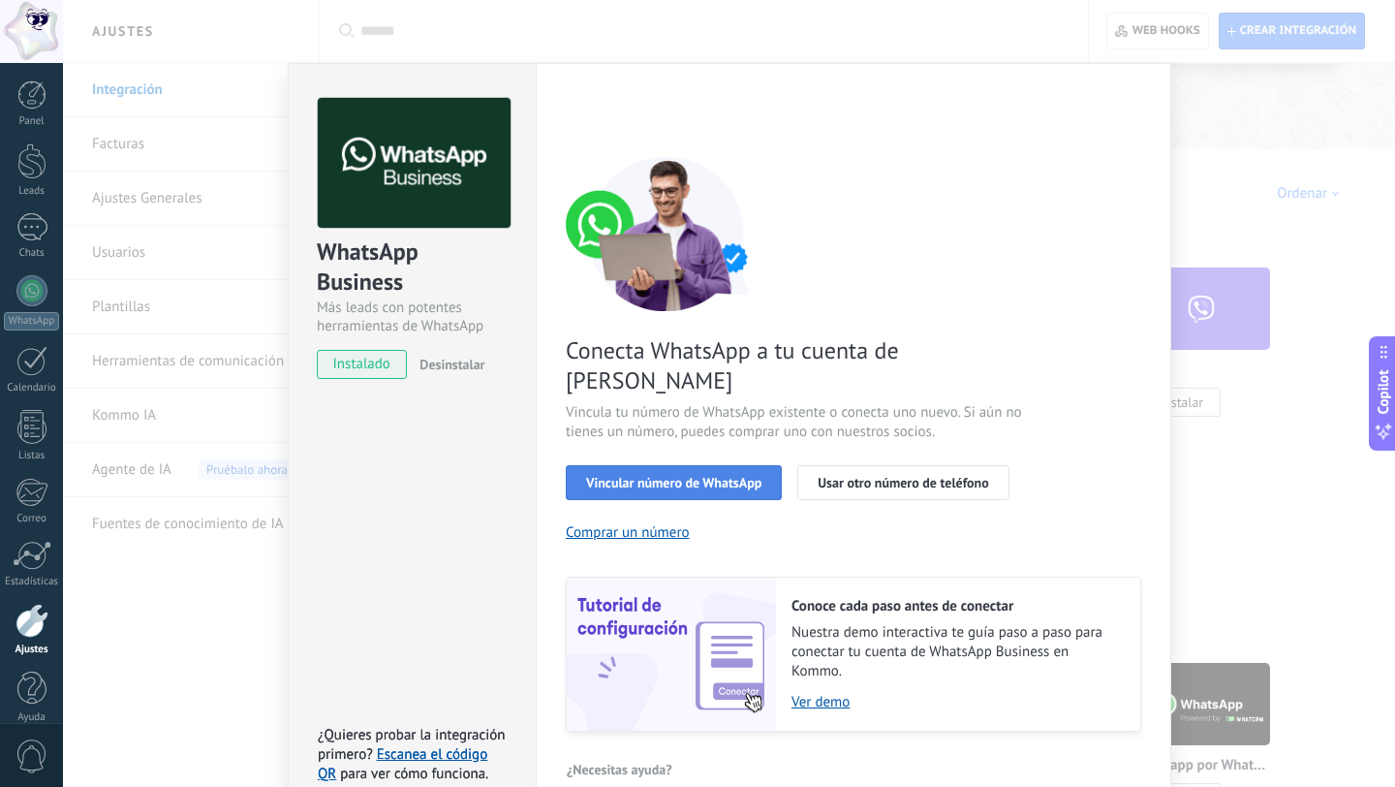
click at [738, 476] on span "Vincular número de WhatsApp" at bounding box center [673, 483] width 175 height 14
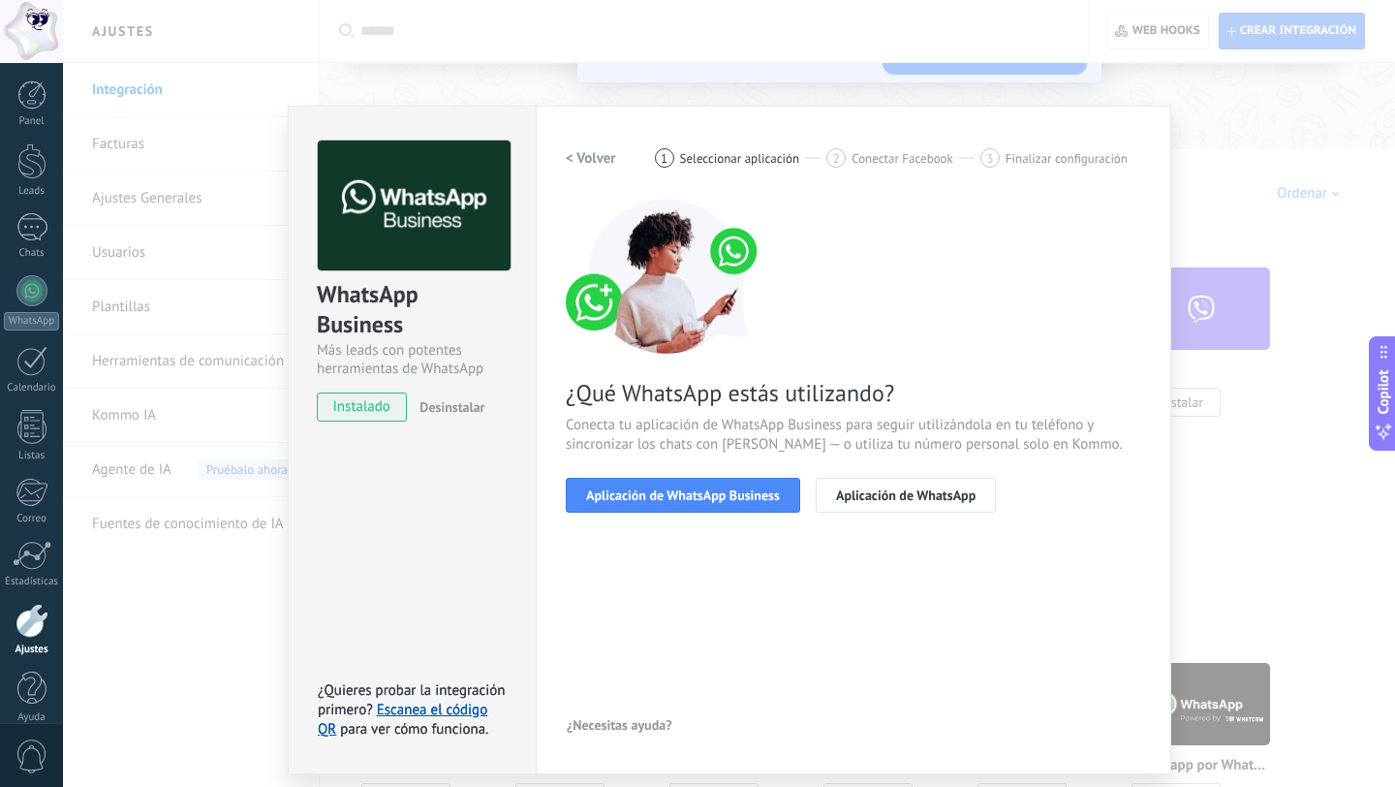
scroll to position [0, 0]
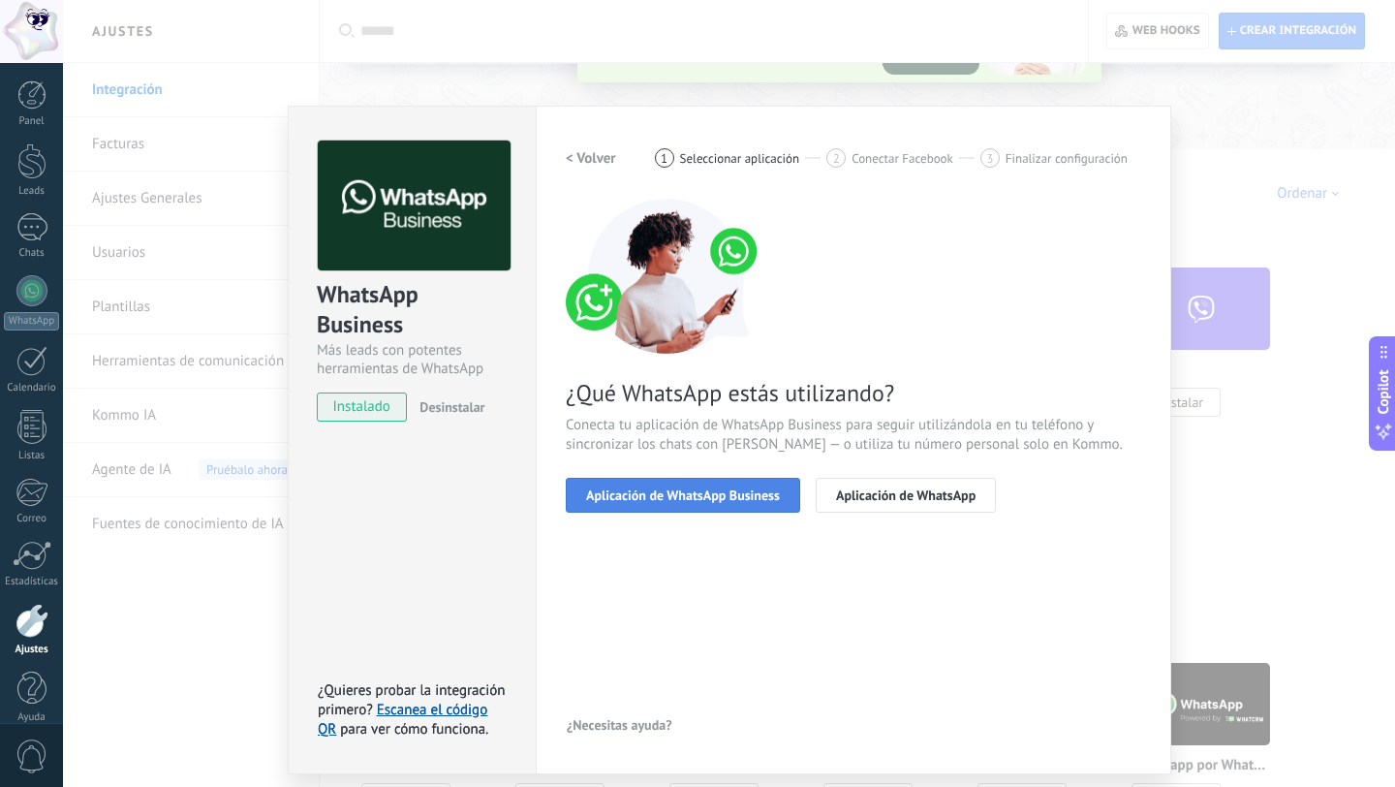
click at [738, 492] on span "Aplicación de WhatsApp Business" at bounding box center [683, 495] width 194 height 14
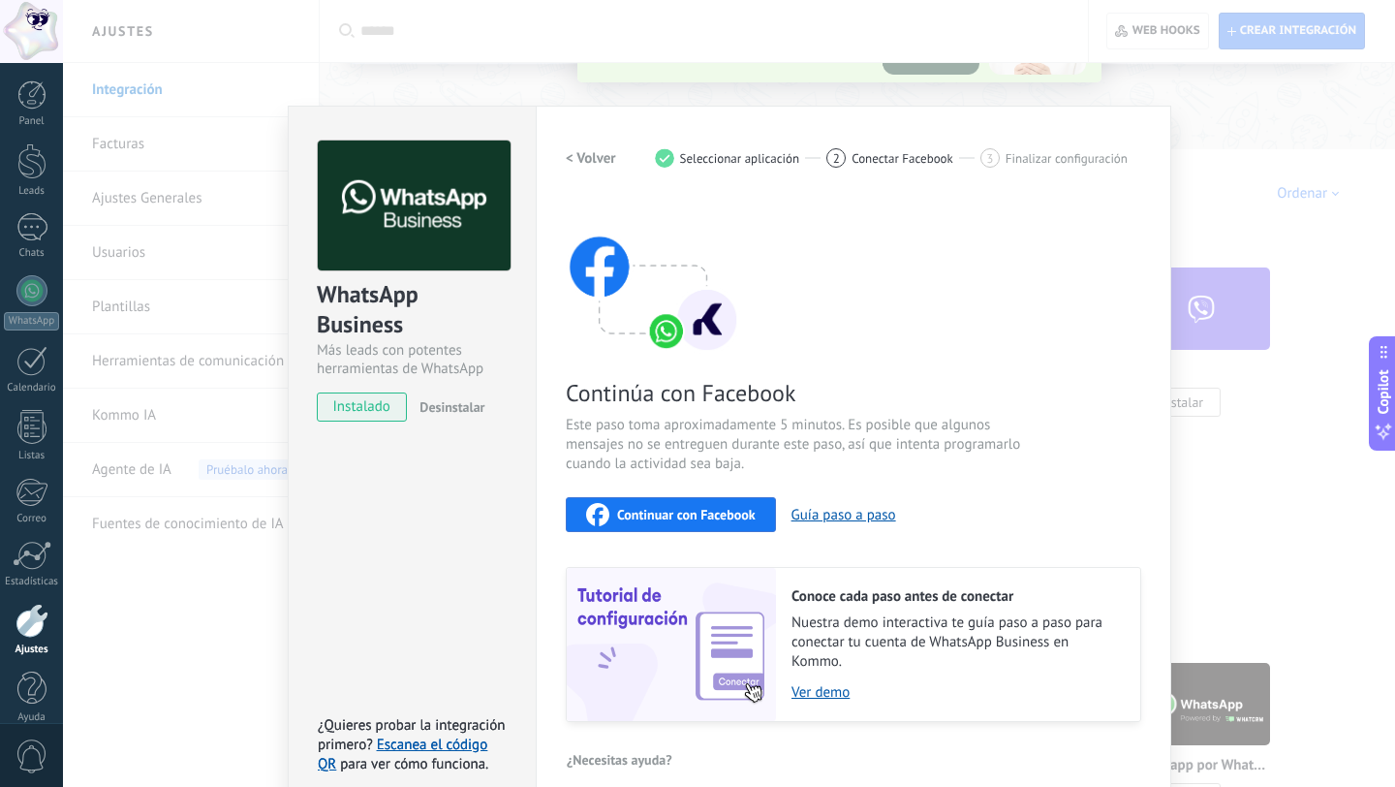
click at [723, 520] on span "Continuar con Facebook" at bounding box center [686, 515] width 139 height 14
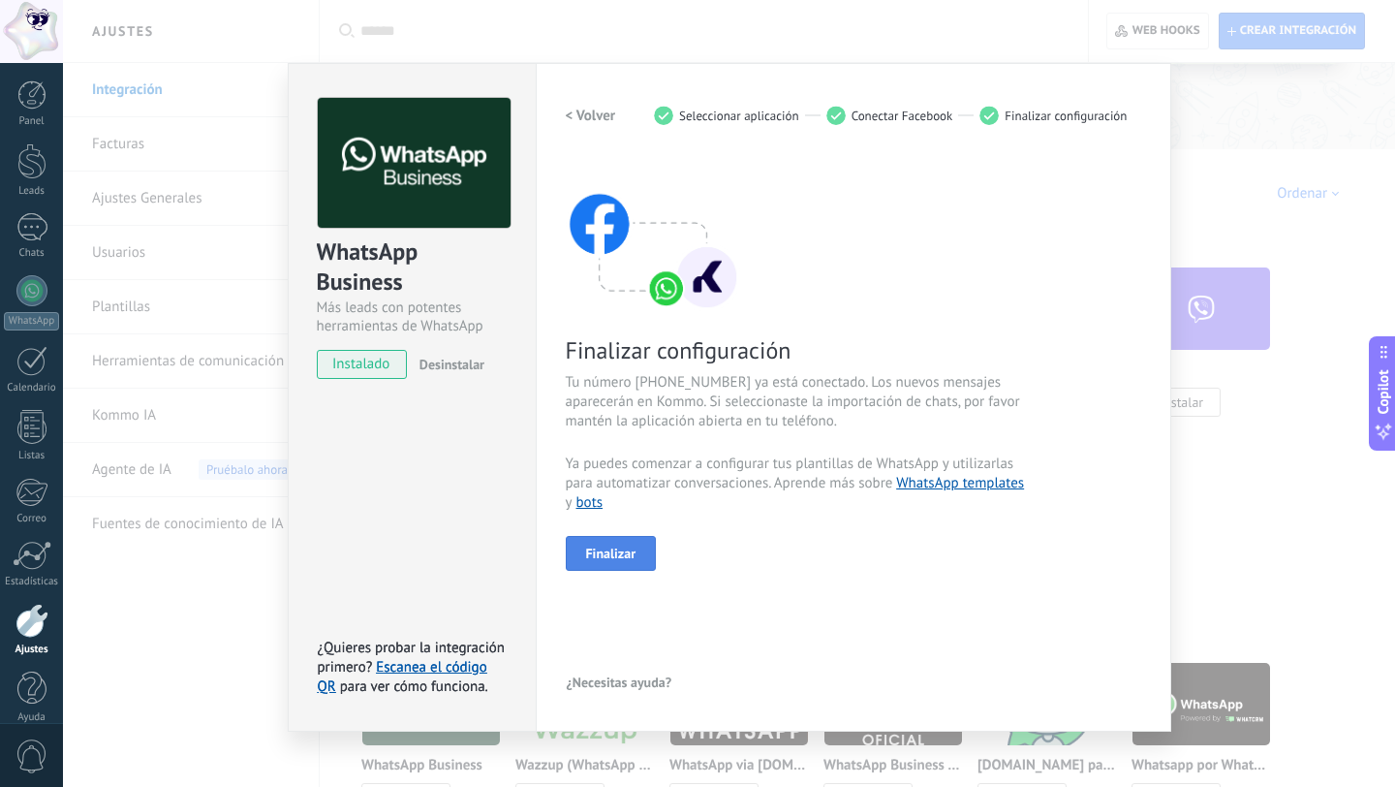
click at [622, 541] on button "Finalizar" at bounding box center [611, 553] width 91 height 35
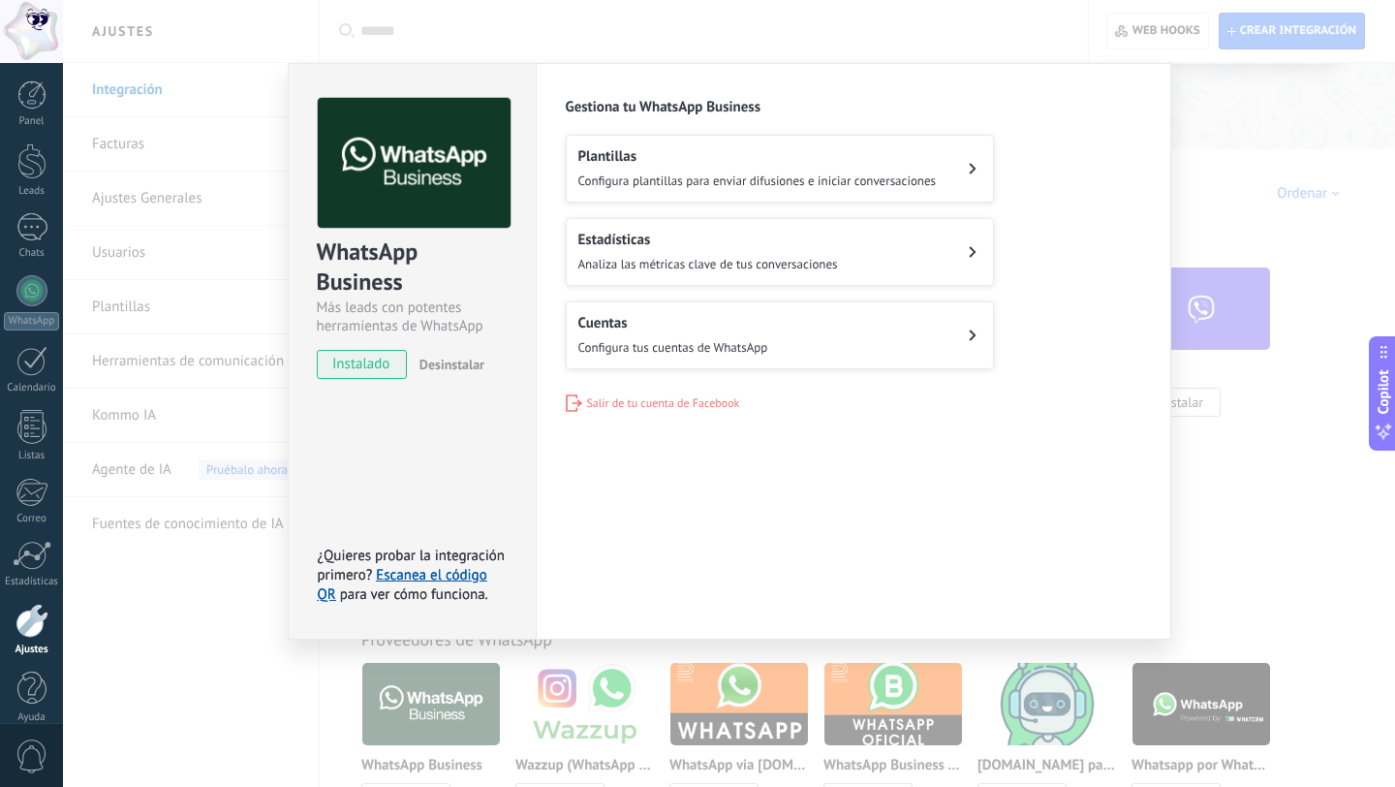
click at [732, 350] on span "Configura tus cuentas de WhatsApp" at bounding box center [673, 347] width 190 height 16
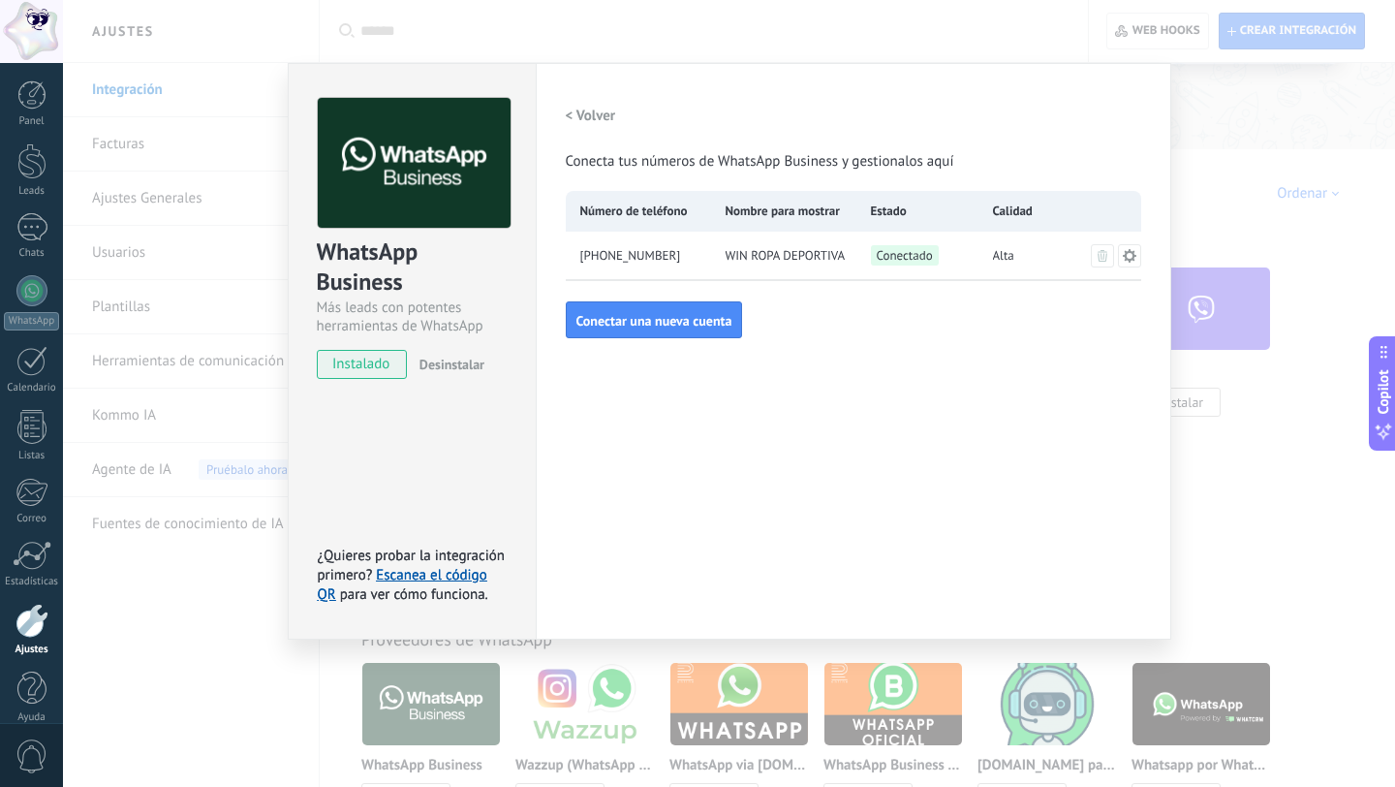
click at [576, 128] on button "< Volver" at bounding box center [591, 115] width 50 height 35
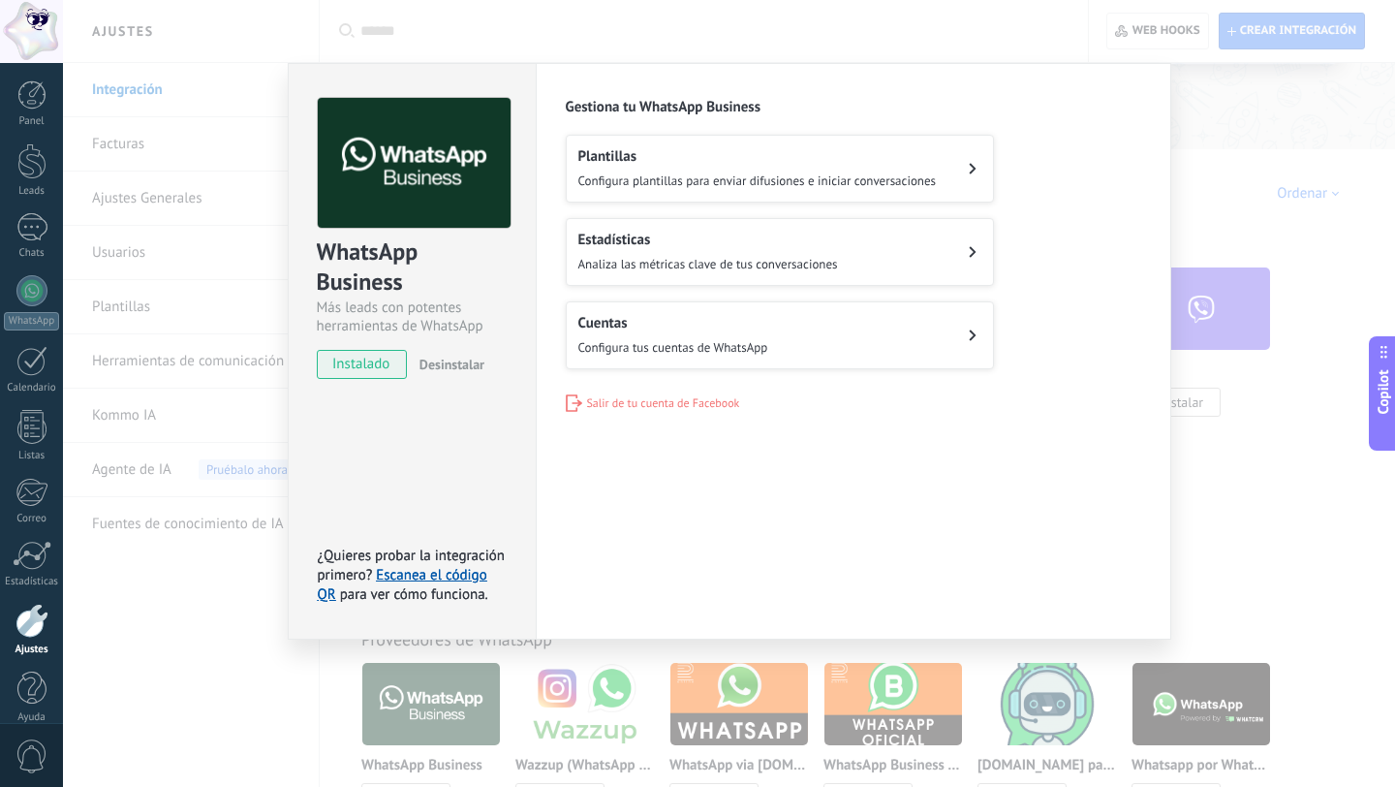
click at [1191, 138] on div "WhatsApp Business Más leads con potentes herramientas de WhatsApp instalado Des…" at bounding box center [729, 393] width 1332 height 787
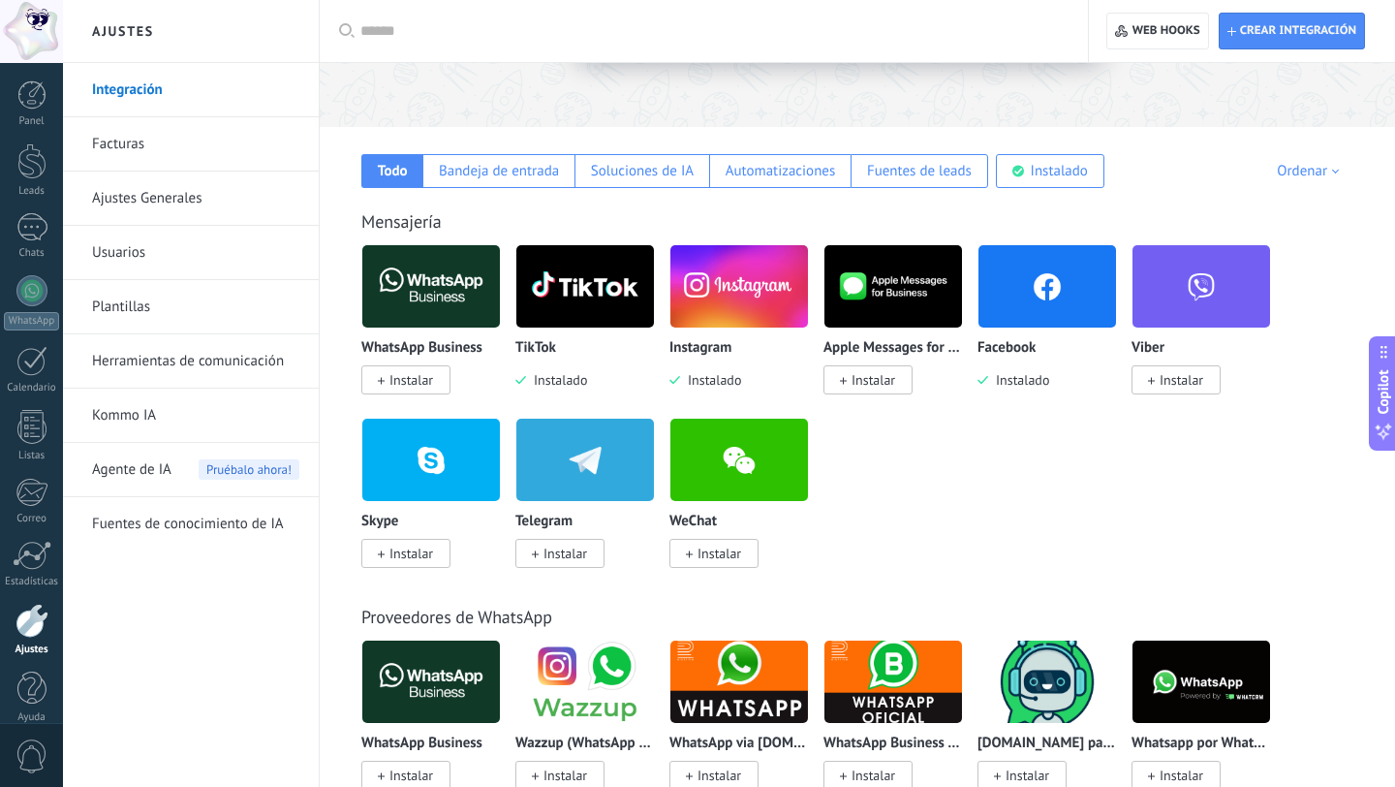
scroll to position [258, 0]
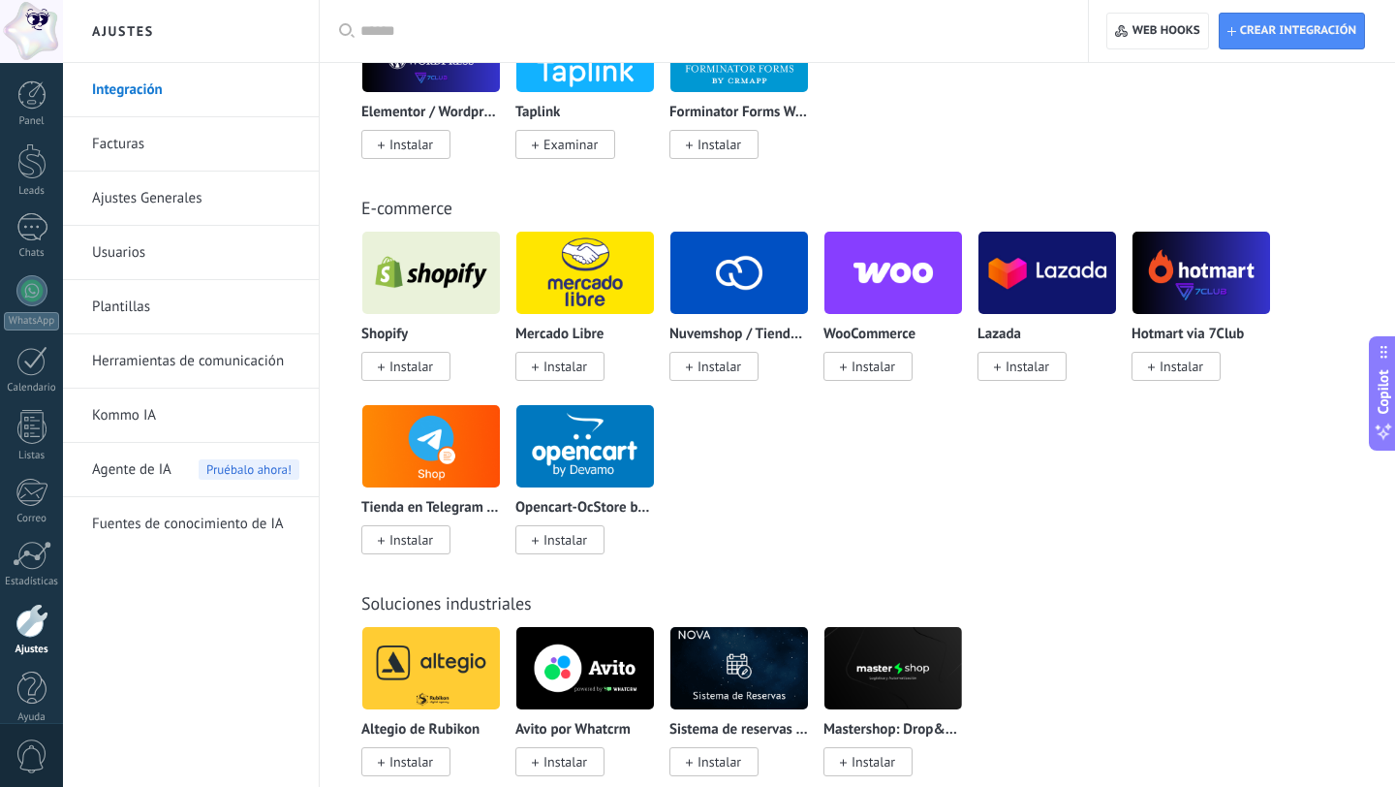
scroll to position [2022, 0]
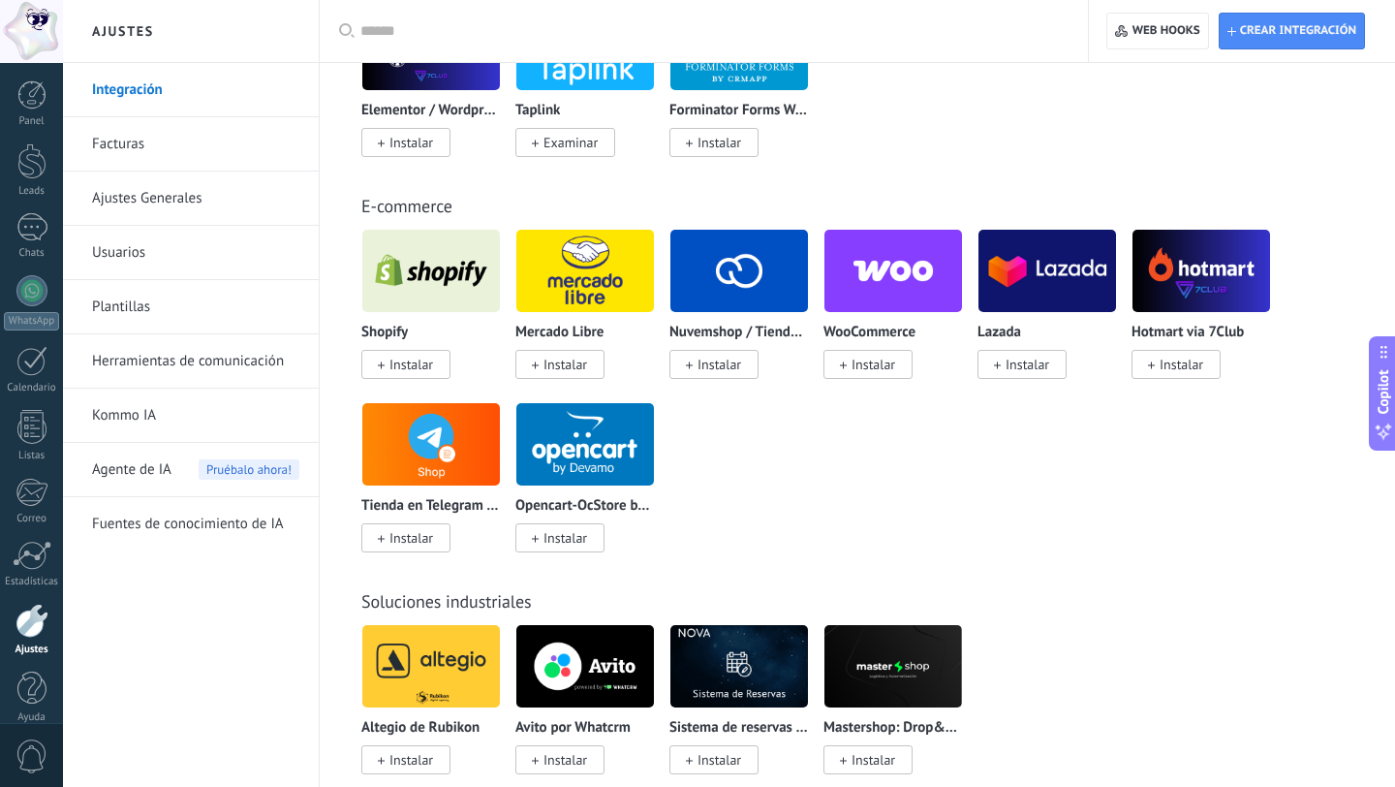
click at [441, 371] on span "Instalar" at bounding box center [405, 364] width 89 height 29
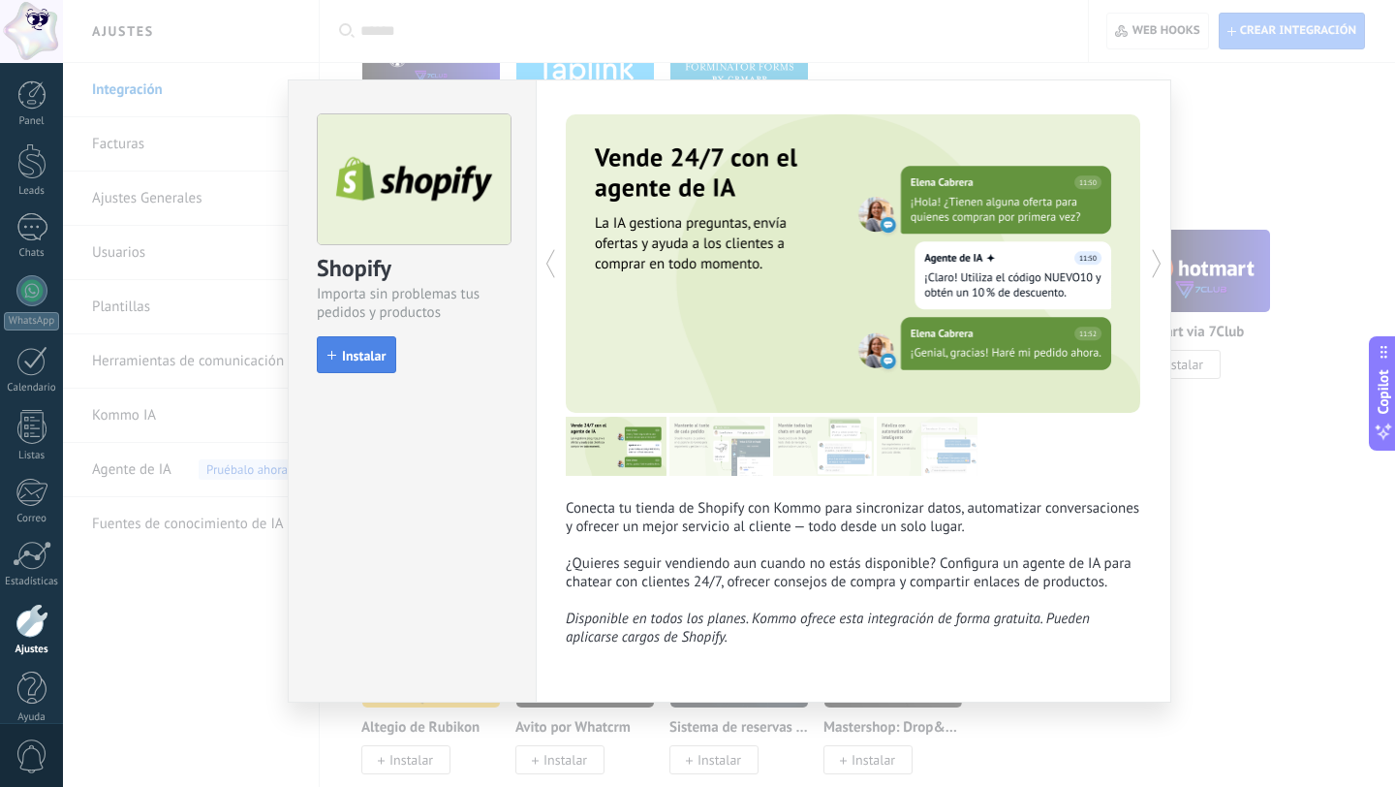
click at [367, 336] on div "Instalar" at bounding box center [356, 354] width 79 height 37
click at [373, 349] on span "Instalar" at bounding box center [364, 356] width 44 height 14
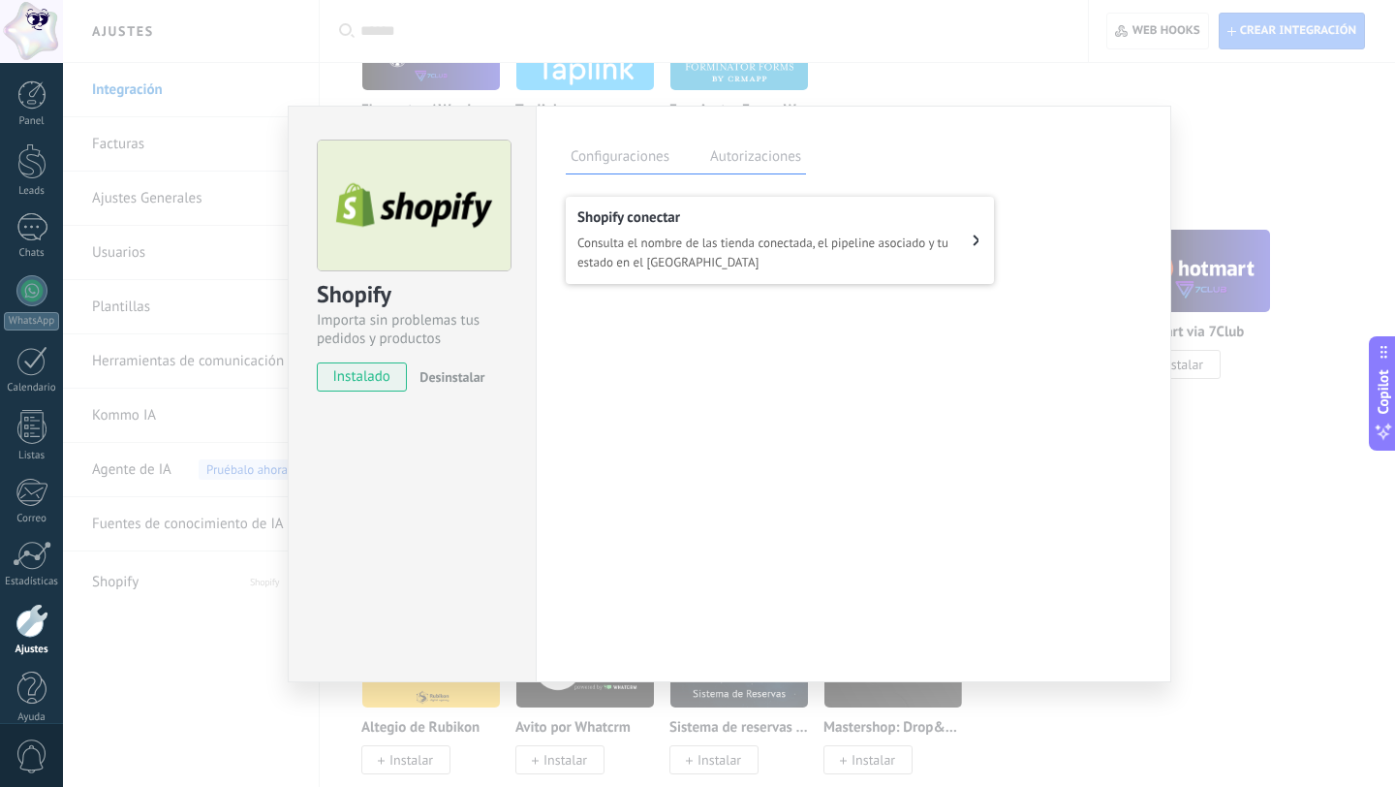
click at [761, 262] on span "Consulta el nombre de las tienda conectada, el pipeline asociado y tu estado en…" at bounding box center [774, 253] width 395 height 39
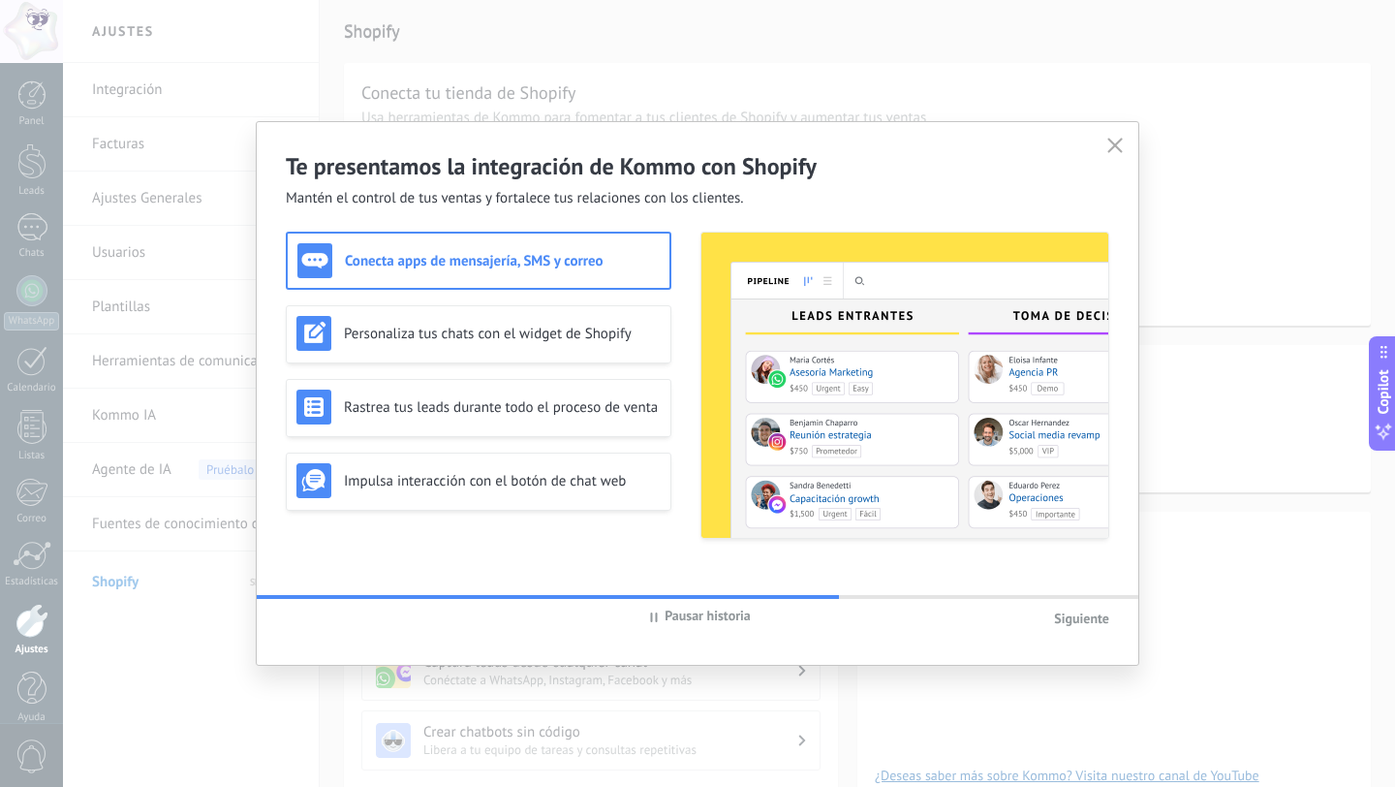
click at [1078, 616] on span "Siguiente" at bounding box center [1081, 617] width 55 height 17
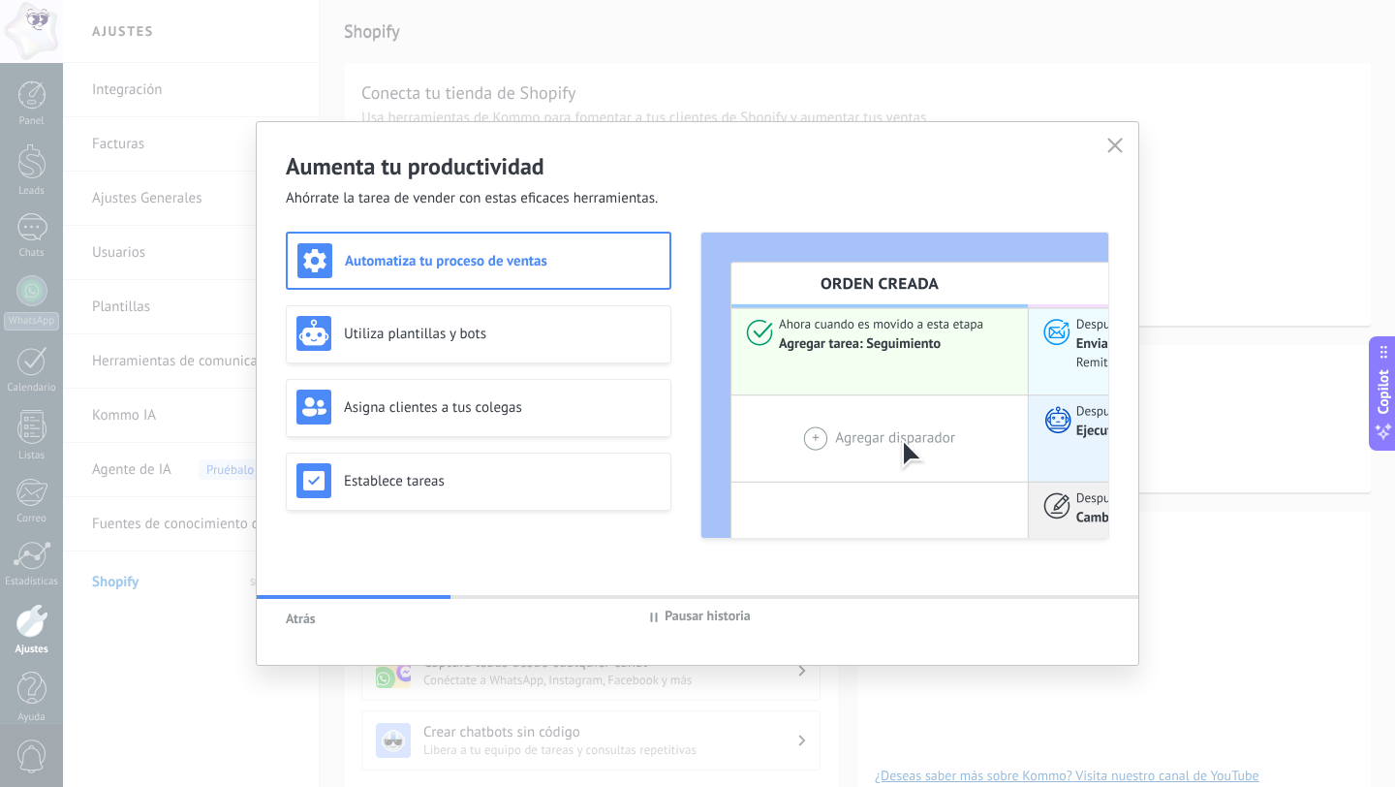
click at [1119, 142] on icon at bounding box center [1115, 146] width 16 height 16
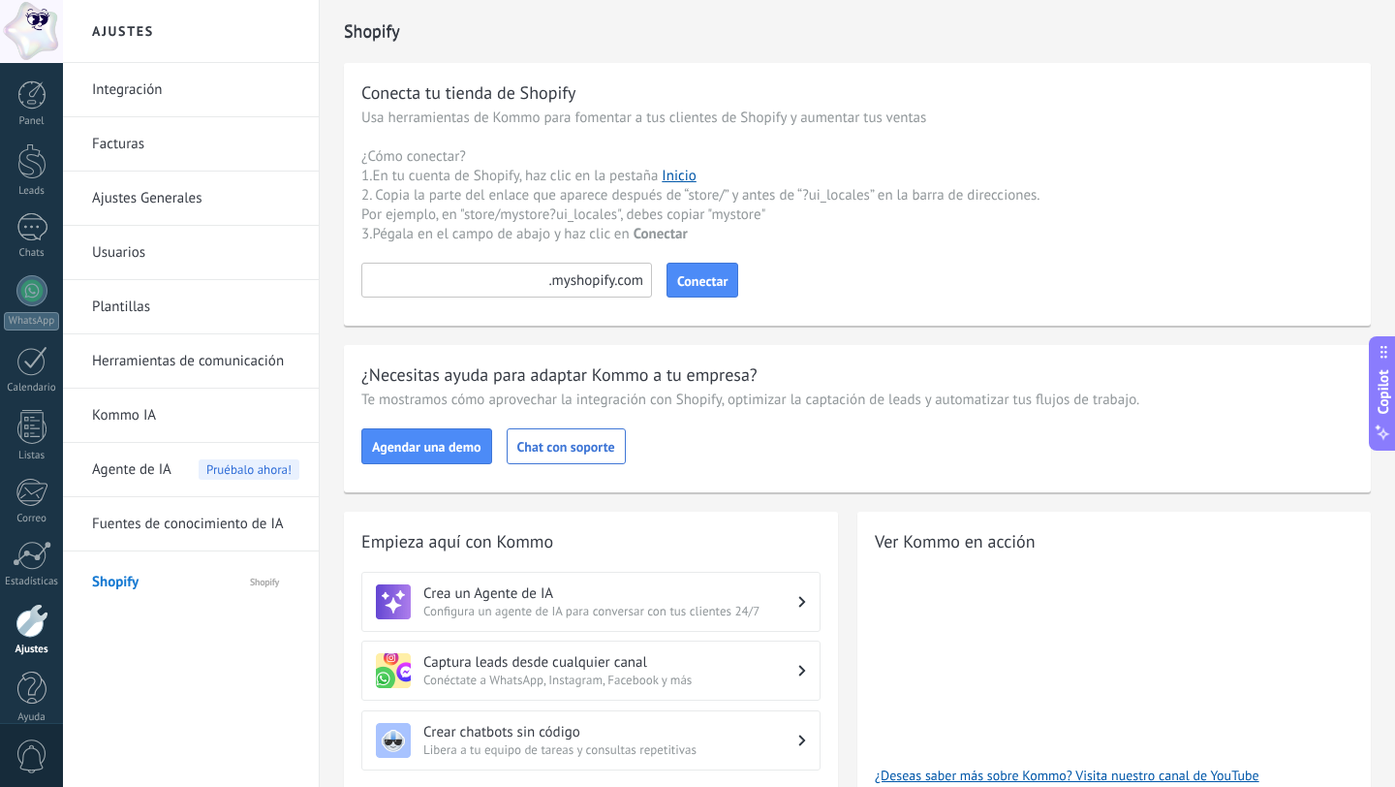
click at [451, 287] on input at bounding box center [506, 280] width 291 height 35
paste input "**********"
click at [442, 281] on input "**********" at bounding box center [506, 280] width 291 height 35
type input "**********"
click at [695, 281] on span "Conectar" at bounding box center [702, 281] width 50 height 14
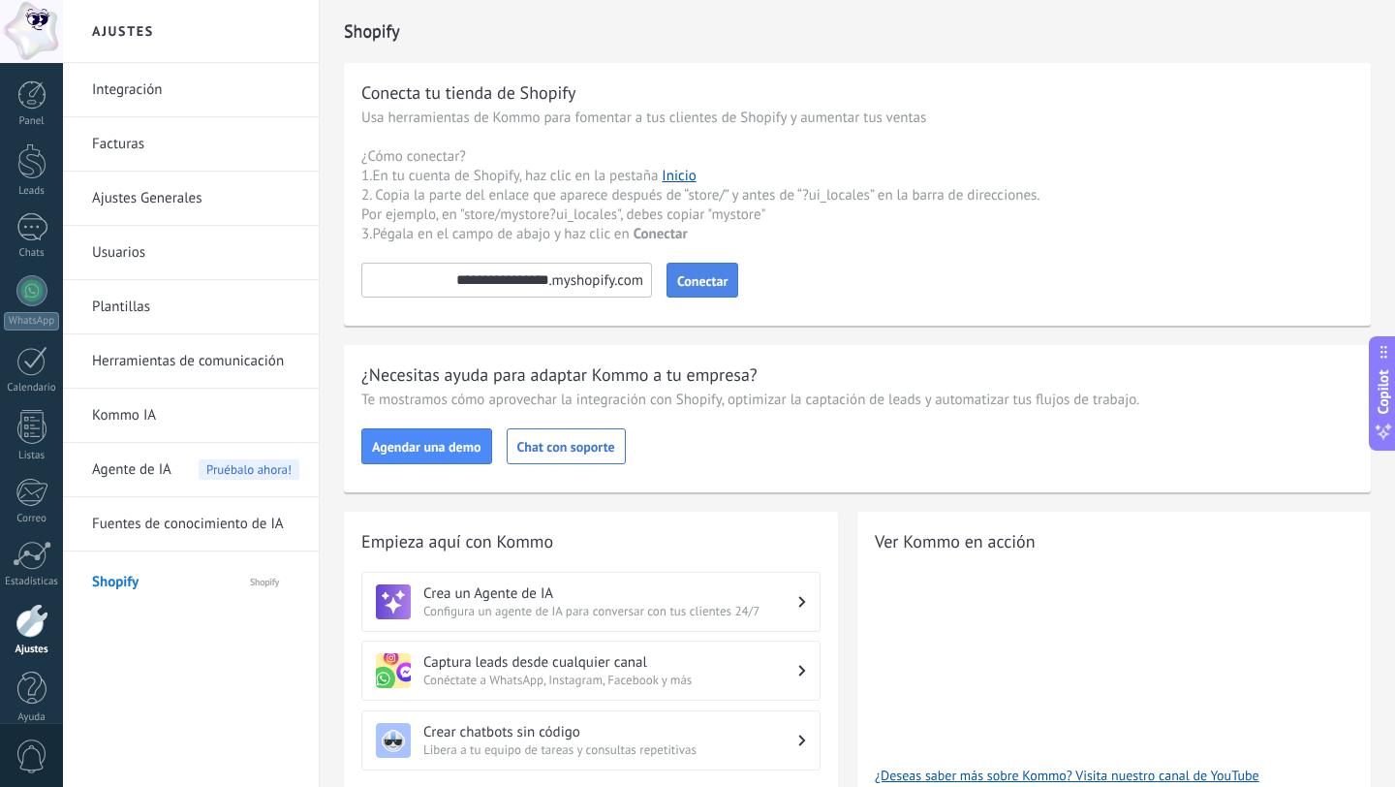
click at [711, 276] on span "Conectar" at bounding box center [702, 281] width 50 height 14
click at [710, 287] on span "Conectar" at bounding box center [702, 281] width 50 height 14
click at [26, 176] on div "Leads" at bounding box center [32, 172] width 56 height 13
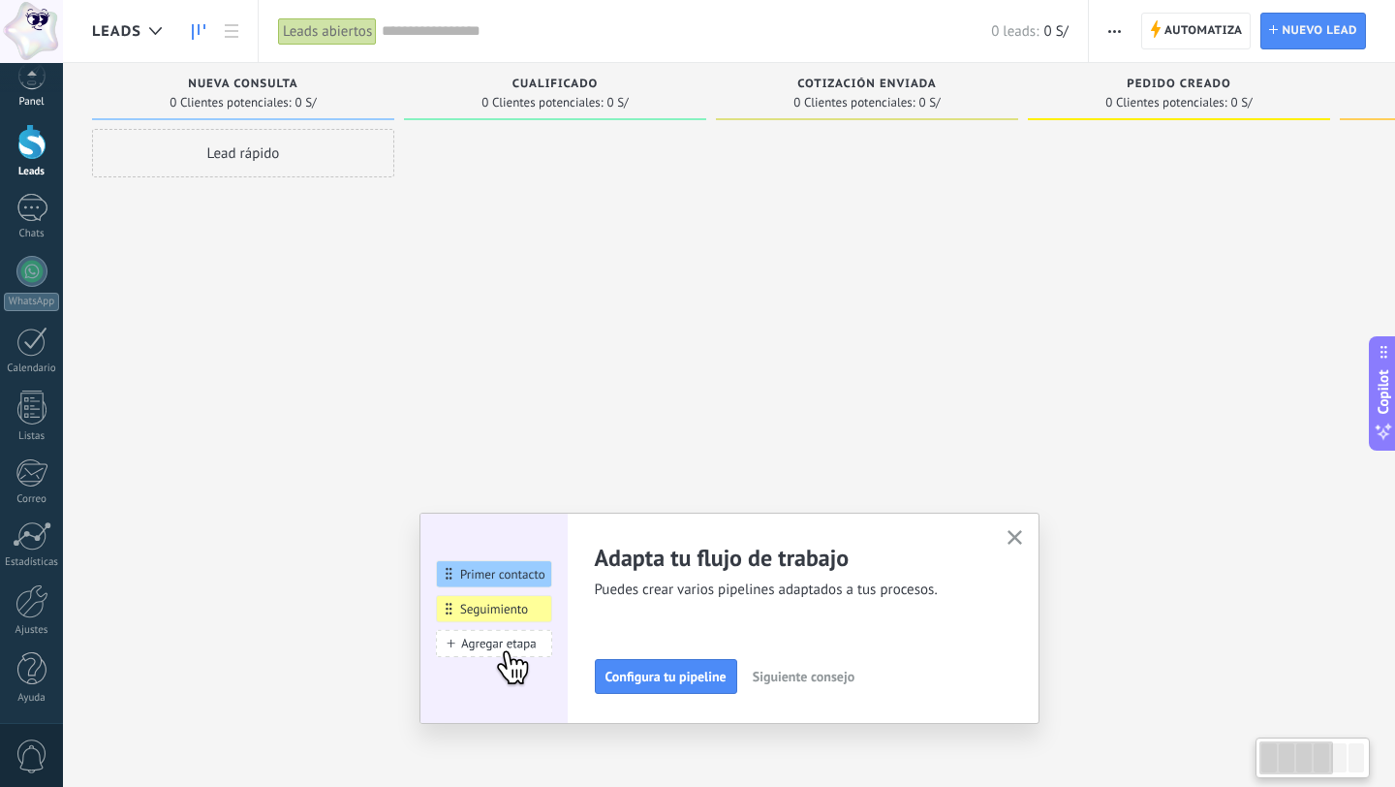
click at [28, 96] on div "Panel" at bounding box center [32, 102] width 56 height 13
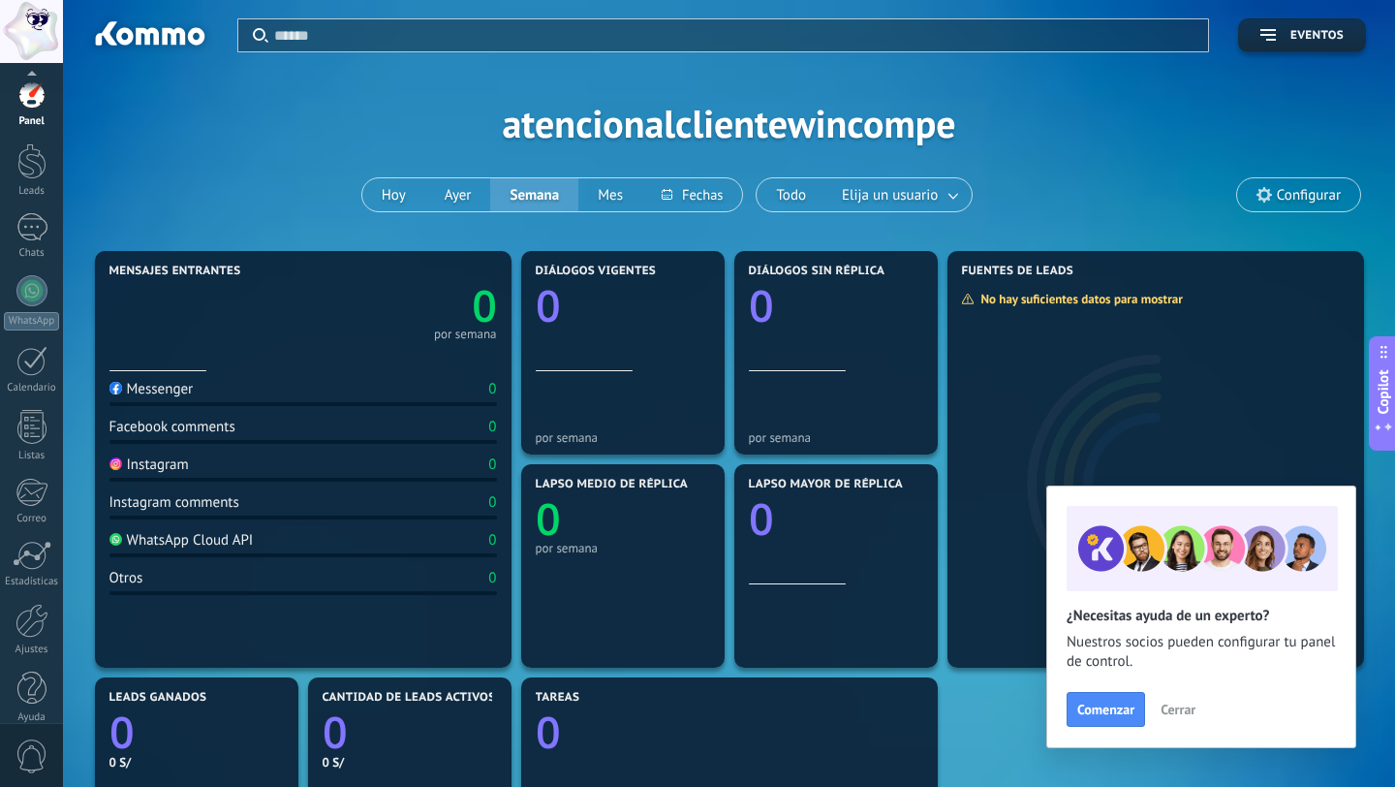
scroll to position [19, 0]
click at [25, 264] on div at bounding box center [31, 271] width 31 height 31
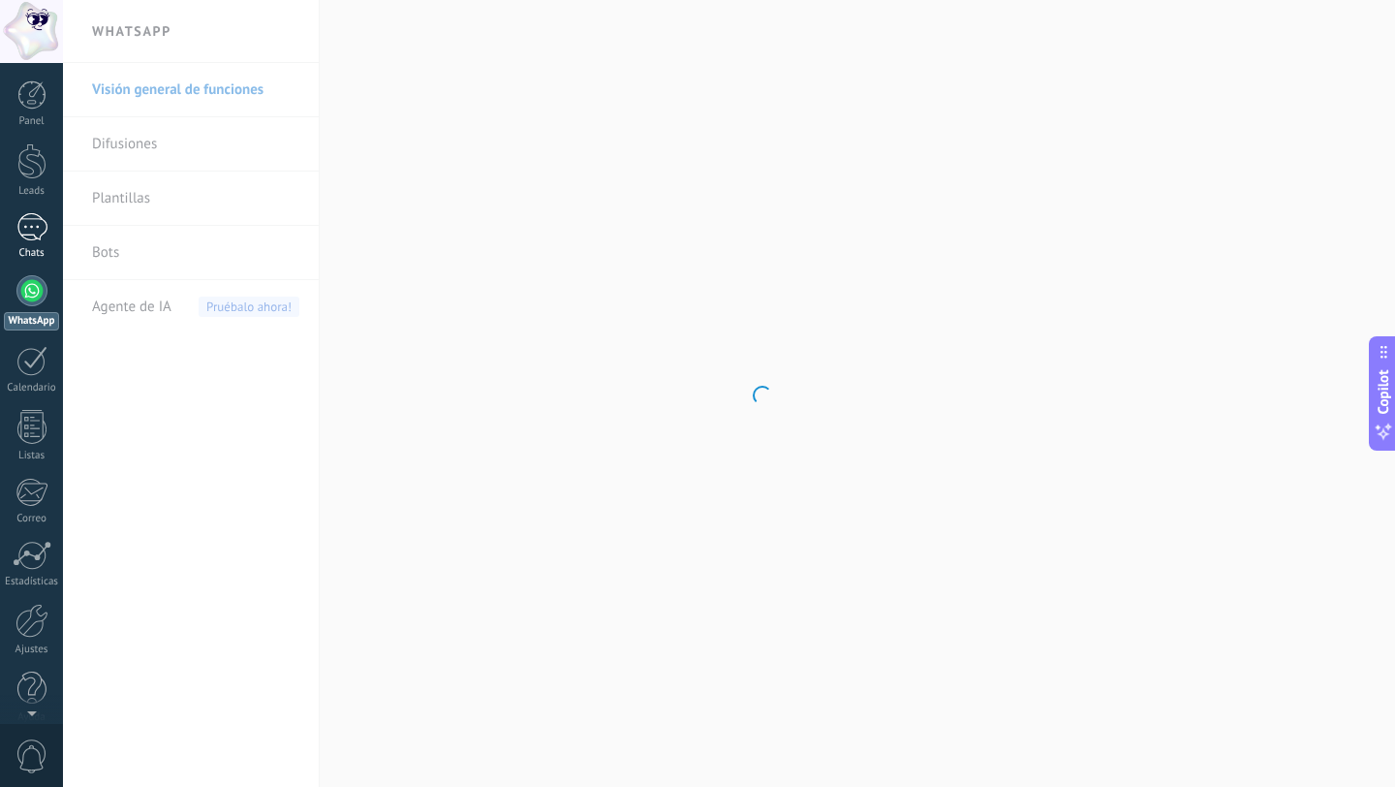
click at [31, 230] on div at bounding box center [31, 227] width 31 height 28
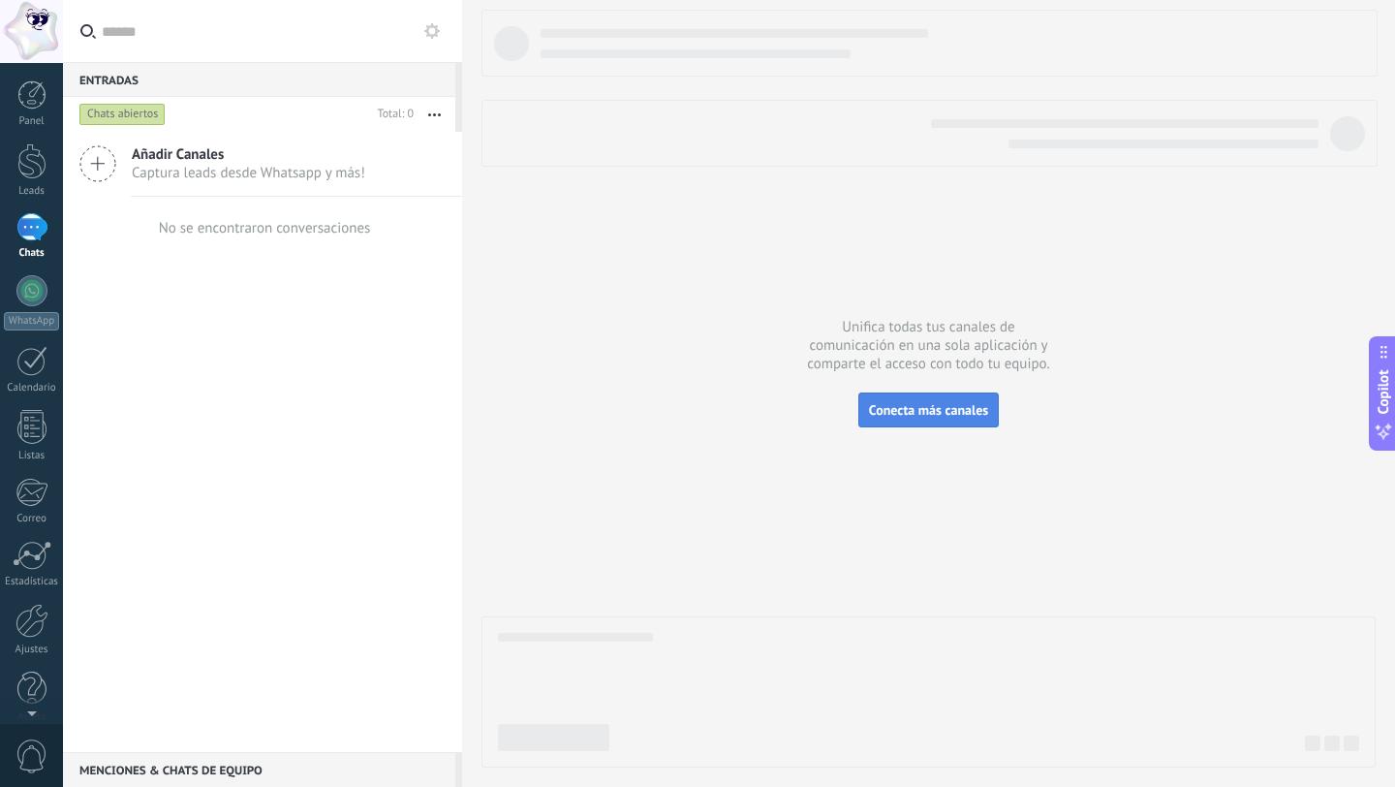
click at [922, 420] on button "Conecta más canales" at bounding box center [928, 409] width 140 height 35
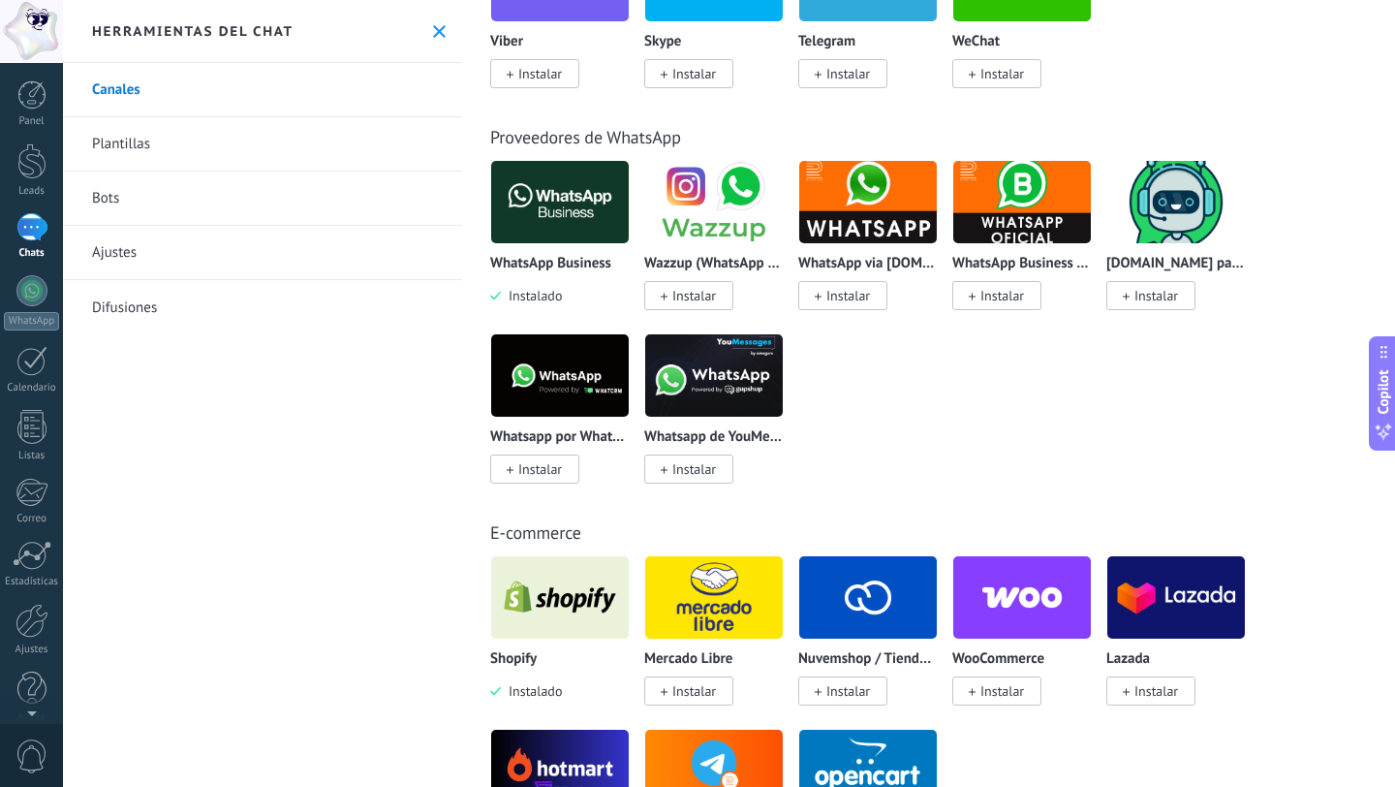
scroll to position [631, 0]
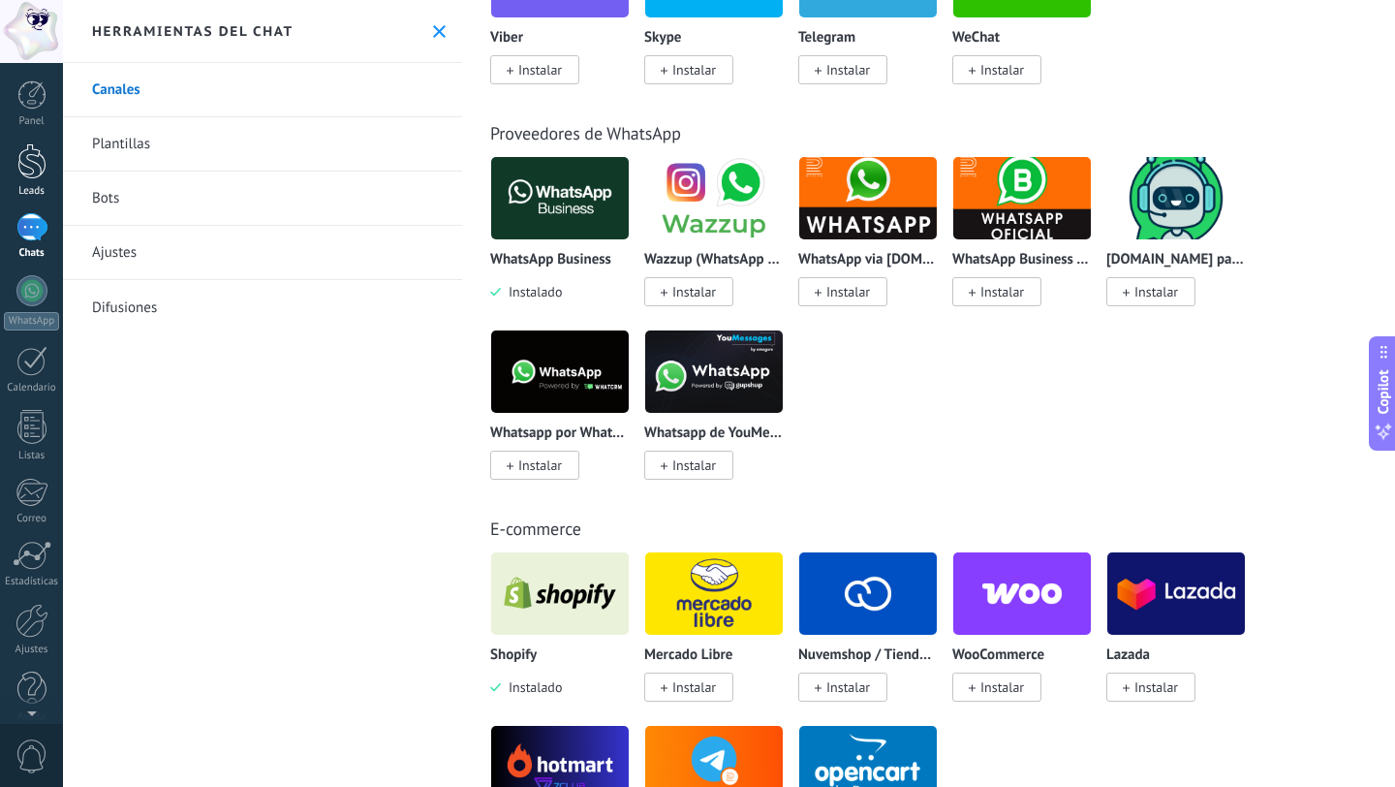
click at [44, 168] on div at bounding box center [31, 161] width 29 height 36
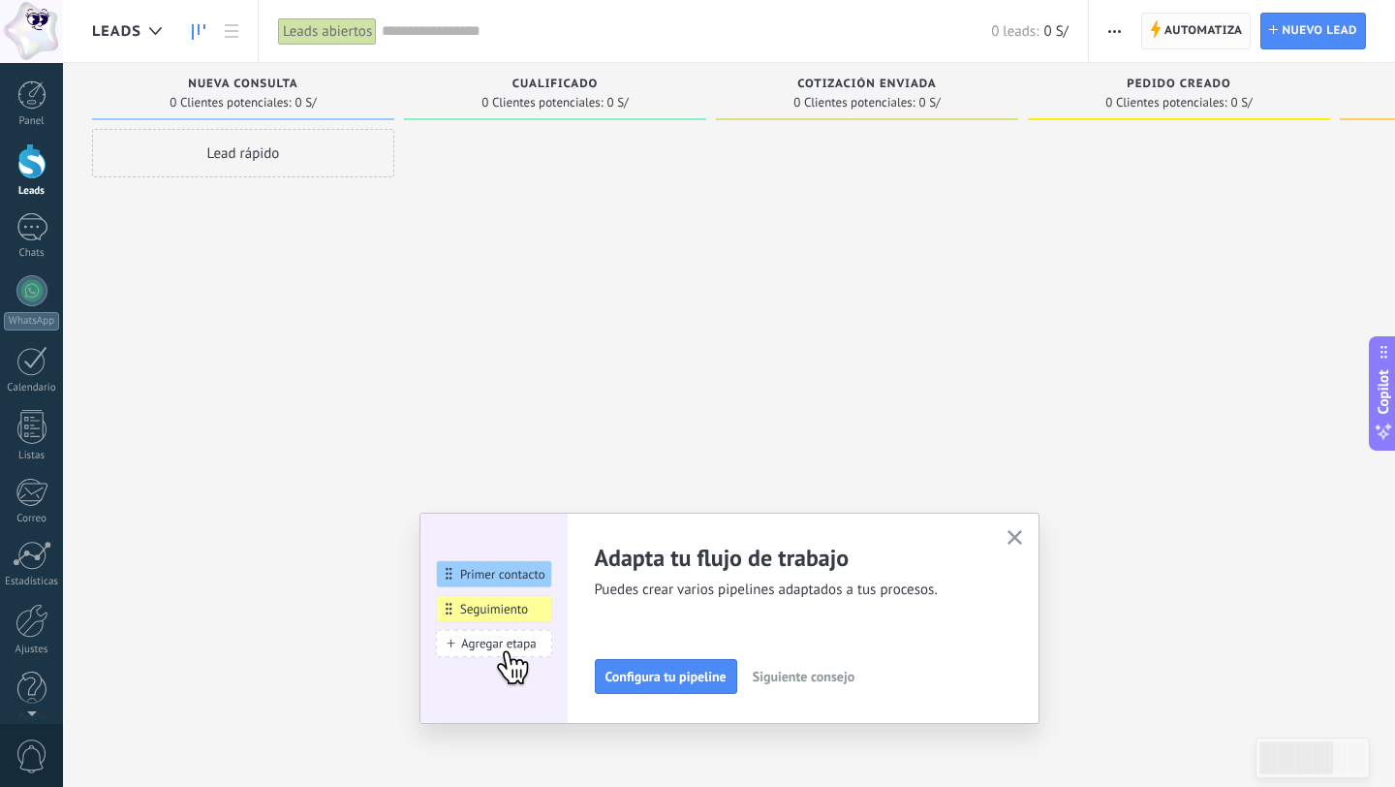
click at [1226, 16] on span "Automatiza" at bounding box center [1204, 31] width 78 height 35
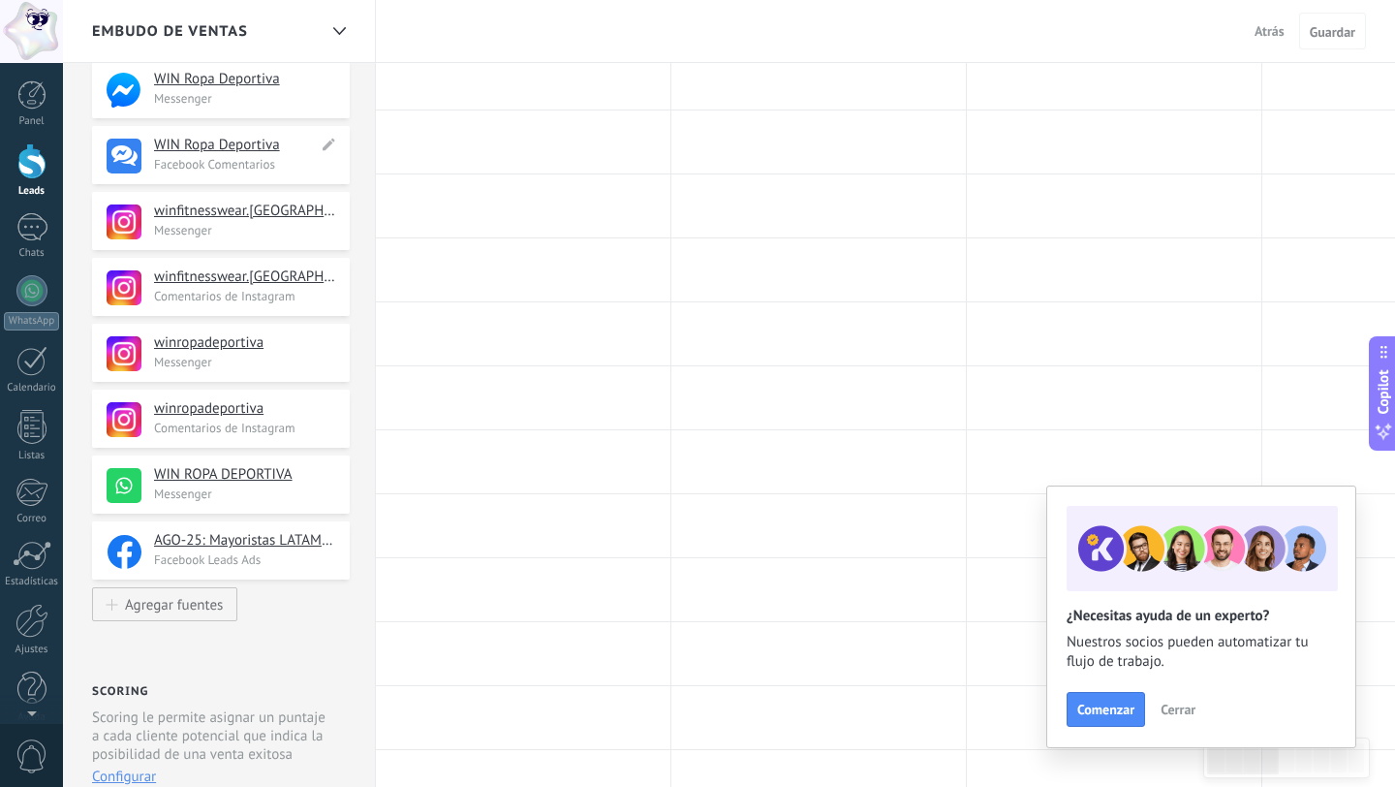
scroll to position [411, 0]
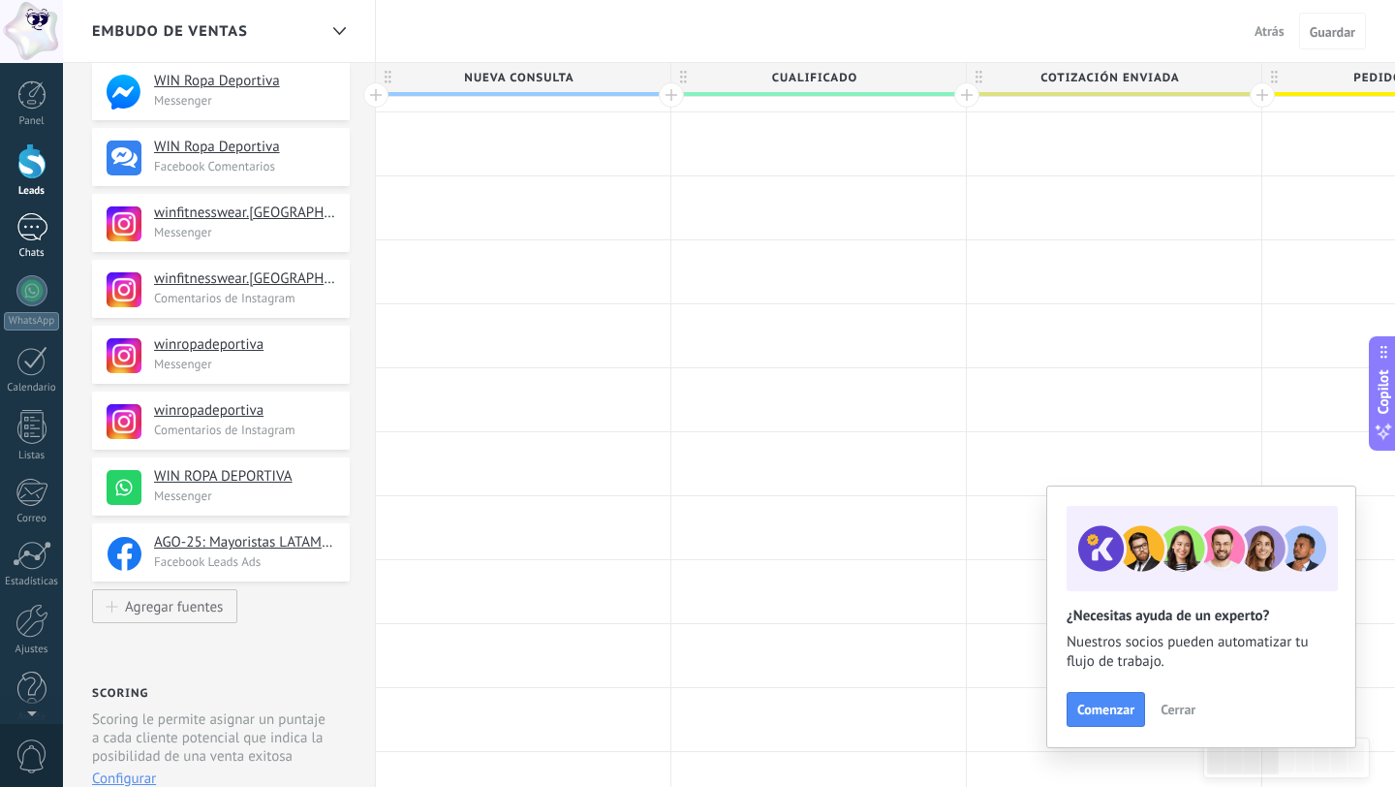
click at [36, 222] on div at bounding box center [31, 227] width 31 height 28
